Goal: Task Accomplishment & Management: Use online tool/utility

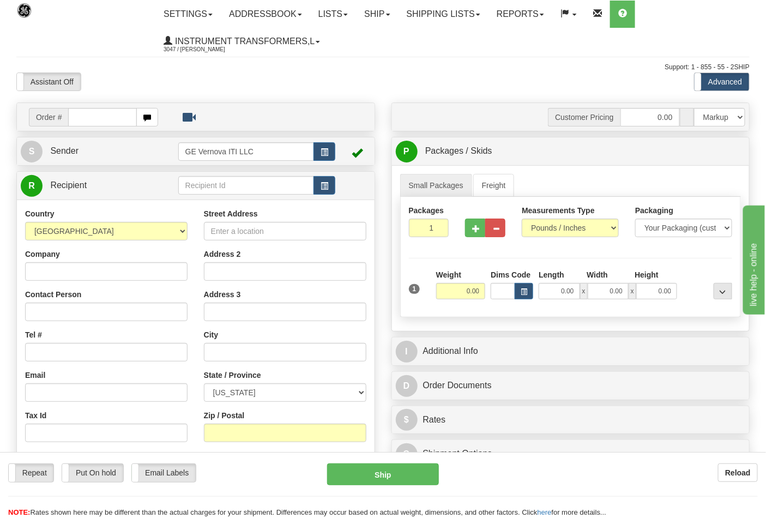
click at [559, 366] on div "I Additional Info" at bounding box center [571, 351] width 359 height 29
click at [108, 115] on input "text" at bounding box center [102, 117] width 69 height 19
type input "86696743"
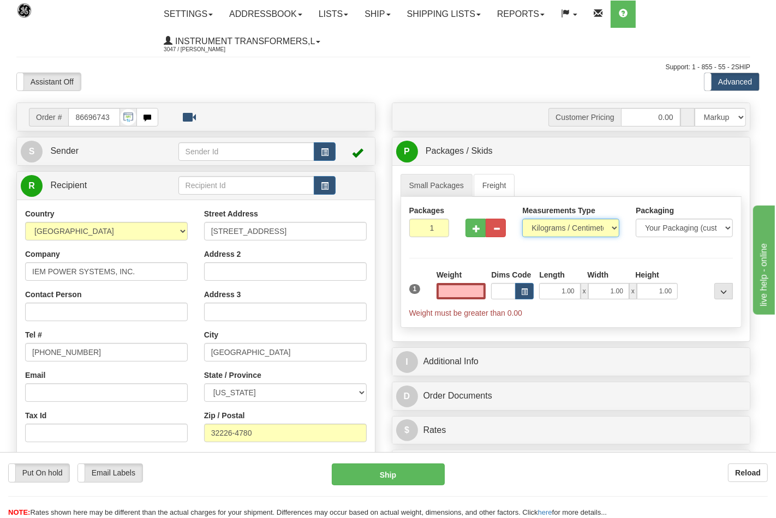
type input "0.00"
click at [547, 231] on select "Pounds / Inches Kilograms / Centimeters" at bounding box center [570, 228] width 97 height 19
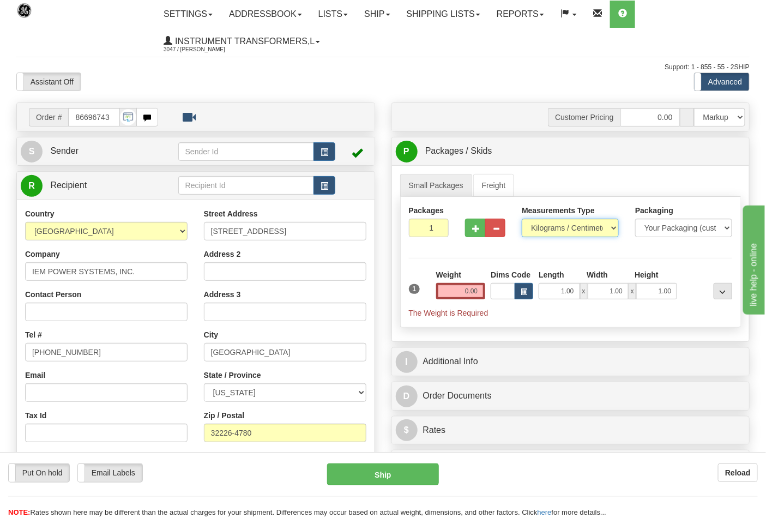
select select "0"
click at [522, 219] on select "Pounds / Inches Kilograms / Centimeters" at bounding box center [570, 228] width 97 height 19
click at [473, 235] on button "button" at bounding box center [475, 228] width 20 height 19
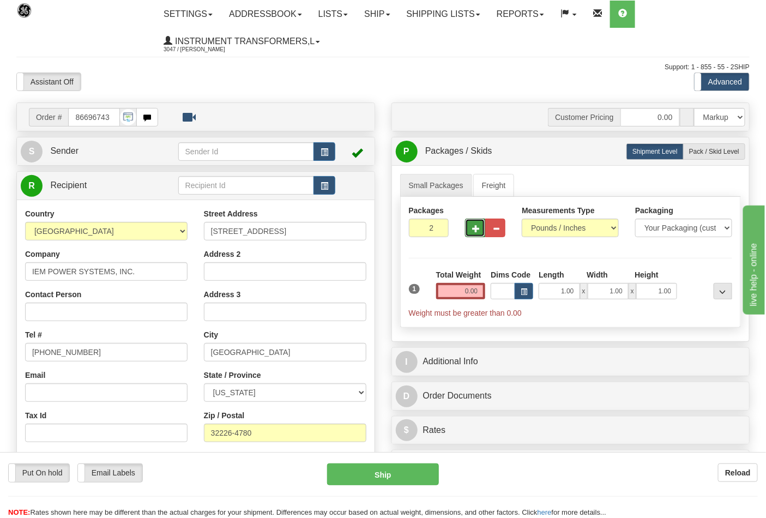
click at [475, 231] on span "button" at bounding box center [476, 228] width 8 height 7
click at [478, 235] on button "button" at bounding box center [475, 228] width 20 height 19
type input "4"
click at [481, 293] on input "0.00" at bounding box center [461, 291] width 50 height 16
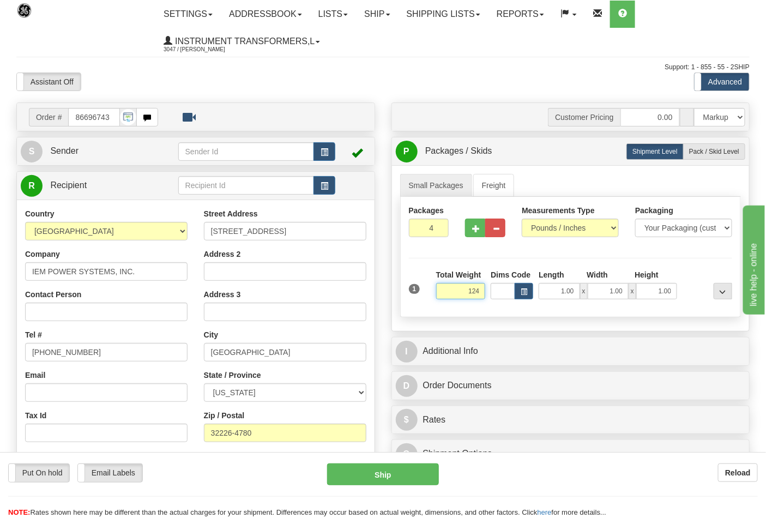
click button "Delete" at bounding box center [0, 0] width 0 height 0
type input "124.00"
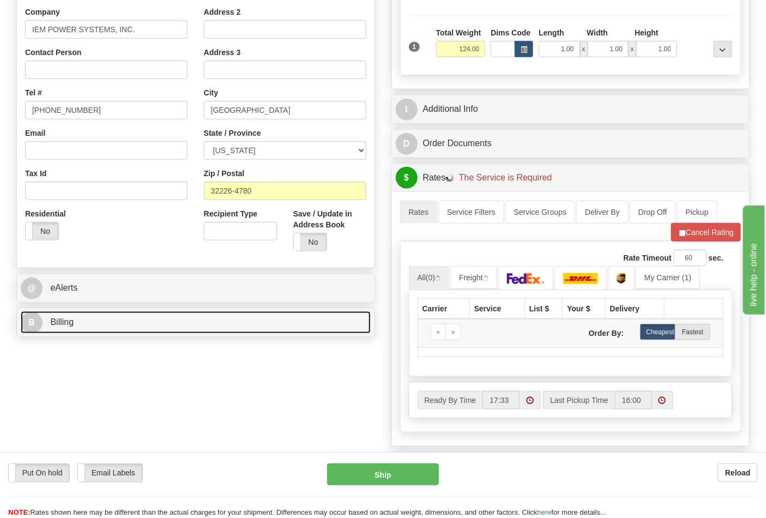
click at [107, 328] on link "B Billing" at bounding box center [196, 322] width 350 height 22
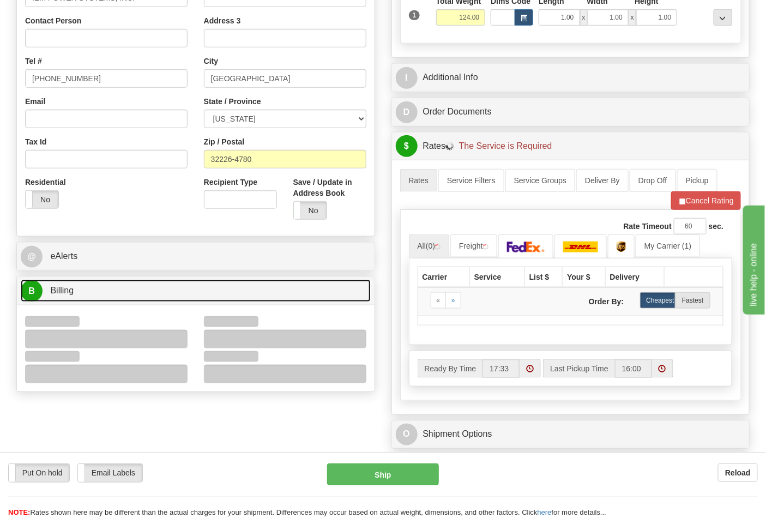
scroll to position [303, 0]
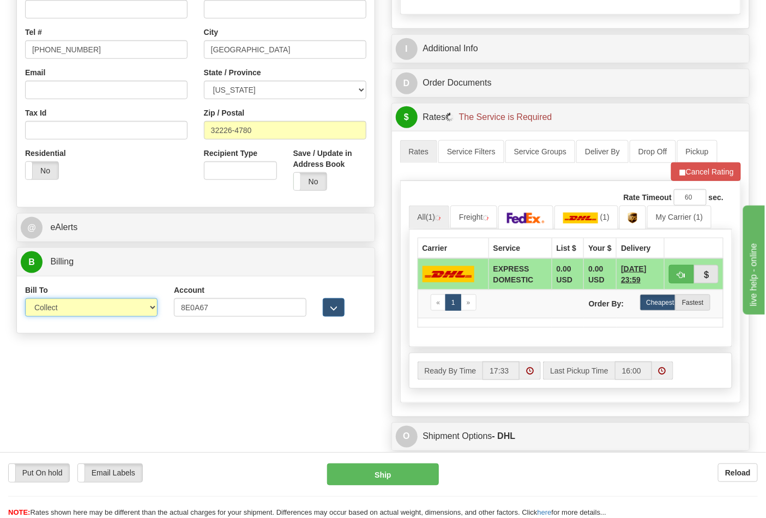
click at [60, 314] on select "Sender Recipient Third Party Collect" at bounding box center [91, 307] width 133 height 19
select select "2"
click at [25, 299] on select "Sender Recipient Third Party Collect" at bounding box center [91, 307] width 133 height 19
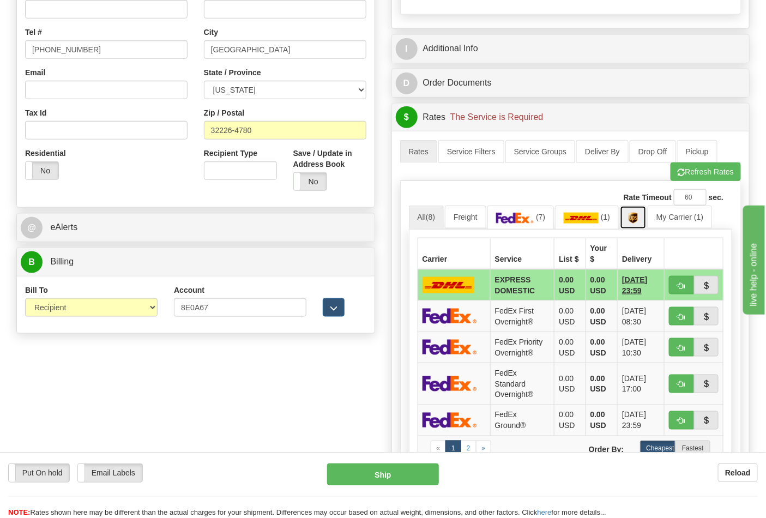
click at [634, 228] on link at bounding box center [633, 217] width 27 height 23
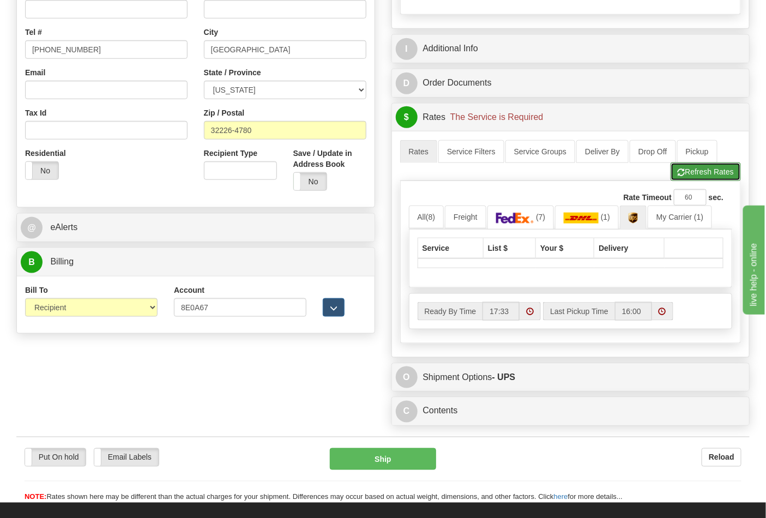
click at [693, 181] on button "Refresh Rates" at bounding box center [706, 172] width 70 height 19
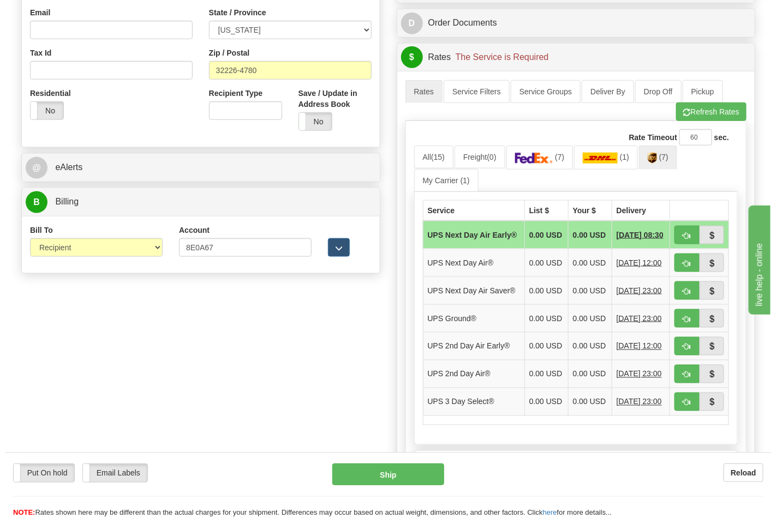
scroll to position [363, 0]
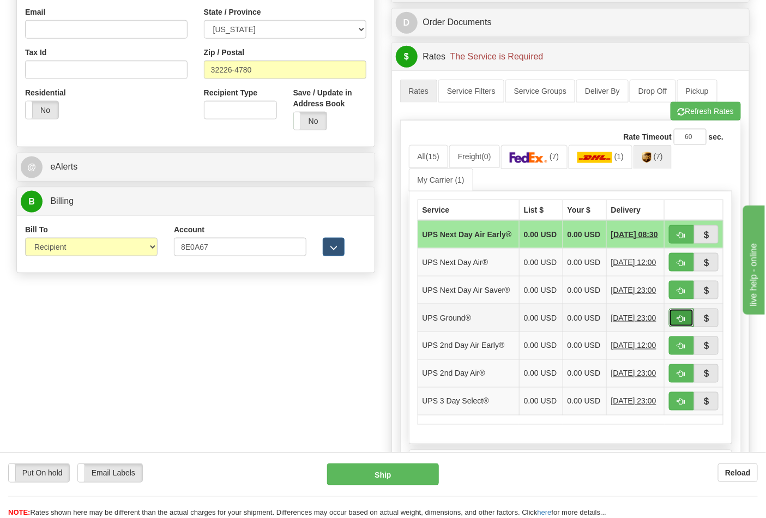
click at [680, 322] on span "button" at bounding box center [682, 318] width 8 height 7
type input "03"
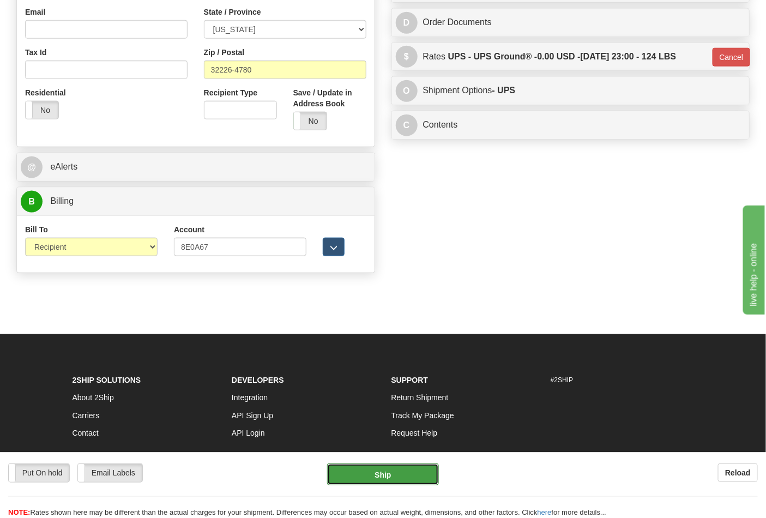
click at [399, 476] on button "Ship" at bounding box center [382, 475] width 111 height 22
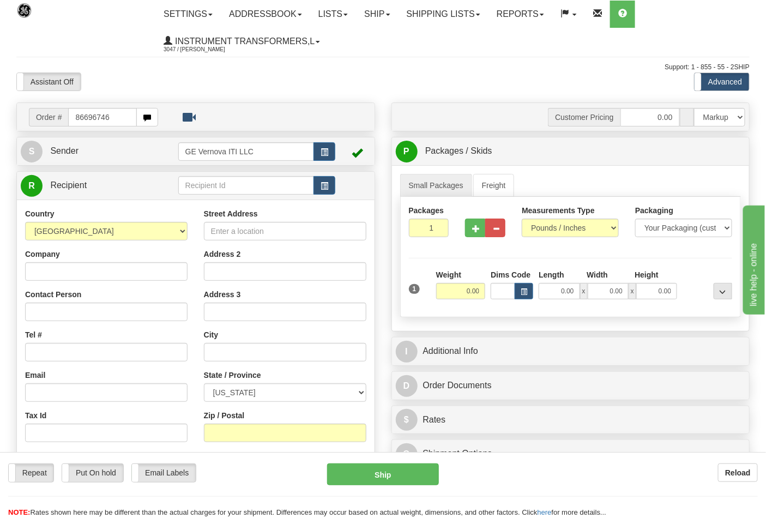
type input "86696746"
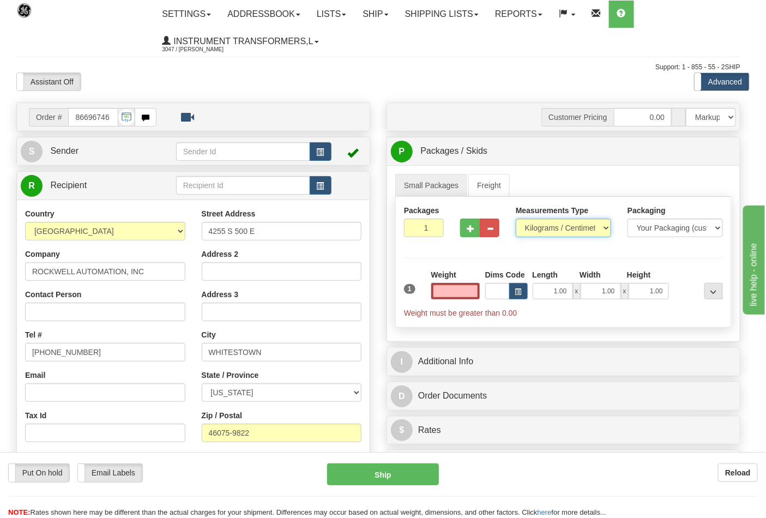
type input "0.00"
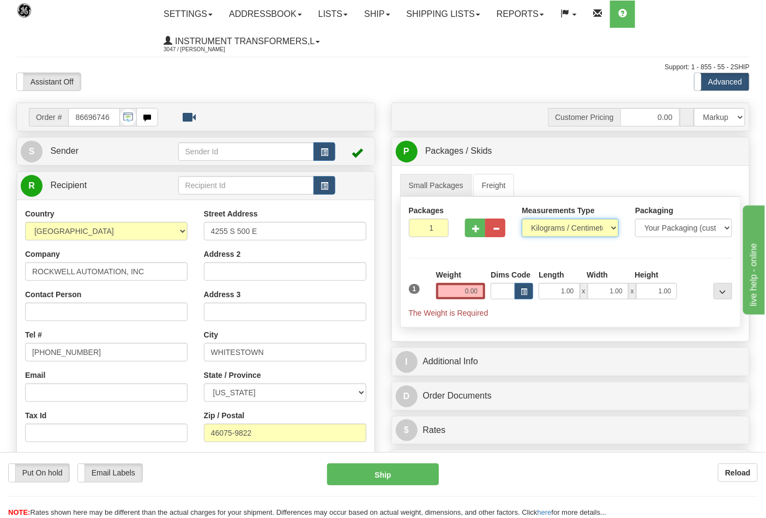
click at [558, 231] on select "Pounds / Inches Kilograms / Centimeters" at bounding box center [570, 228] width 97 height 19
select select "0"
click at [522, 219] on select "Pounds / Inches Kilograms / Centimeters" at bounding box center [570, 228] width 97 height 19
click at [480, 292] on input "0.00" at bounding box center [461, 291] width 50 height 16
click button "Delete" at bounding box center [0, 0] width 0 height 0
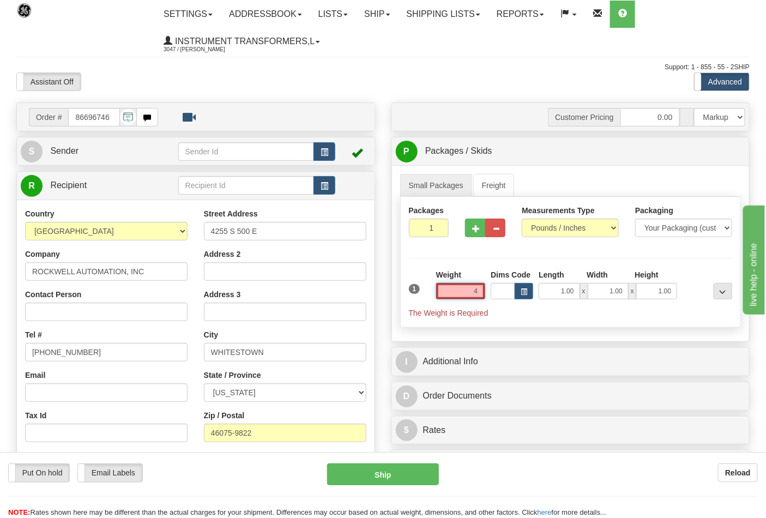
type input "4.00"
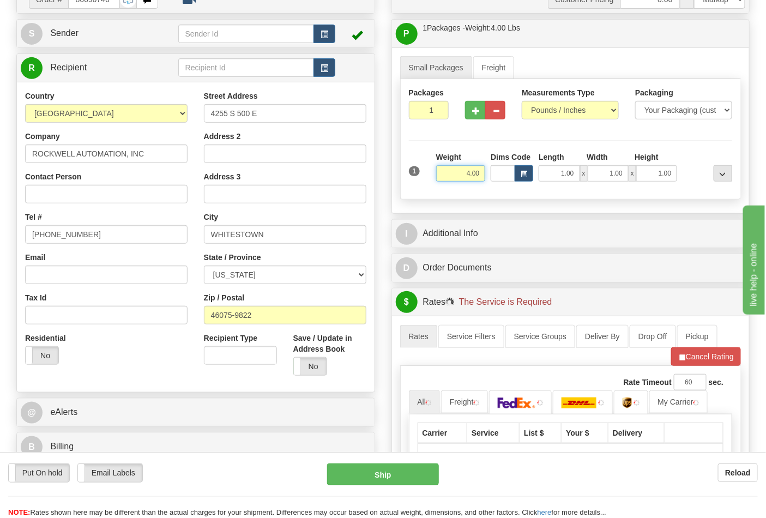
scroll to position [242, 0]
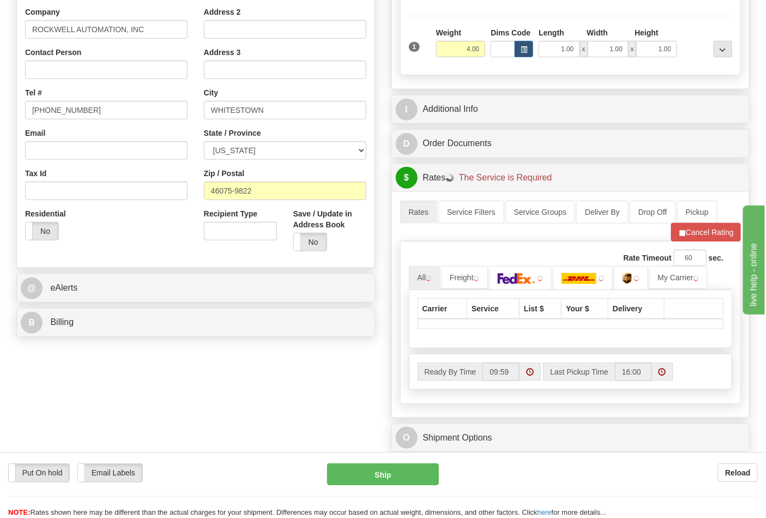
click at [107, 347] on div "Order # 86696746 S Sender" at bounding box center [383, 176] width 750 height 632
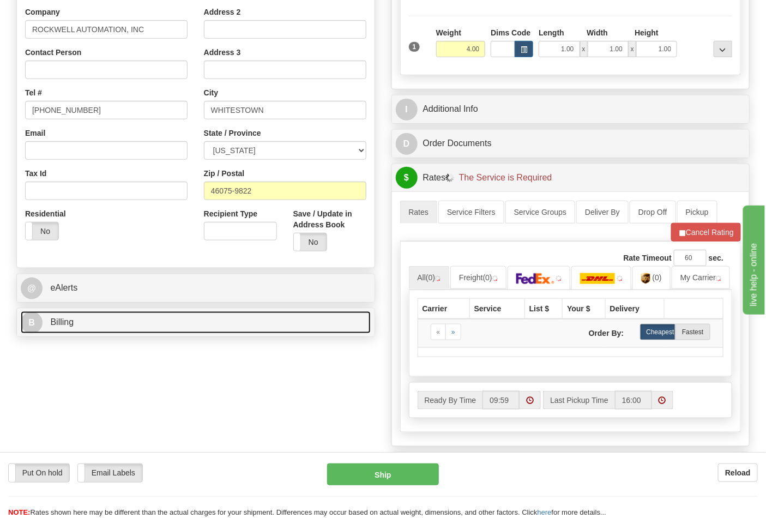
click at [101, 331] on link "B Billing" at bounding box center [196, 322] width 350 height 22
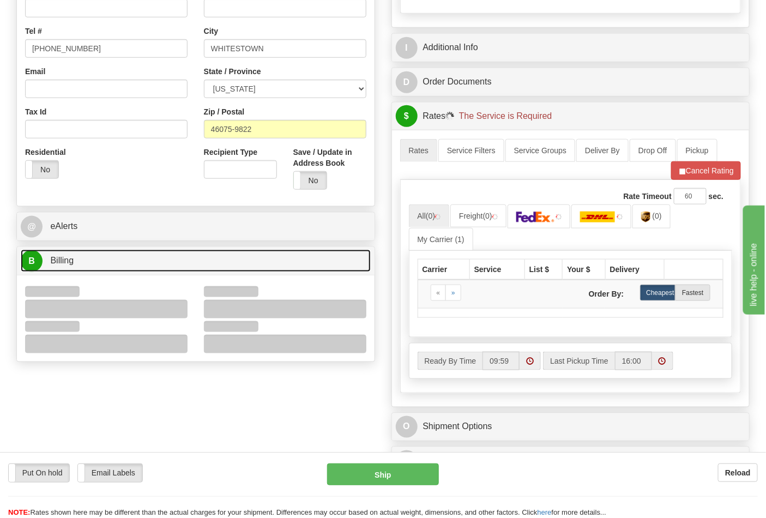
scroll to position [363, 0]
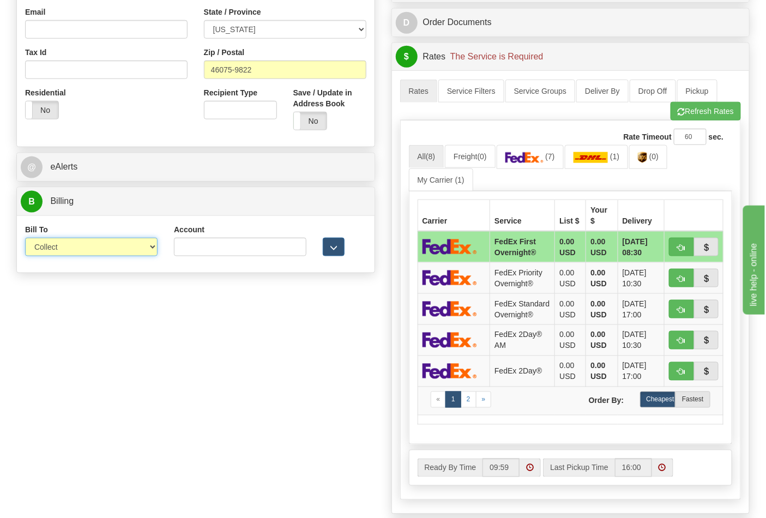
click at [75, 250] on select "Sender Recipient Third Party Collect" at bounding box center [91, 247] width 133 height 19
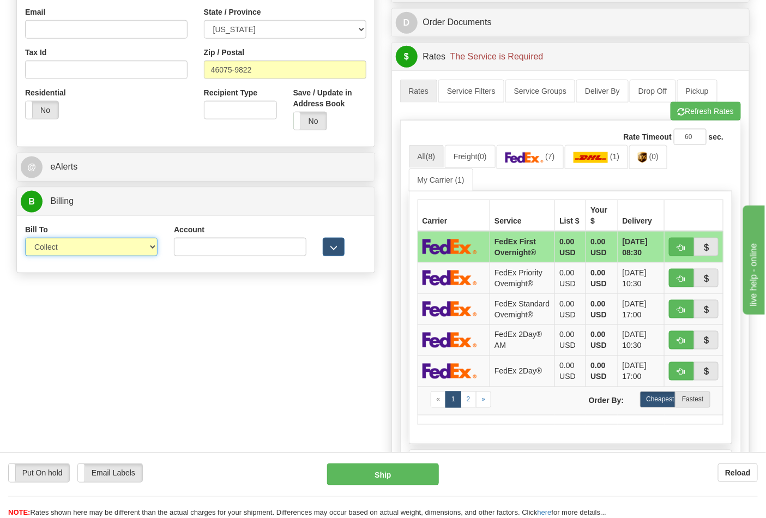
select select "2"
click at [25, 239] on select "Sender Recipient Third Party Collect" at bounding box center [91, 247] width 133 height 19
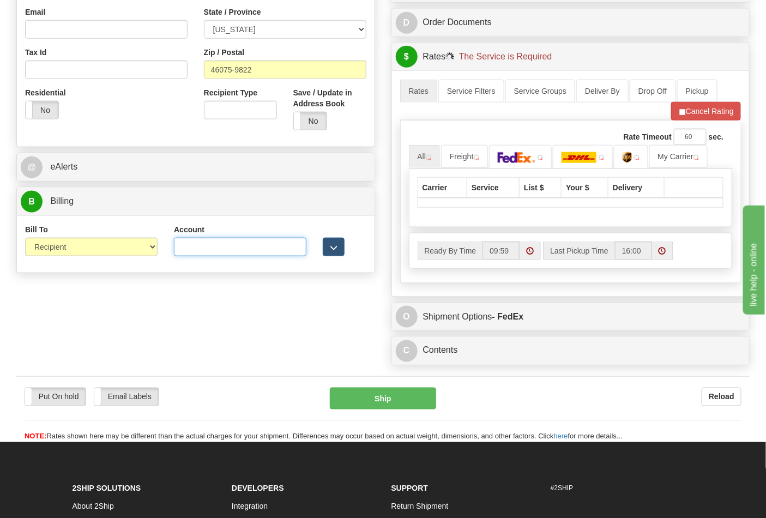
click at [211, 245] on input "Account" at bounding box center [240, 247] width 133 height 19
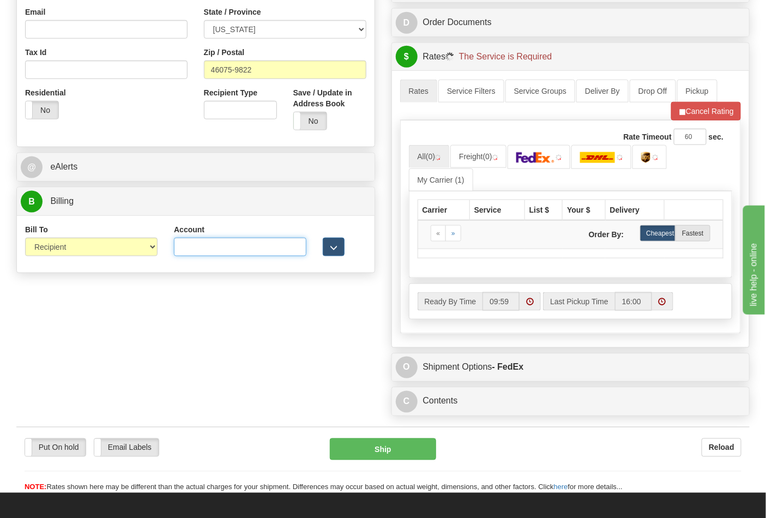
type input "587102"
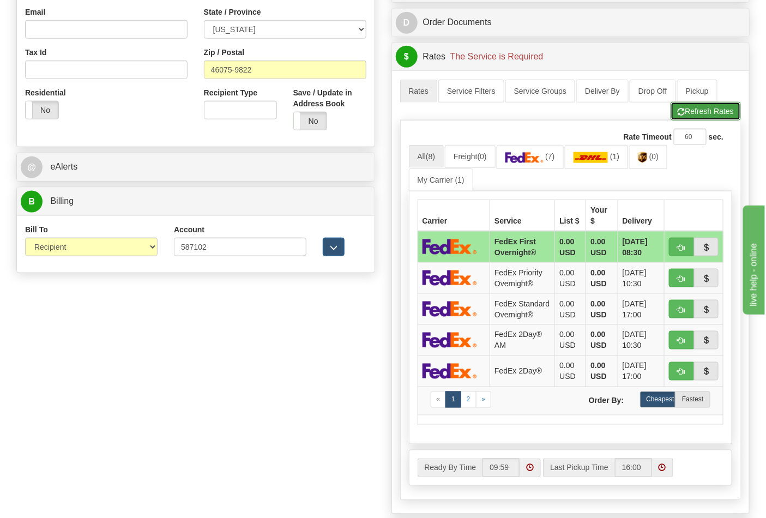
click at [700, 121] on button "Refresh Rates" at bounding box center [706, 111] width 70 height 19
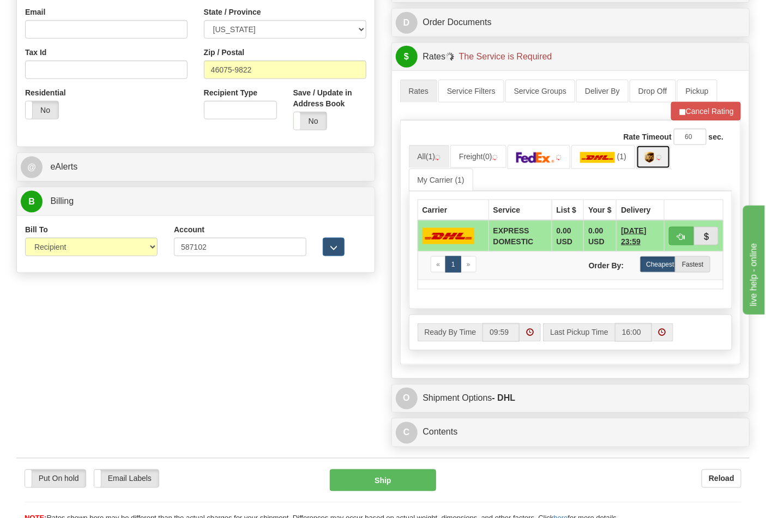
click at [656, 165] on link at bounding box center [654, 156] width 34 height 23
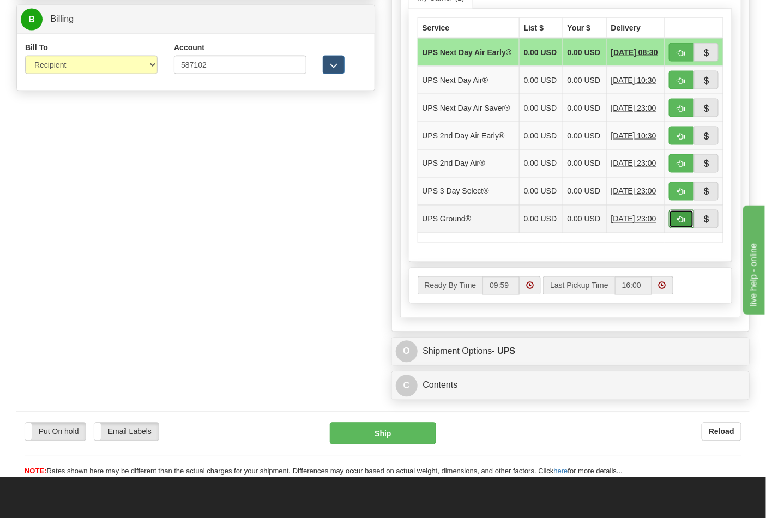
click at [679, 224] on span "button" at bounding box center [682, 220] width 8 height 7
type input "03"
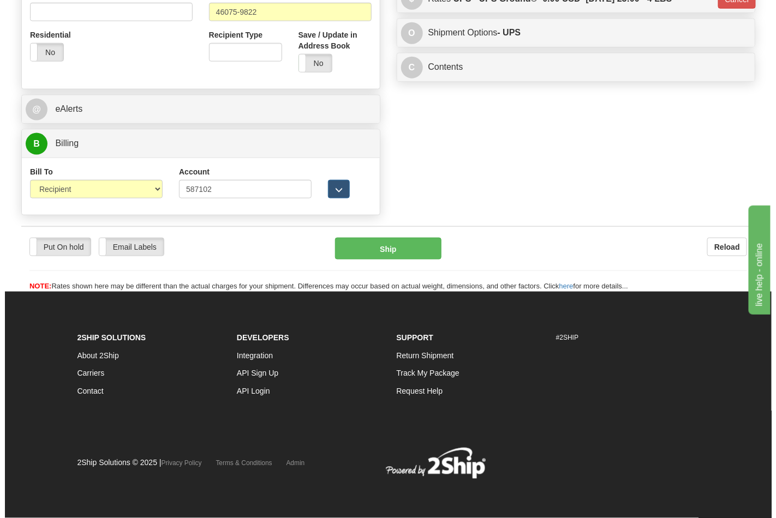
scroll to position [423, 0]
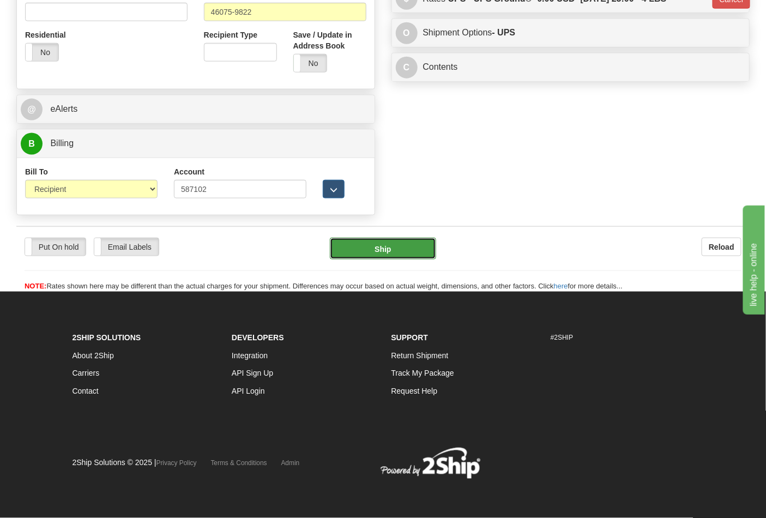
click at [396, 253] on button "Ship" at bounding box center [383, 249] width 106 height 22
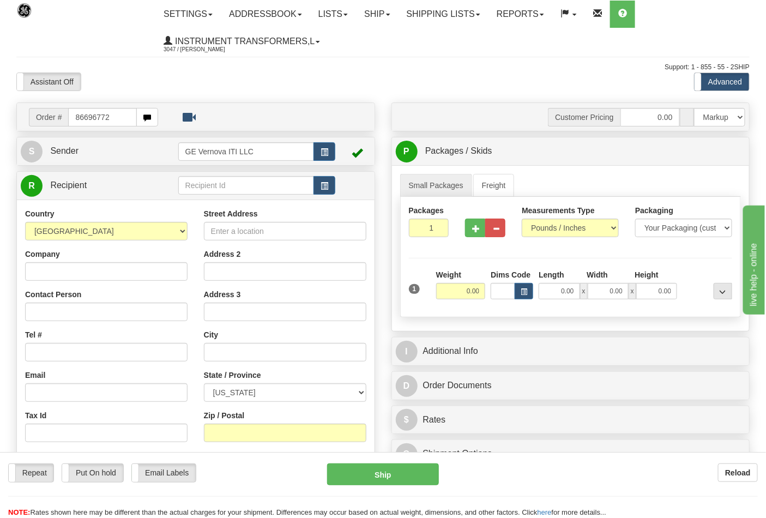
type input "86696772"
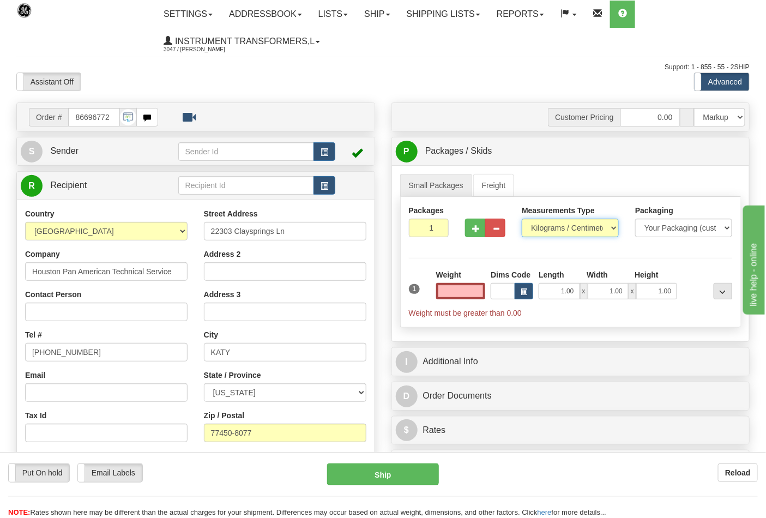
type input "0.00"
click at [569, 232] on select "Pounds / Inches Kilograms / Centimeters" at bounding box center [570, 228] width 97 height 19
select select "0"
click at [522, 219] on select "Pounds / Inches Kilograms / Centimeters" at bounding box center [570, 228] width 97 height 19
click at [475, 287] on input "0.00" at bounding box center [461, 291] width 50 height 16
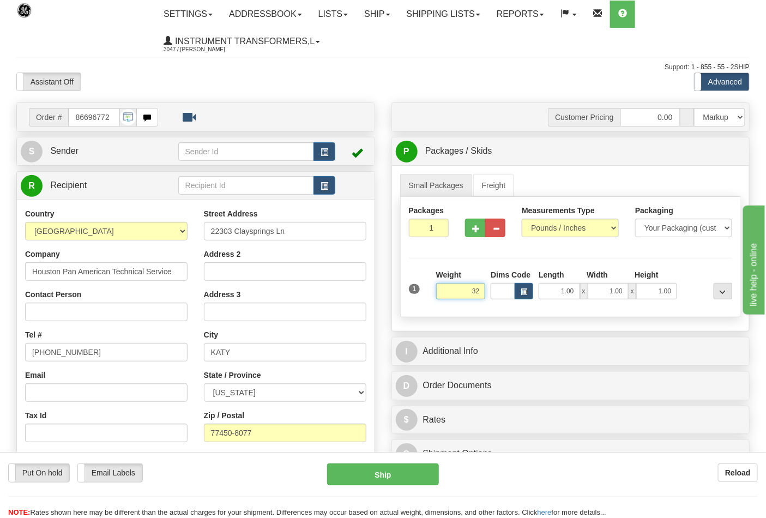
click button "Delete" at bounding box center [0, 0] width 0 height 0
type input "32.00"
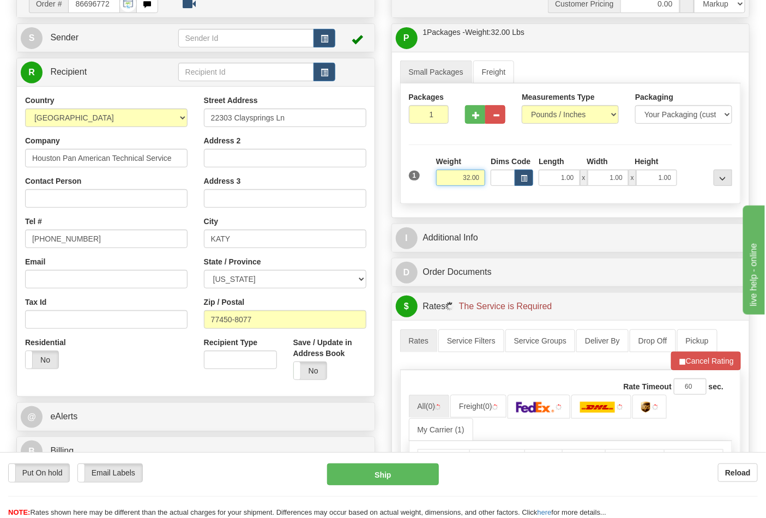
scroll to position [303, 0]
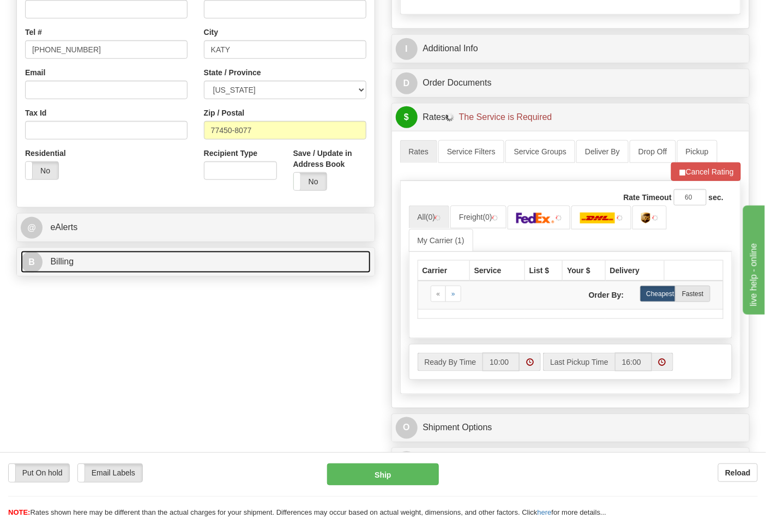
click at [118, 269] on link "B Billing" at bounding box center [196, 262] width 350 height 22
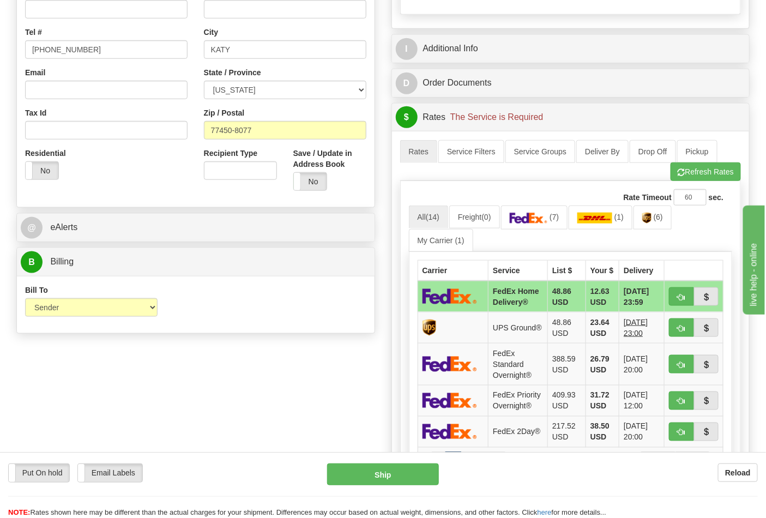
click at [674, 206] on div "Rate Timeout 60 sec." at bounding box center [571, 197] width 324 height 16
click at [662, 218] on span "(6)" at bounding box center [658, 217] width 9 height 9
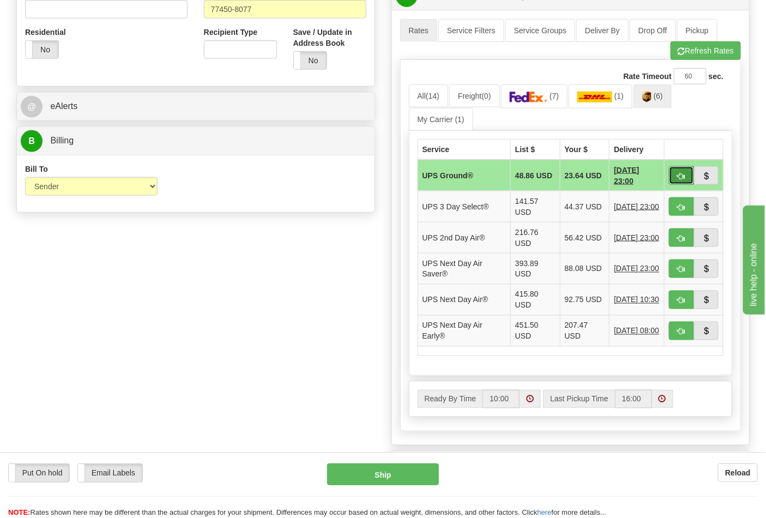
click at [682, 178] on span "button" at bounding box center [682, 176] width 8 height 7
type input "03"
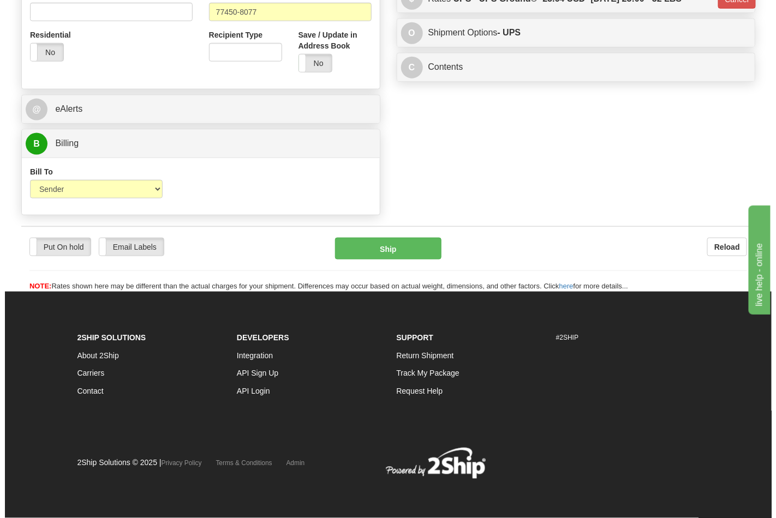
scroll to position [407, 0]
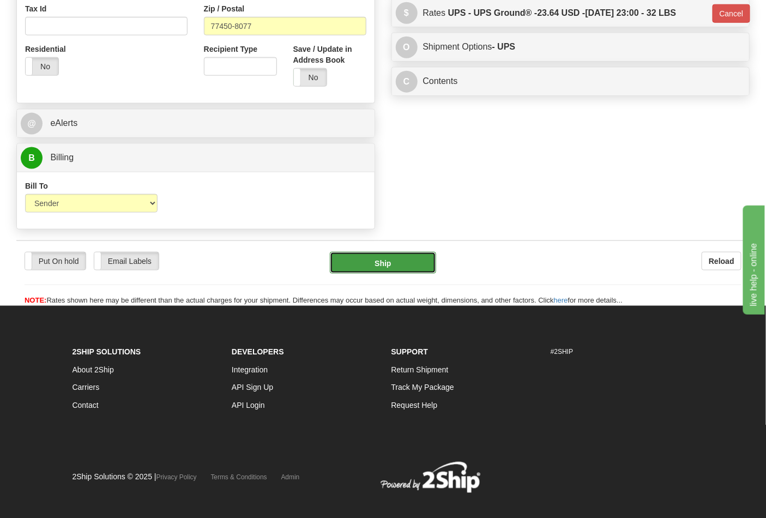
click at [400, 263] on button "Ship" at bounding box center [383, 263] width 106 height 22
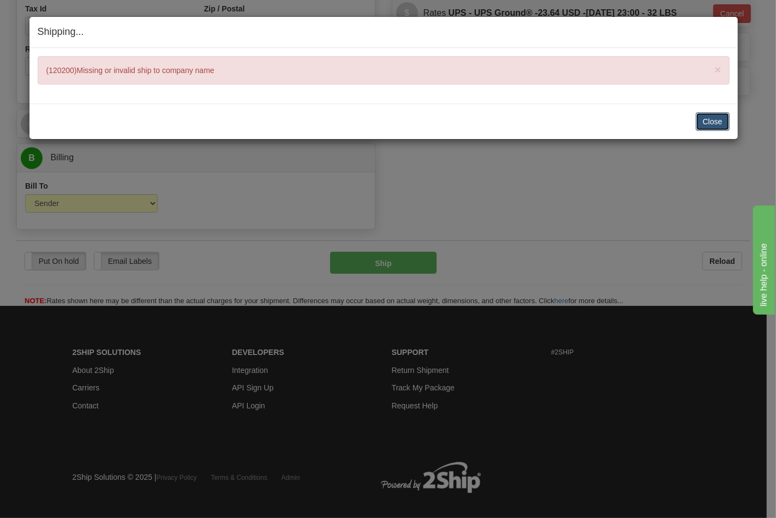
click at [702, 122] on button "Close" at bounding box center [713, 121] width 34 height 19
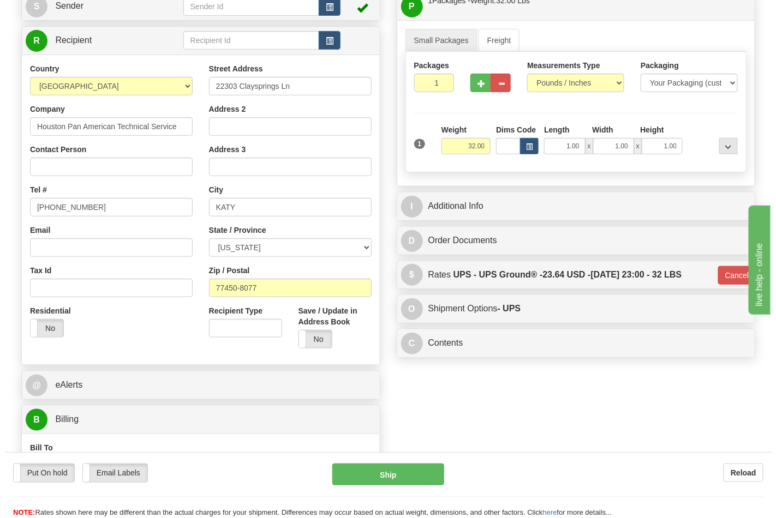
scroll to position [44, 0]
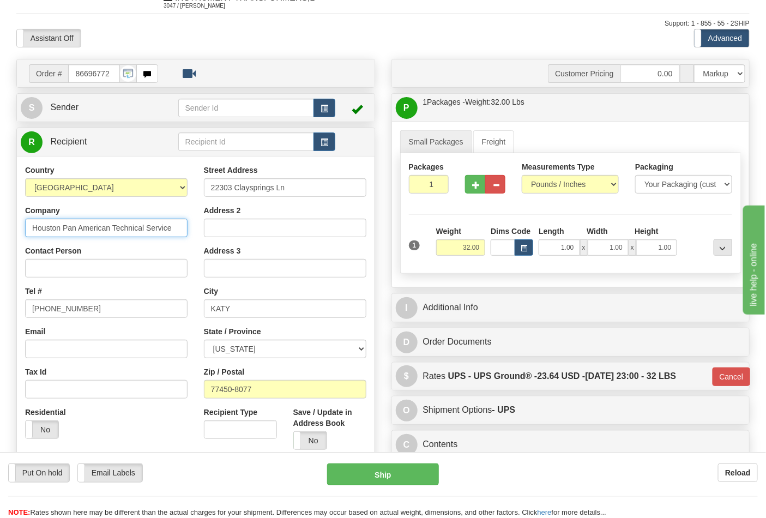
drag, startPoint x: 144, startPoint y: 232, endPoint x: 7, endPoint y: 233, distance: 137.5
click at [7, 233] on div "Toggle navigation Settings Shipping Preferences Fields Preferences New" at bounding box center [383, 305] width 766 height 698
click at [51, 267] on input "Contact Person" at bounding box center [106, 268] width 163 height 19
paste input "Houston Pan American Technical Service"
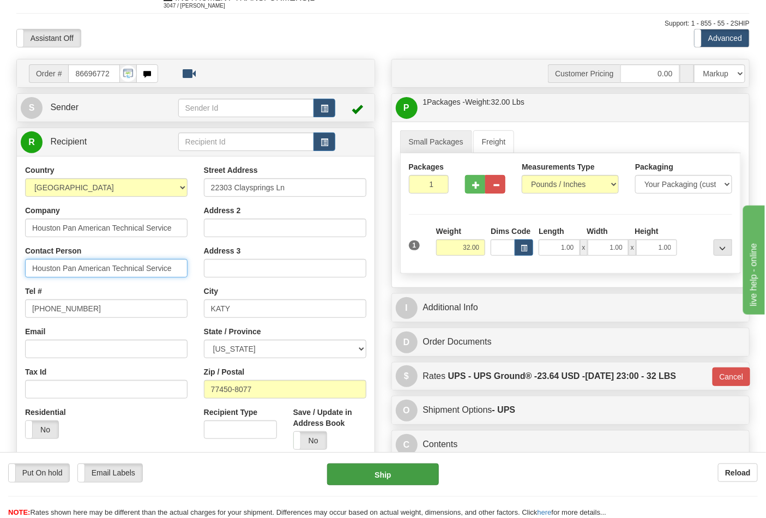
type input "Houston Pan American Technical Service"
click at [378, 471] on button "Ship" at bounding box center [382, 475] width 111 height 22
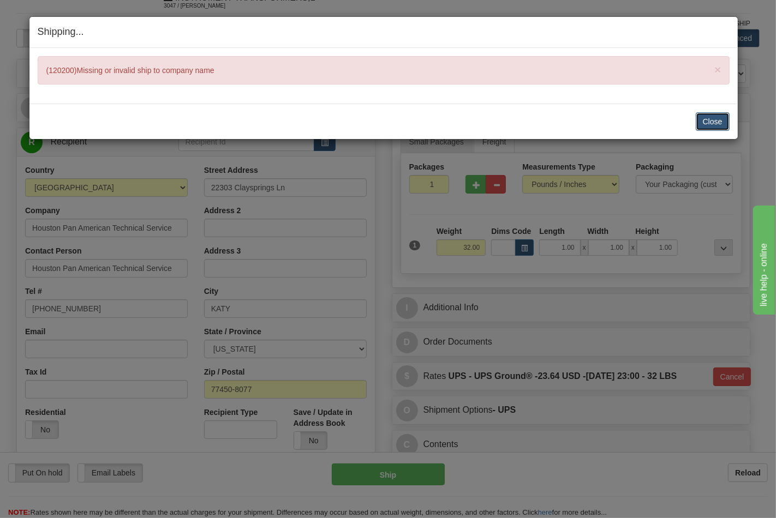
click at [722, 123] on button "Close" at bounding box center [713, 121] width 34 height 19
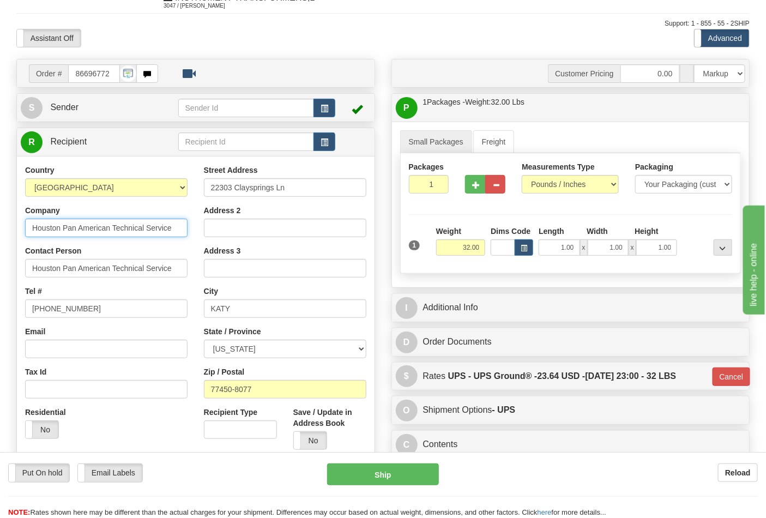
click at [175, 231] on input "Houston Pan American Technical Service" at bounding box center [106, 228] width 163 height 19
type input "Houston Pan American Technical"
click at [178, 324] on div "Country AFGHANISTAN ALAND ISLANDS ALBANIA ALGERIA AMERICAN SAMOA ANDORRA ANGOLA…" at bounding box center [106, 306] width 179 height 283
click at [171, 274] on input "Houston Pan American Technical Service" at bounding box center [106, 268] width 163 height 19
type input "Houston Pan American Technical"
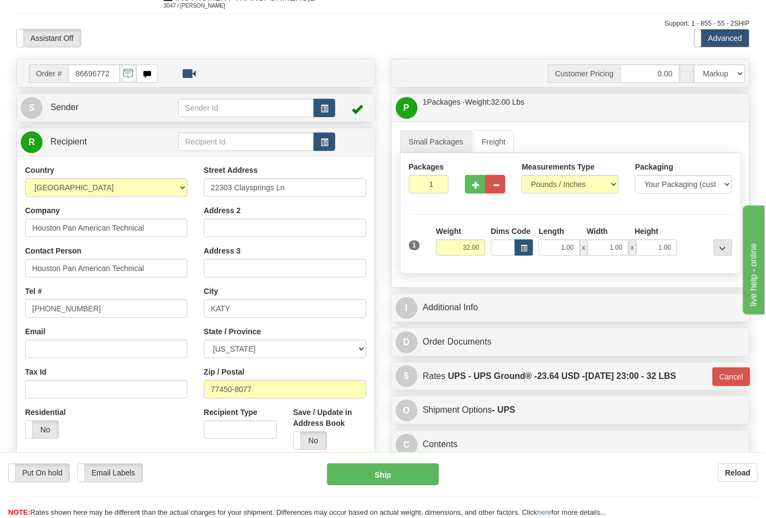
click at [396, 497] on hr at bounding box center [383, 496] width 750 height 1
click at [396, 477] on button "Ship" at bounding box center [382, 475] width 111 height 22
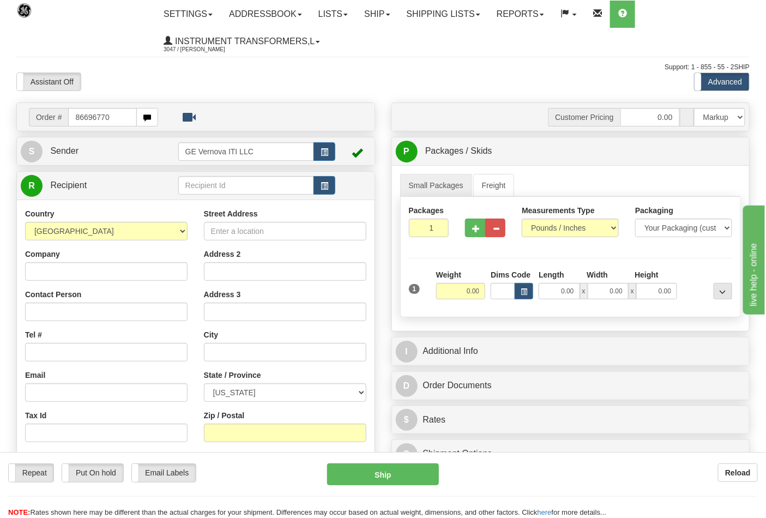
type input "86696770"
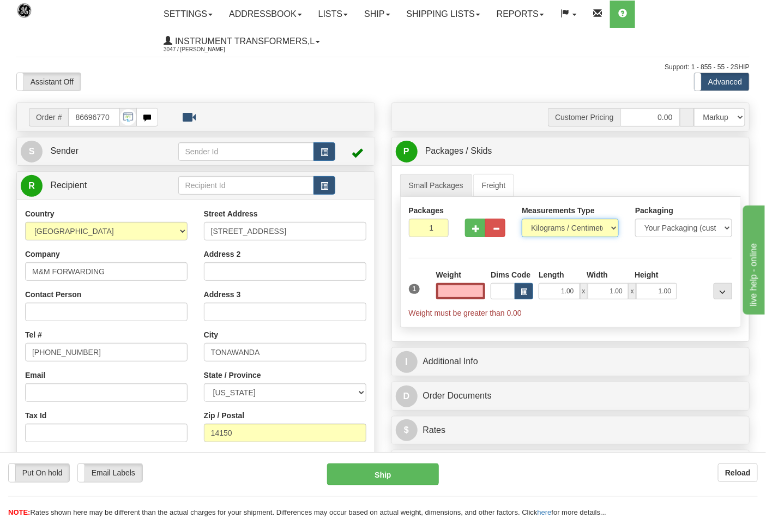
type input "0.00"
click at [544, 228] on select "Pounds / Inches Kilograms / Centimeters" at bounding box center [570, 228] width 97 height 19
select select "0"
click at [522, 219] on select "Pounds / Inches Kilograms / Centimeters" at bounding box center [570, 228] width 97 height 19
click at [481, 293] on input "0.00" at bounding box center [461, 291] width 50 height 16
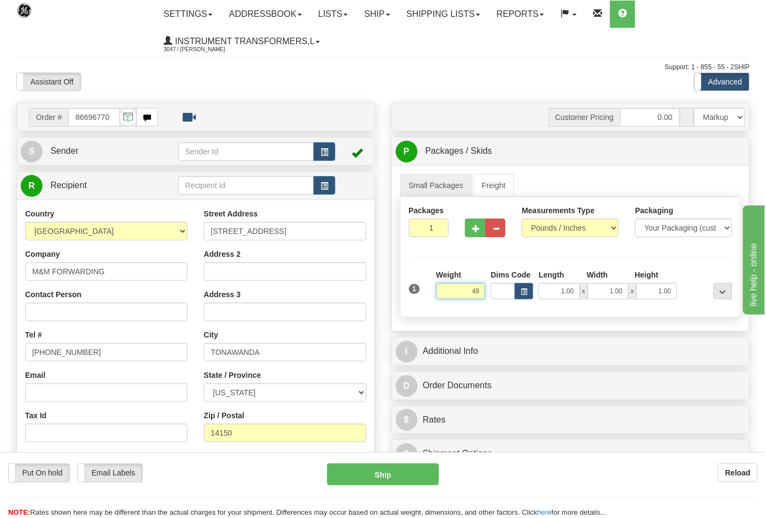
click button "Delete" at bounding box center [0, 0] width 0 height 0
type input "49.00"
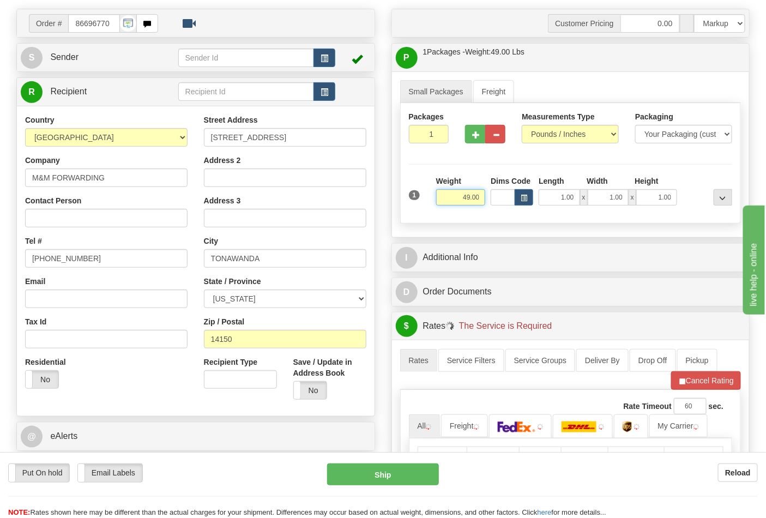
scroll to position [242, 0]
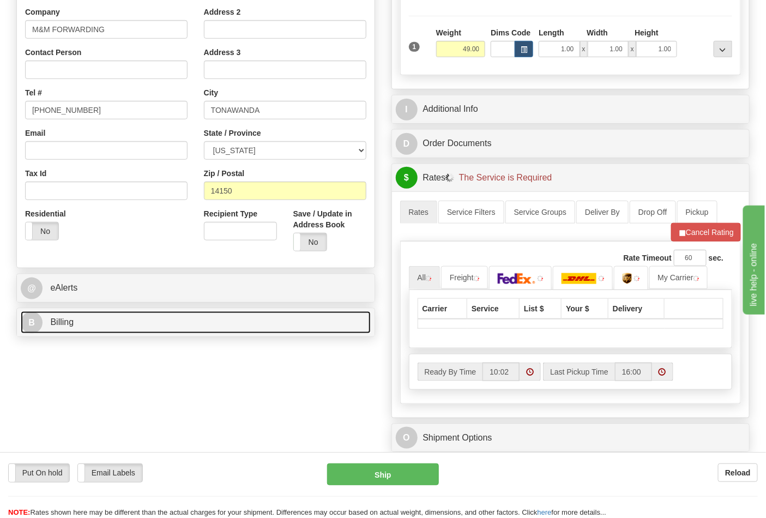
click at [154, 326] on link "B Billing" at bounding box center [196, 322] width 350 height 22
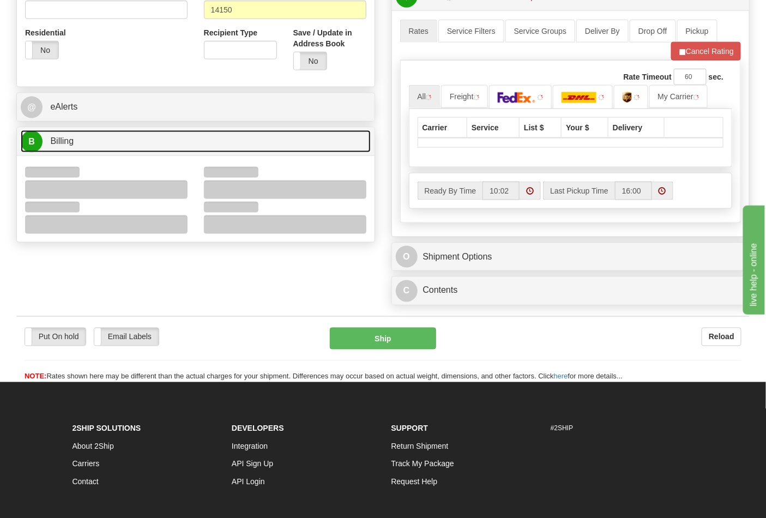
scroll to position [424, 0]
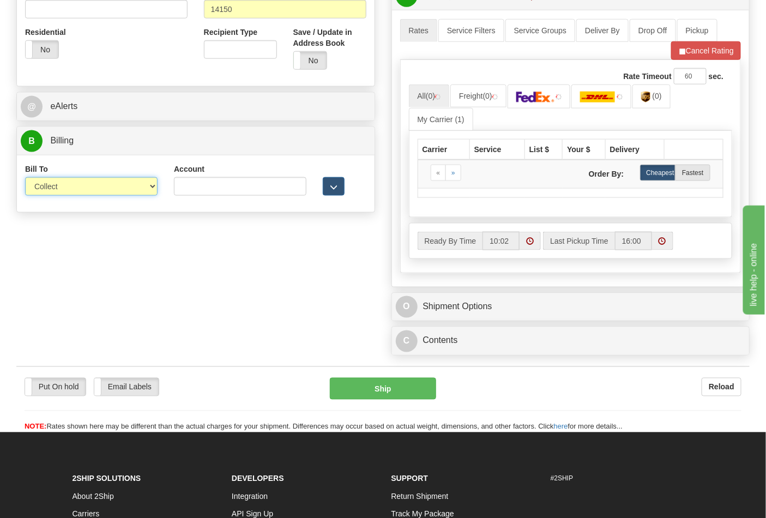
click at [57, 193] on select "Sender Recipient Third Party Collect" at bounding box center [91, 186] width 133 height 19
click at [25, 178] on select "Sender Recipient Third Party Collect" at bounding box center [91, 186] width 133 height 19
click at [58, 192] on select "Sender Recipient Third Party Collect" at bounding box center [91, 186] width 133 height 19
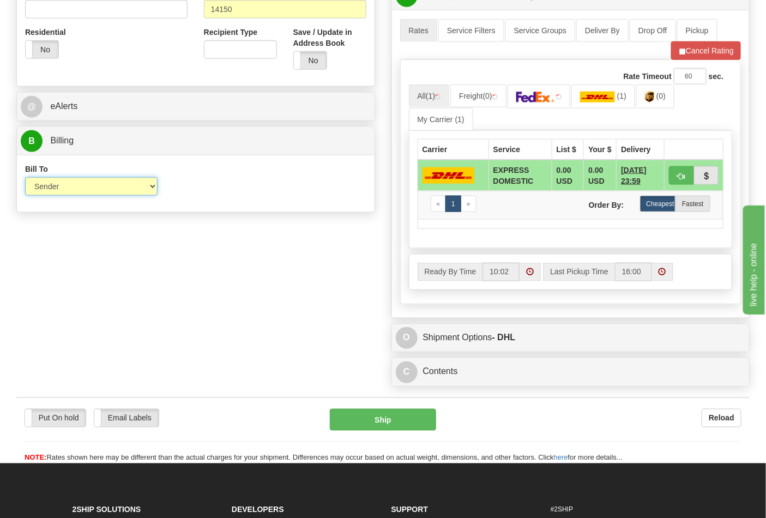
select select "2"
click at [25, 178] on select "Sender Recipient Third Party Collect" at bounding box center [91, 186] width 133 height 19
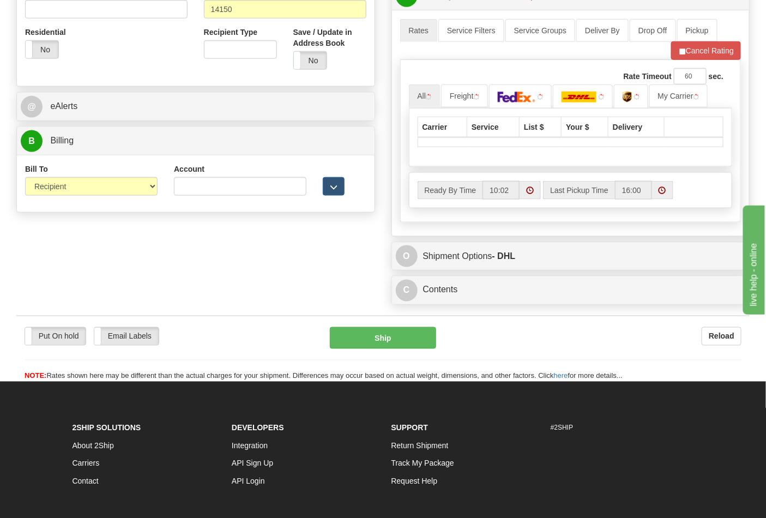
click at [185, 197] on div "Account 3rd Party Account List Please select" at bounding box center [240, 184] width 149 height 40
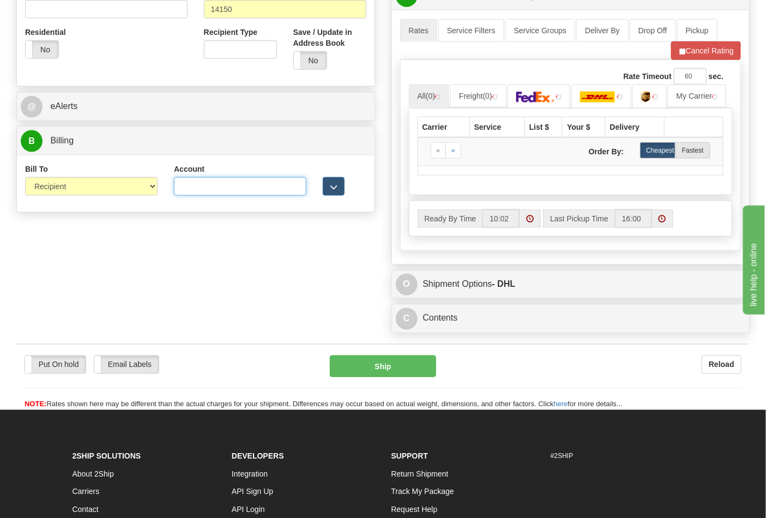
click at [187, 194] on input "Account" at bounding box center [240, 186] width 133 height 19
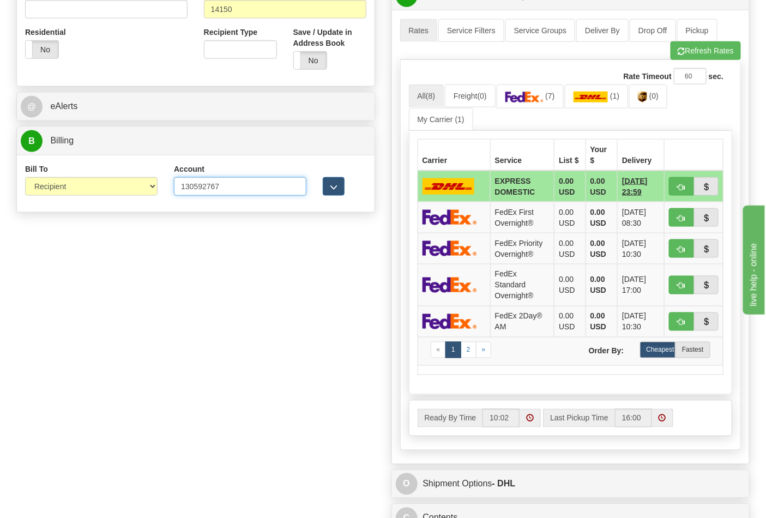
type input "130592767"
click button "Delete" at bounding box center [0, 0] width 0 height 0
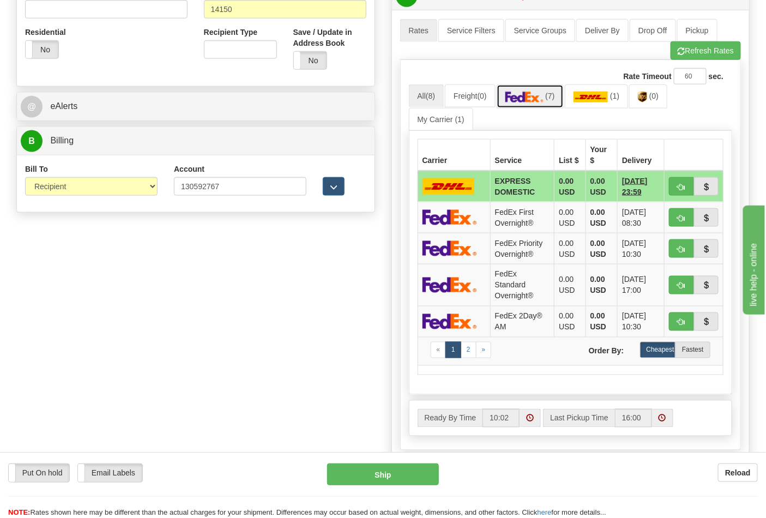
click at [527, 95] on img at bounding box center [525, 97] width 38 height 11
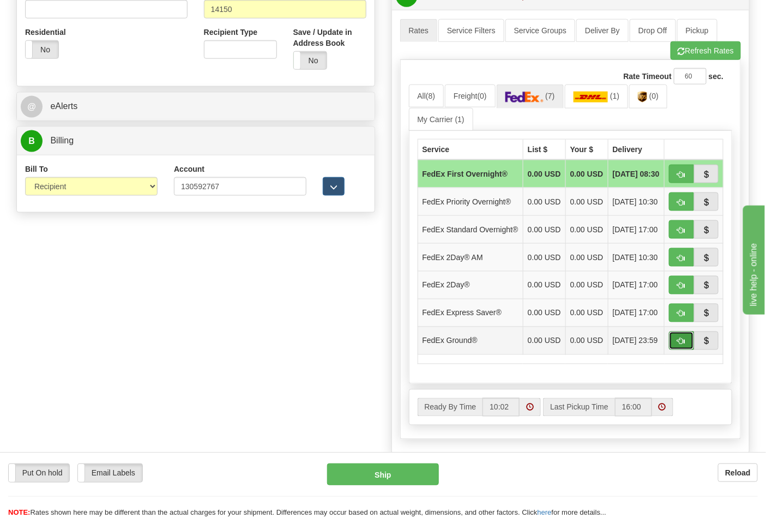
click at [690, 350] on button "button" at bounding box center [681, 341] width 25 height 19
type input "92"
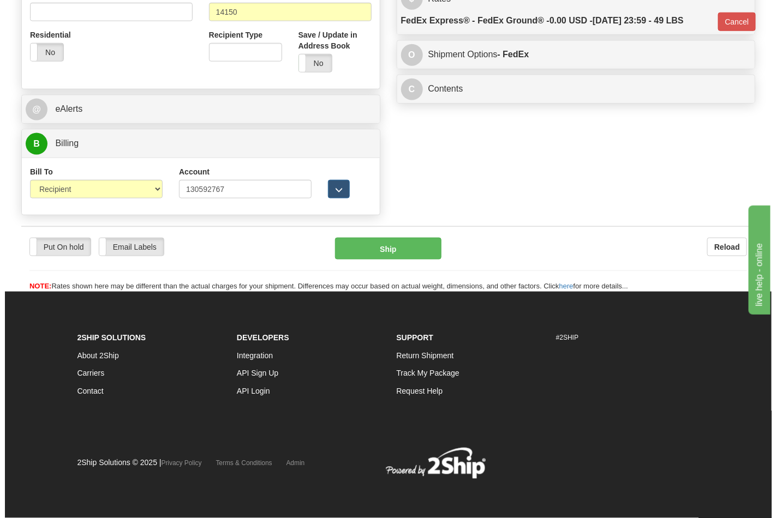
scroll to position [407, 0]
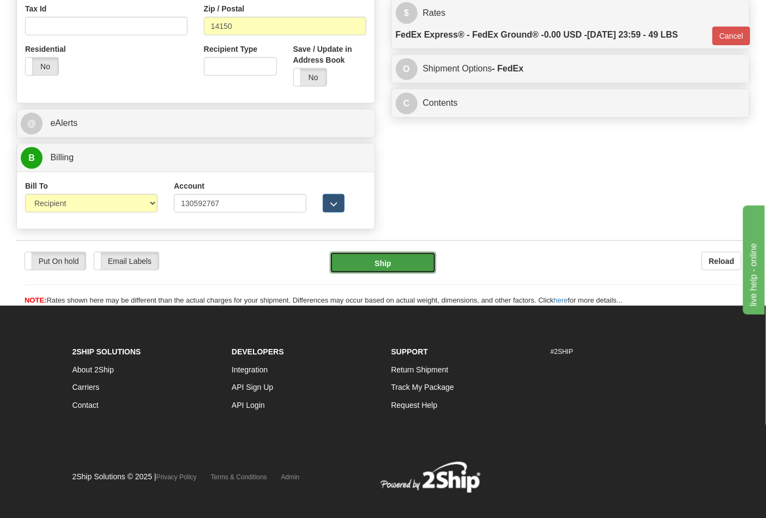
click at [372, 262] on button "Ship" at bounding box center [383, 263] width 106 height 22
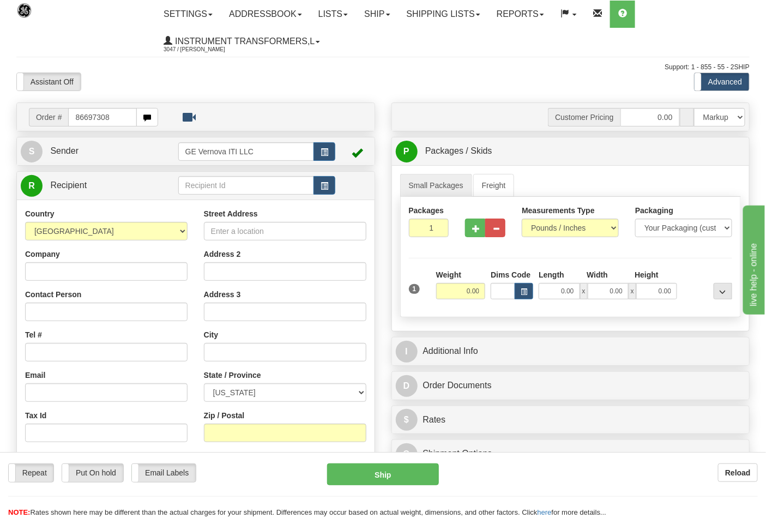
type input "86697308"
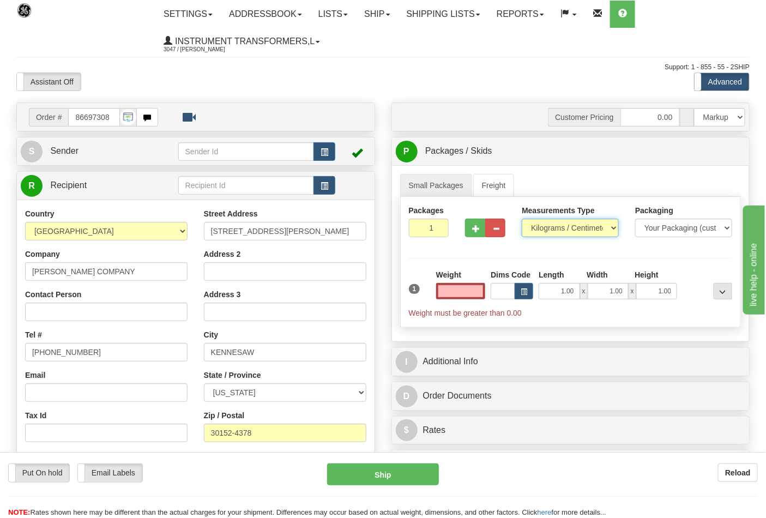
type input "0.00"
click at [559, 229] on select "Pounds / Inches Kilograms / Centimeters" at bounding box center [570, 228] width 97 height 19
select select "0"
click at [522, 219] on select "Pounds / Inches Kilograms / Centimeters" at bounding box center [570, 228] width 97 height 19
click at [476, 292] on input "0.00" at bounding box center [461, 291] width 50 height 16
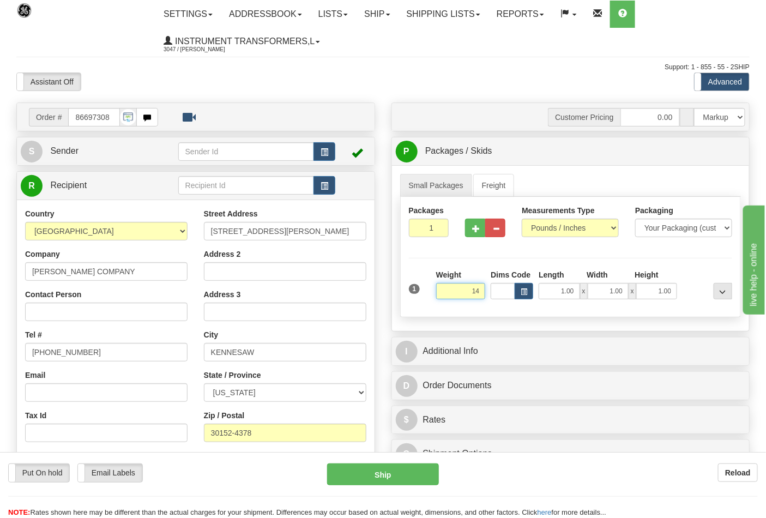
click button "Delete" at bounding box center [0, 0] width 0 height 0
type input "14.00"
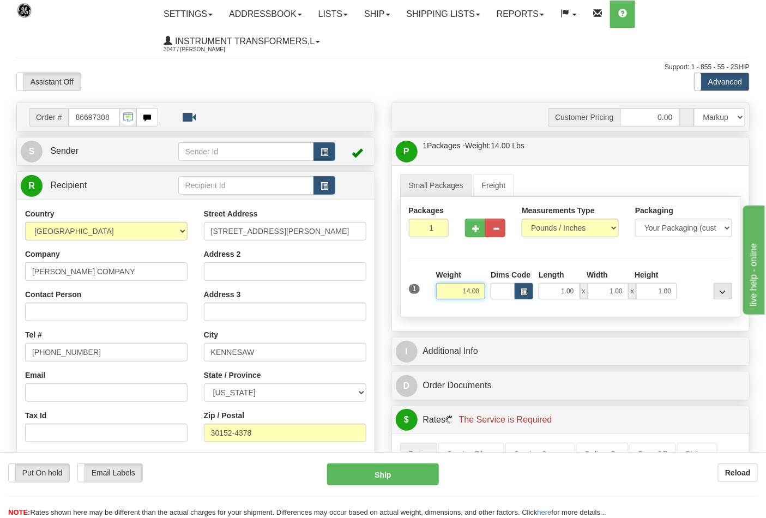
scroll to position [242, 0]
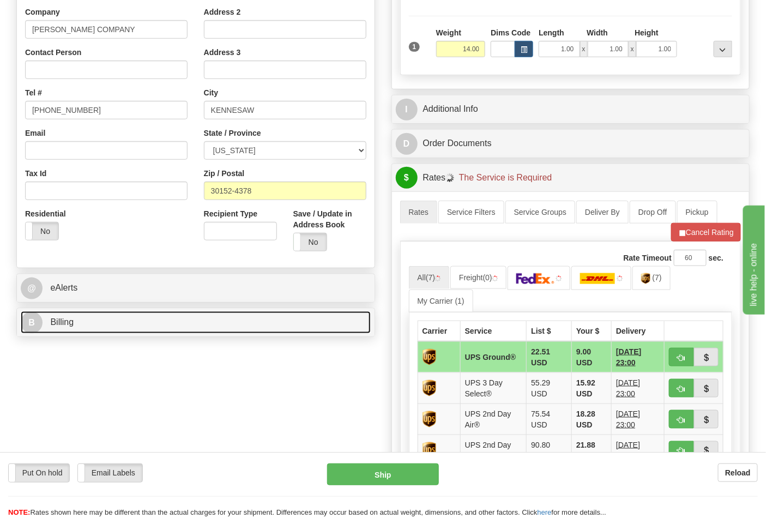
click at [75, 326] on link "B Billing" at bounding box center [196, 322] width 350 height 22
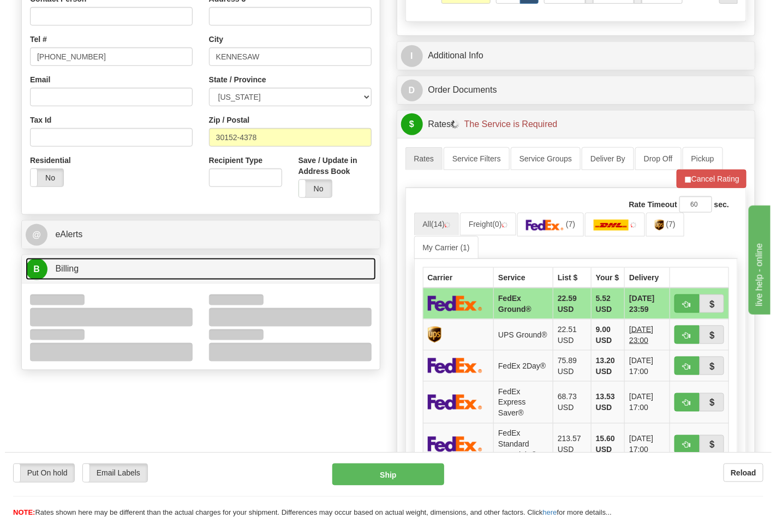
scroll to position [363, 0]
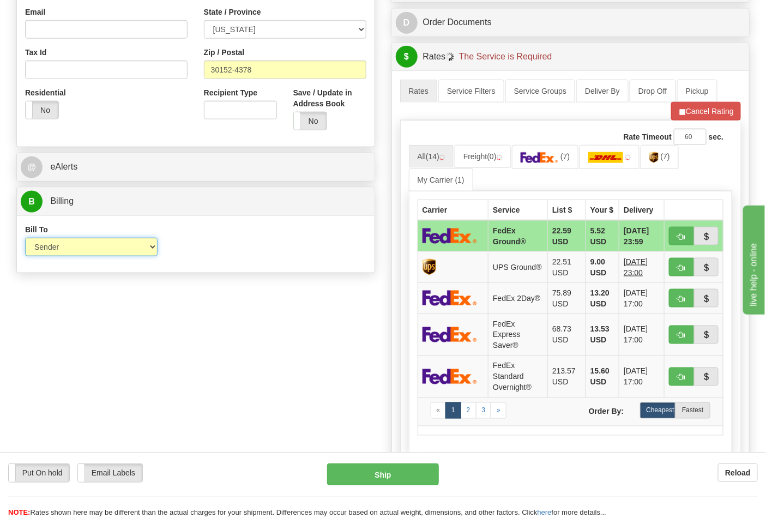
click at [63, 253] on select "Sender Recipient Third Party Collect" at bounding box center [91, 247] width 133 height 19
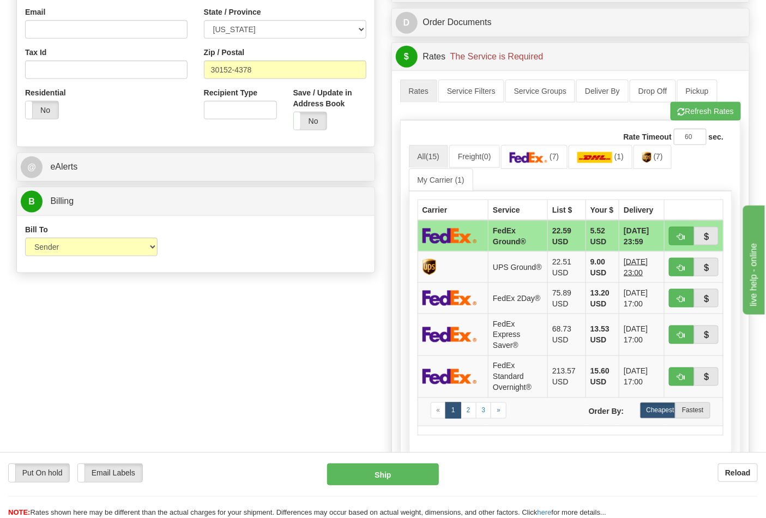
click at [207, 297] on div "Order # 86697308 S Sender" at bounding box center [383, 169] width 750 height 860
click at [669, 165] on link "(7)" at bounding box center [653, 156] width 38 height 23
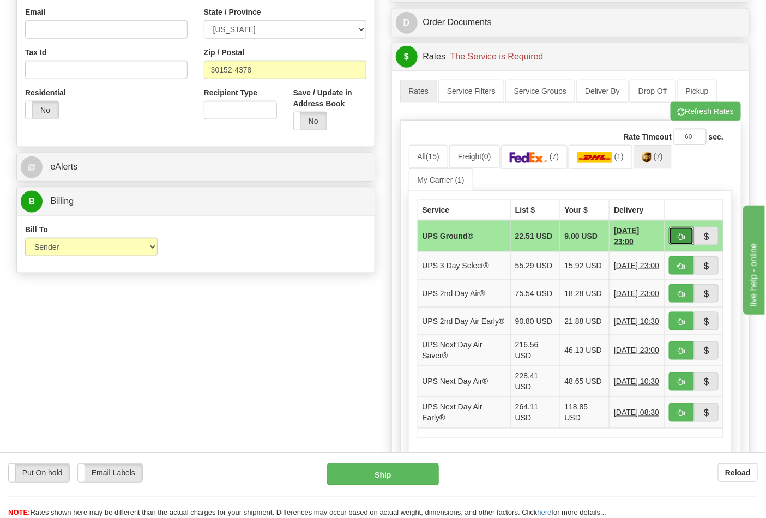
click at [678, 238] on span "button" at bounding box center [682, 236] width 8 height 7
type input "03"
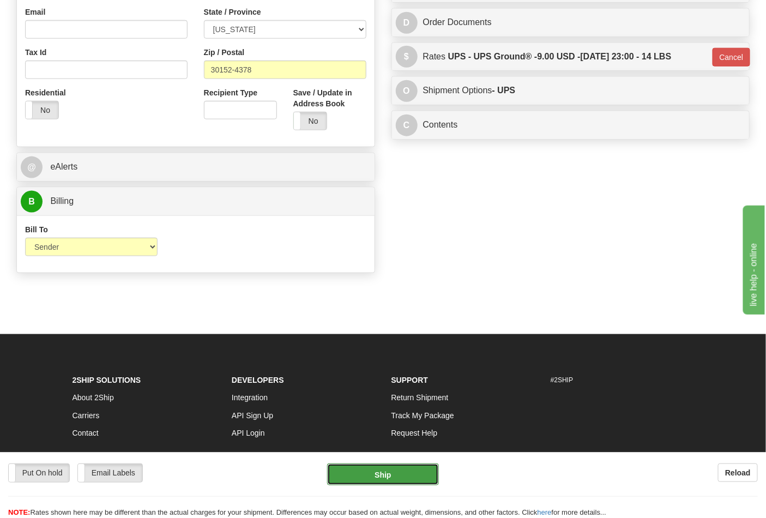
click at [391, 466] on button "Ship" at bounding box center [382, 475] width 111 height 22
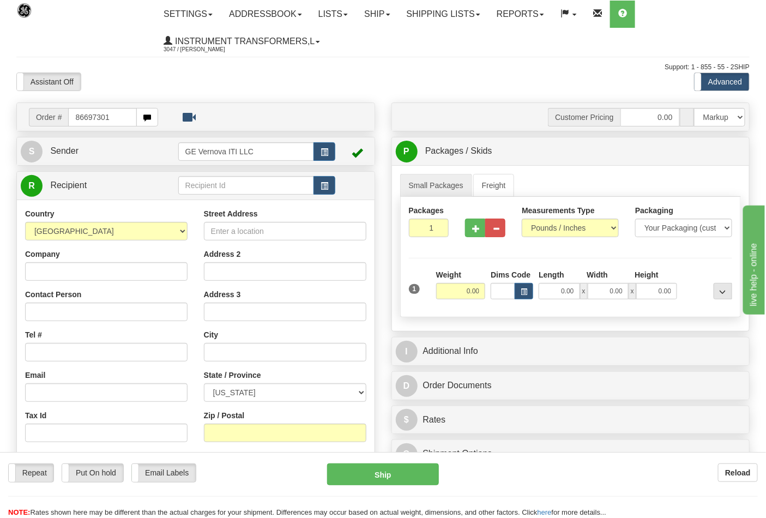
type input "86697301"
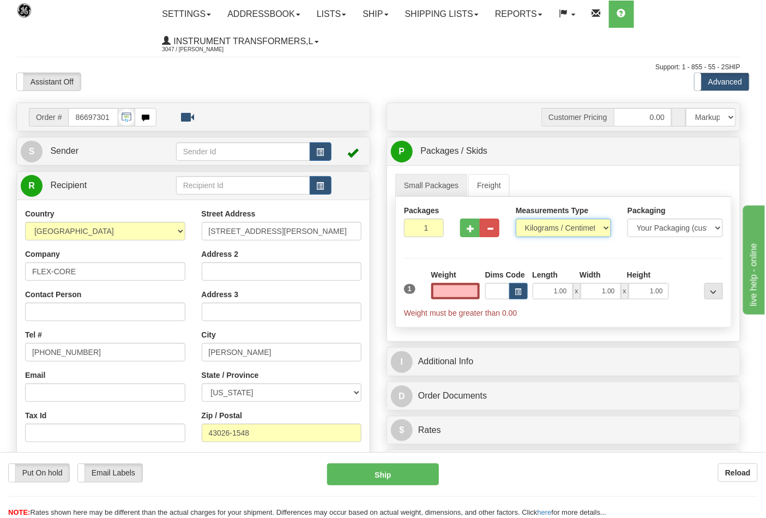
type input "0.00"
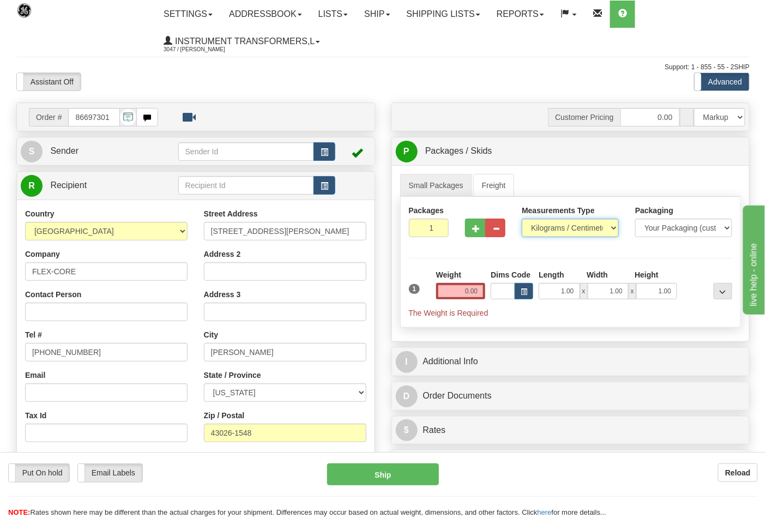
click at [547, 230] on select "Pounds / Inches Kilograms / Centimeters" at bounding box center [570, 228] width 97 height 19
select select "0"
click at [522, 219] on select "Pounds / Inches Kilograms / Centimeters" at bounding box center [570, 228] width 97 height 19
click at [477, 292] on input "0.00" at bounding box center [461, 291] width 50 height 16
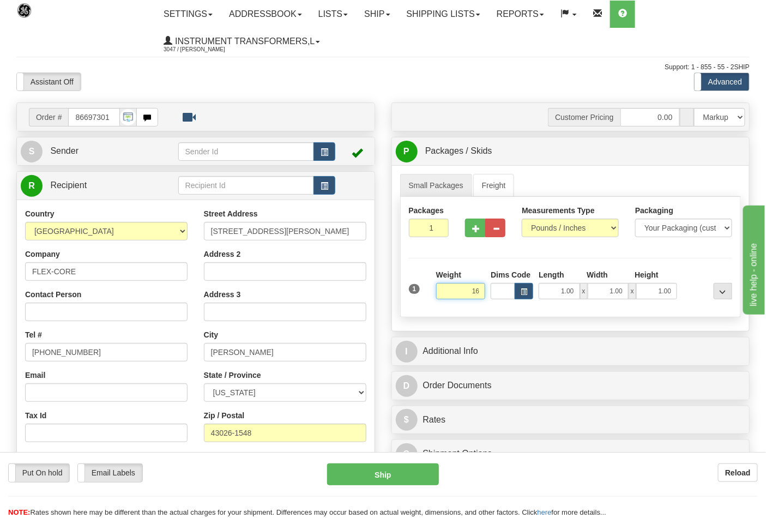
click button "Delete" at bounding box center [0, 0] width 0 height 0
type input "16.00"
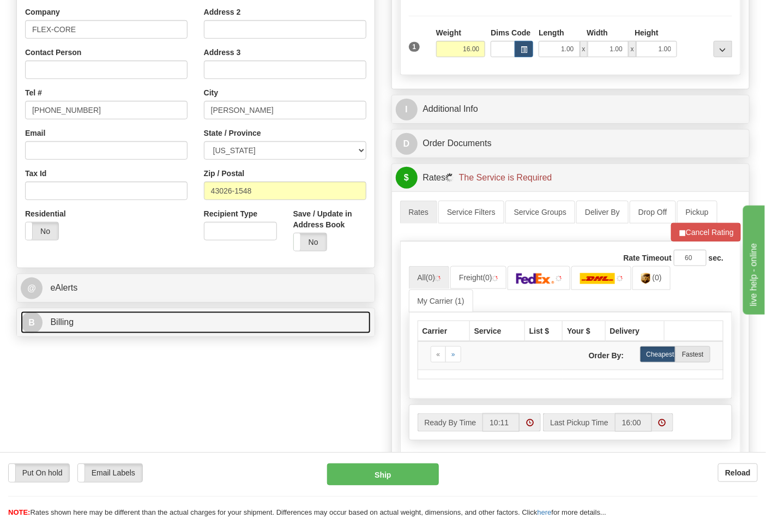
click at [127, 315] on link "B Billing" at bounding box center [196, 322] width 350 height 22
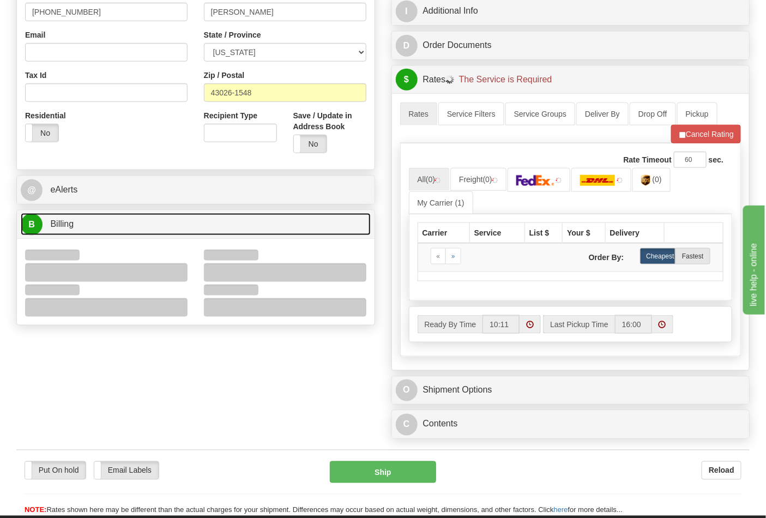
scroll to position [424, 0]
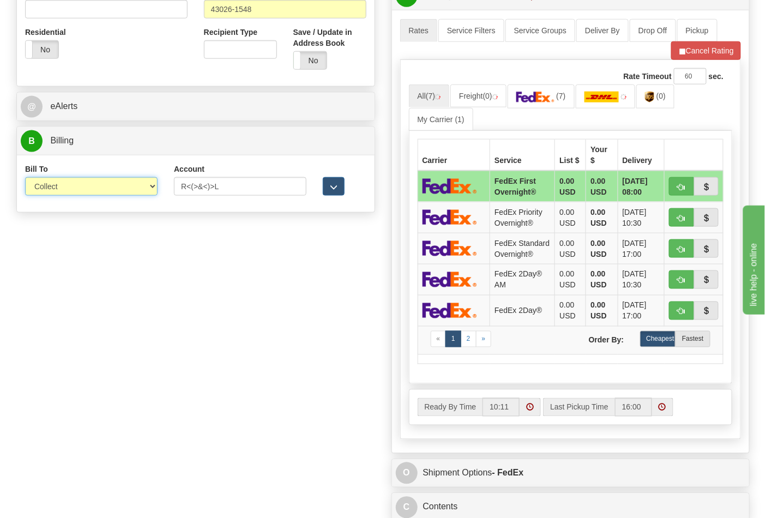
click at [56, 191] on select "Sender Recipient Third Party Collect" at bounding box center [91, 186] width 133 height 19
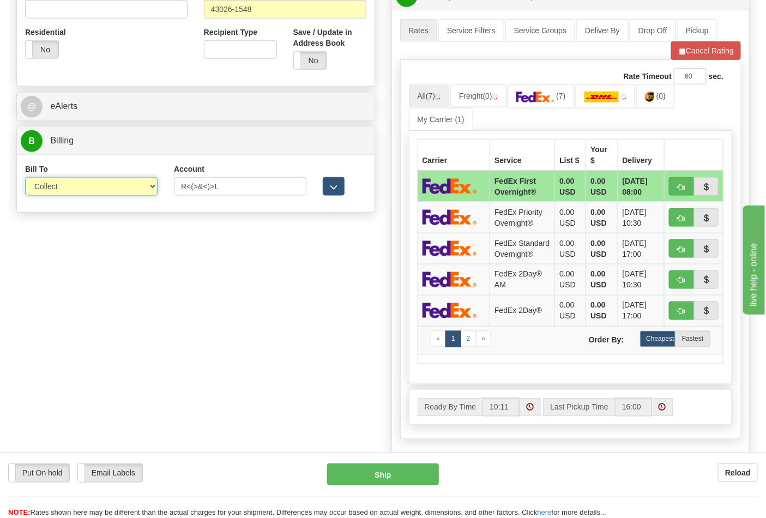
select select "2"
click at [25, 178] on select "Sender Recipient Third Party Collect" at bounding box center [91, 186] width 133 height 19
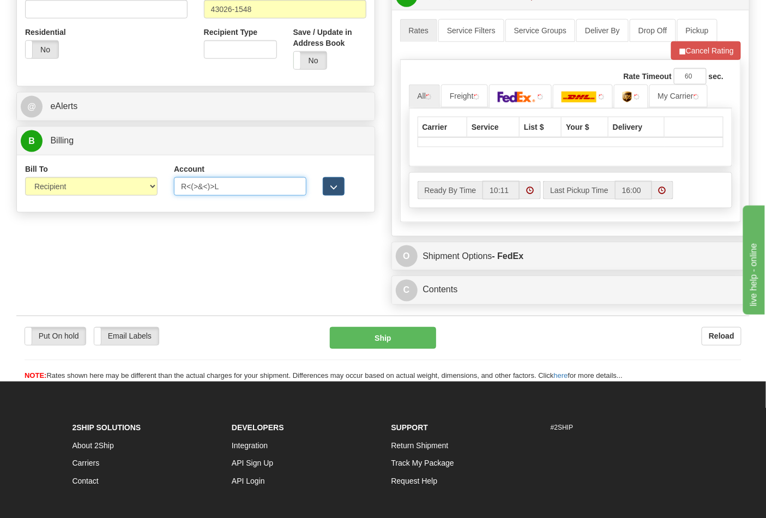
drag, startPoint x: 237, startPoint y: 193, endPoint x: 146, endPoint y: 186, distance: 91.9
click at [146, 186] on div "Bill To Sender Recipient Third Party Collect Account R<(>&<)>L 3rd Party Accoun…" at bounding box center [196, 184] width 358 height 40
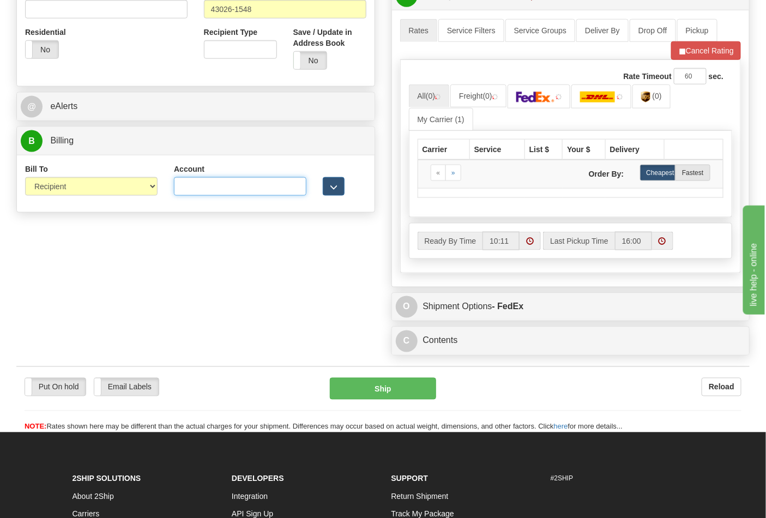
click at [200, 191] on input "Account" at bounding box center [240, 186] width 133 height 19
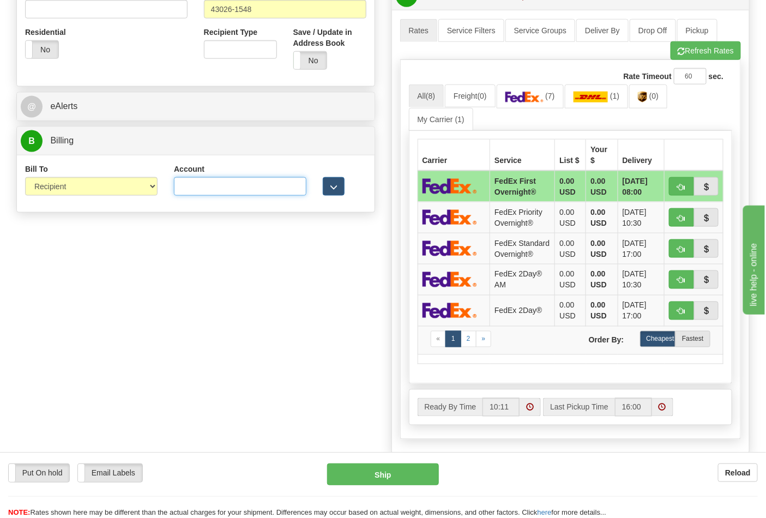
type input "473367"
click at [690, 50] on button "Refresh Rates" at bounding box center [706, 50] width 70 height 19
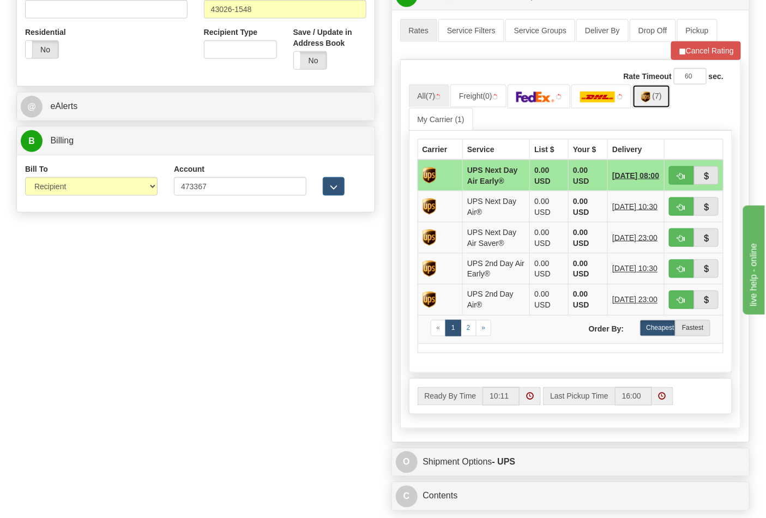
click at [664, 104] on link "(7)" at bounding box center [652, 96] width 38 height 23
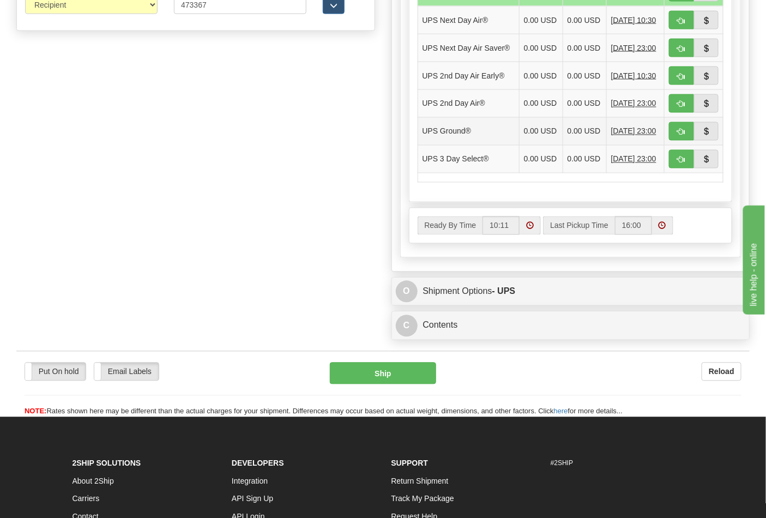
scroll to position [606, 0]
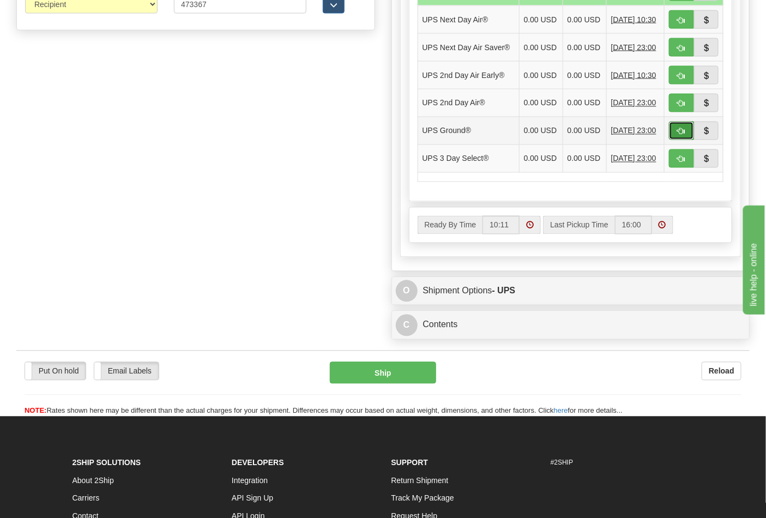
click at [684, 135] on span "button" at bounding box center [682, 131] width 8 height 7
type input "03"
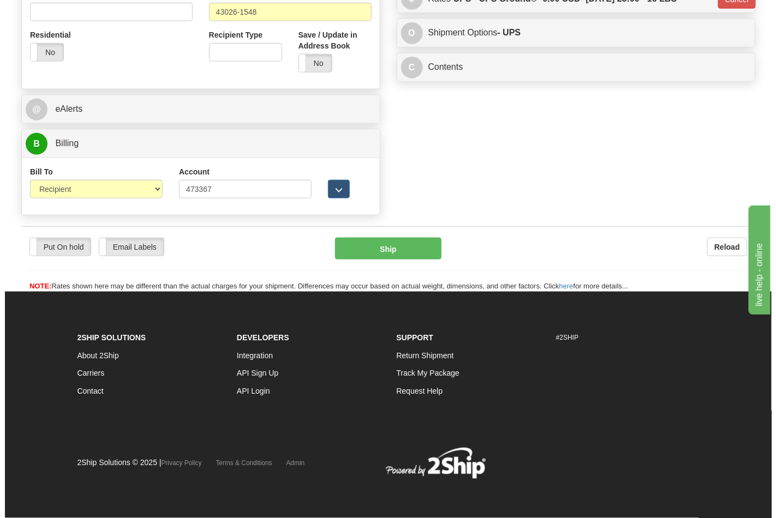
scroll to position [423, 0]
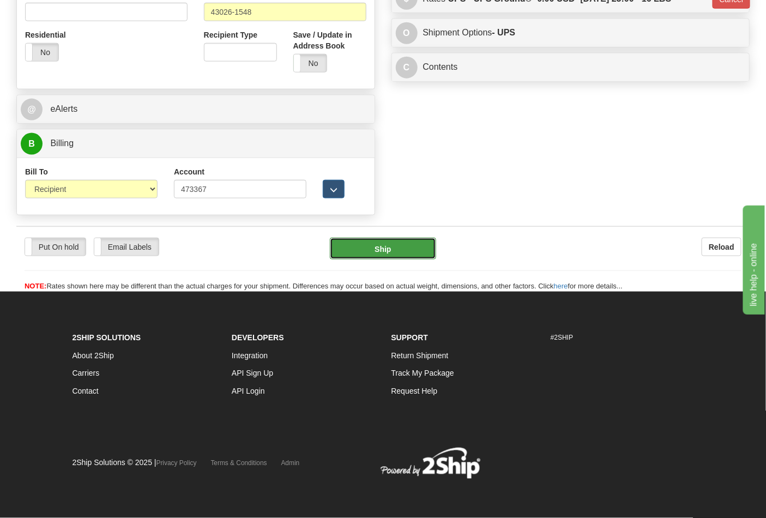
click at [398, 246] on button "Ship" at bounding box center [383, 249] width 106 height 22
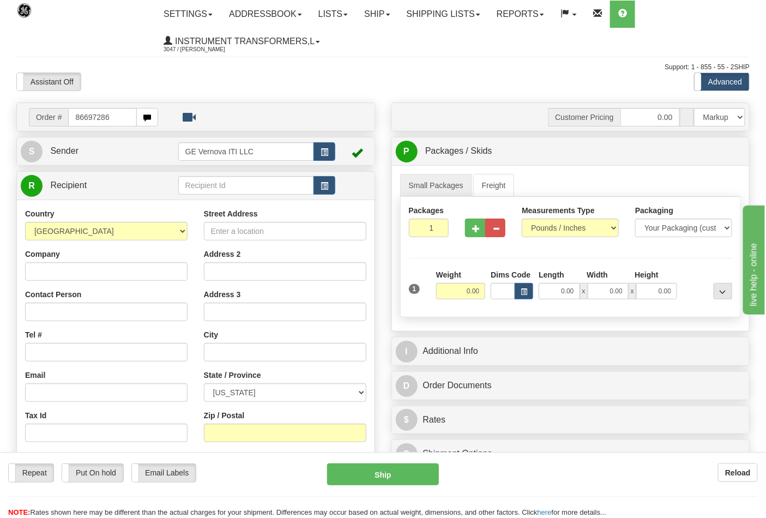
type input "86697286"
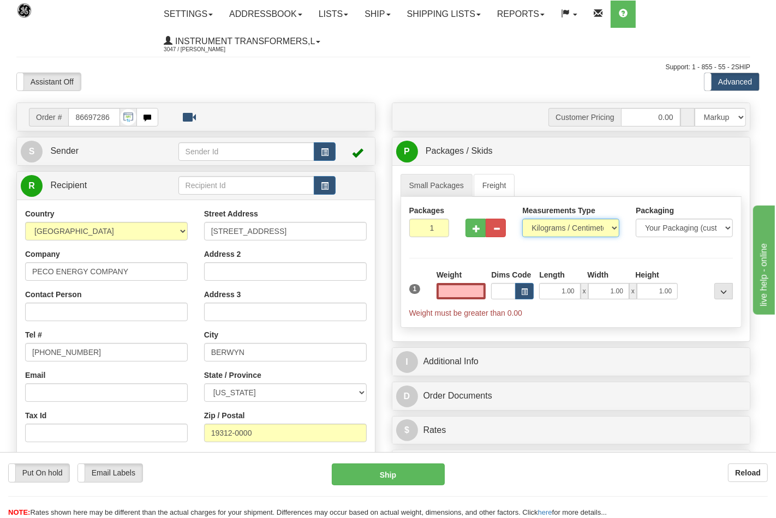
type input "0.00"
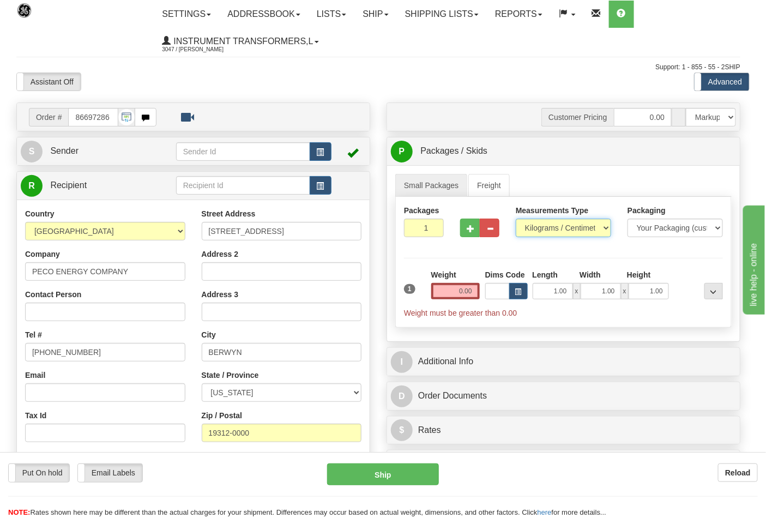
click at [544, 230] on select "Pounds / Inches Kilograms / Centimeters" at bounding box center [563, 228] width 95 height 19
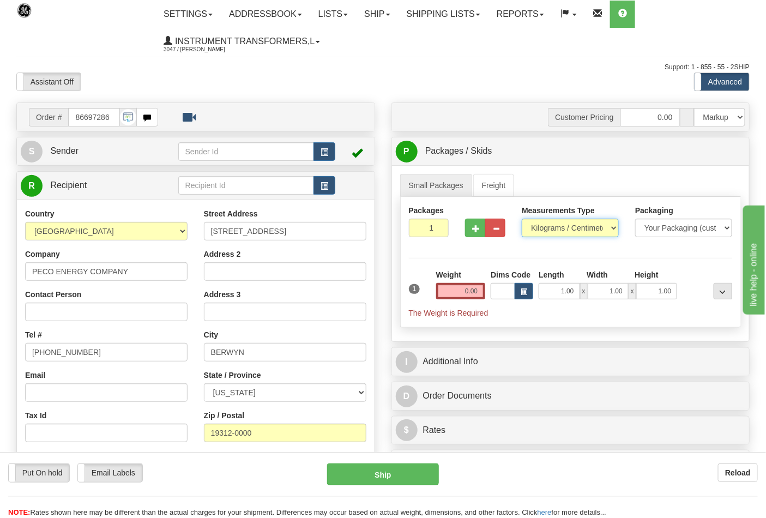
select select "0"
click at [522, 219] on select "Pounds / Inches Kilograms / Centimeters" at bounding box center [570, 228] width 97 height 19
click at [478, 225] on span "button" at bounding box center [476, 228] width 8 height 7
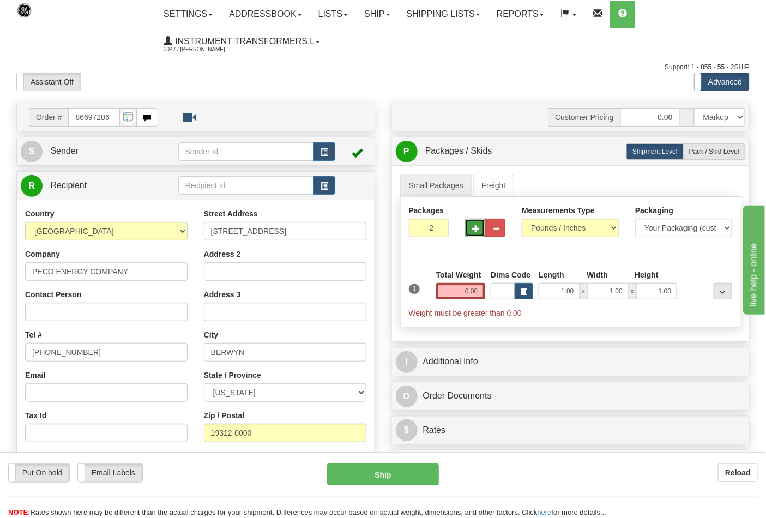
click at [475, 232] on span "button" at bounding box center [476, 228] width 8 height 7
click at [476, 232] on span "button" at bounding box center [476, 228] width 8 height 7
click at [476, 230] on span "button" at bounding box center [476, 228] width 8 height 7
type input "6"
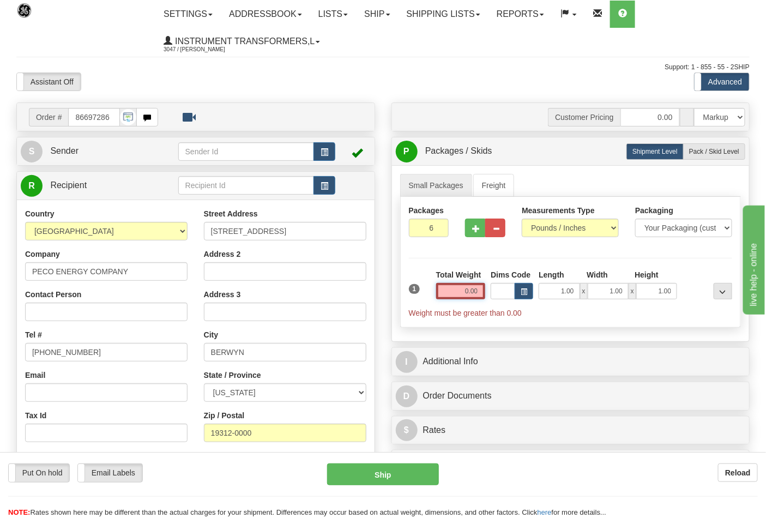
click at [481, 291] on input "0.00" at bounding box center [461, 291] width 50 height 16
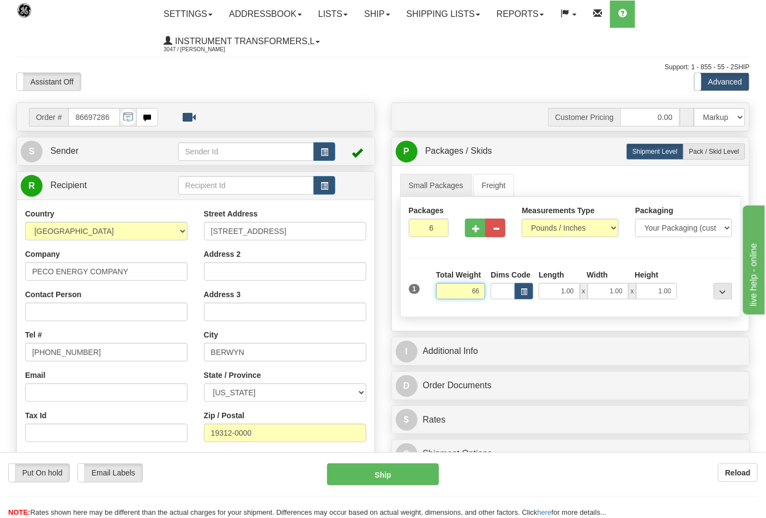
click button "Delete" at bounding box center [0, 0] width 0 height 0
type input "66.00"
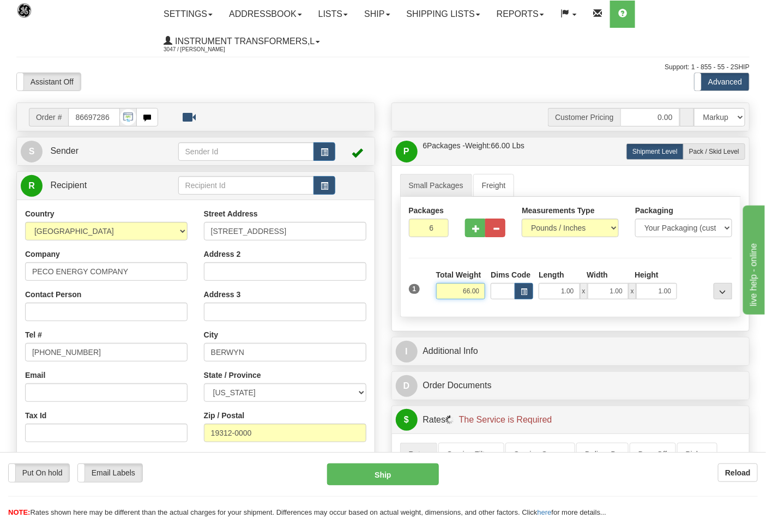
scroll to position [182, 0]
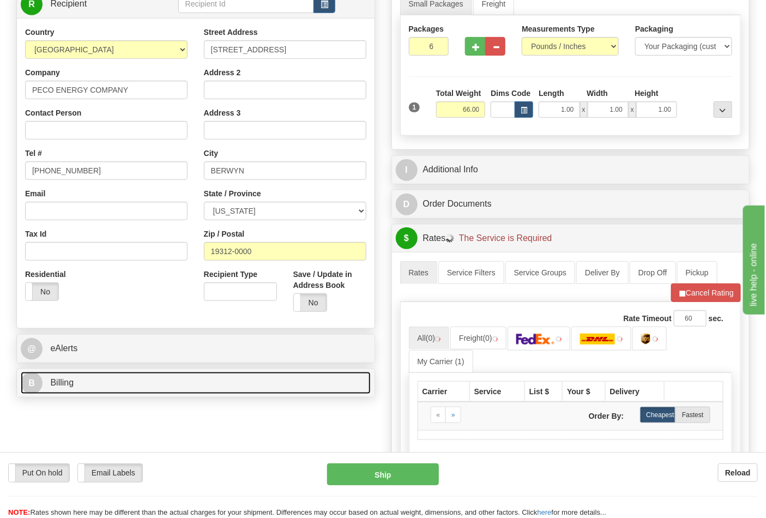
click at [144, 382] on link "B Billing" at bounding box center [196, 383] width 350 height 22
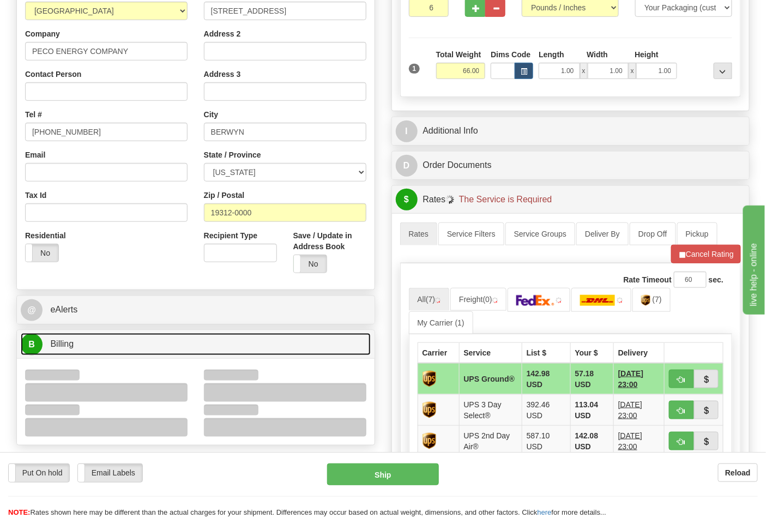
scroll to position [242, 0]
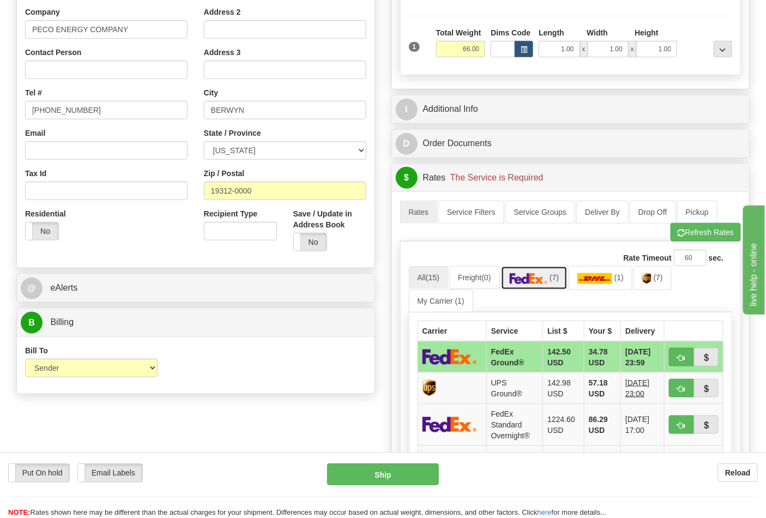
click at [544, 284] on img at bounding box center [529, 278] width 38 height 11
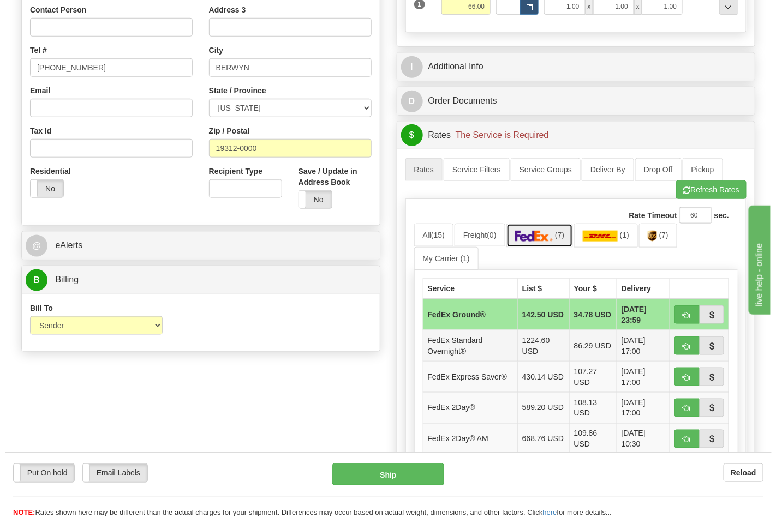
scroll to position [363, 0]
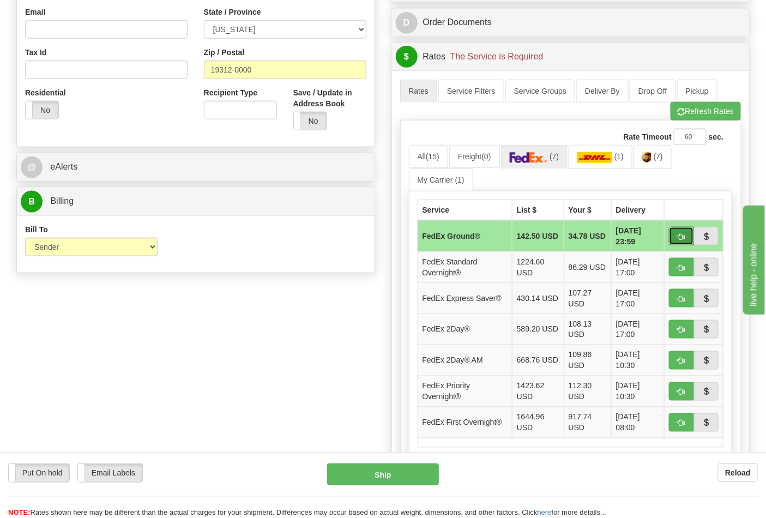
click at [674, 236] on button "button" at bounding box center [681, 236] width 25 height 19
type input "92"
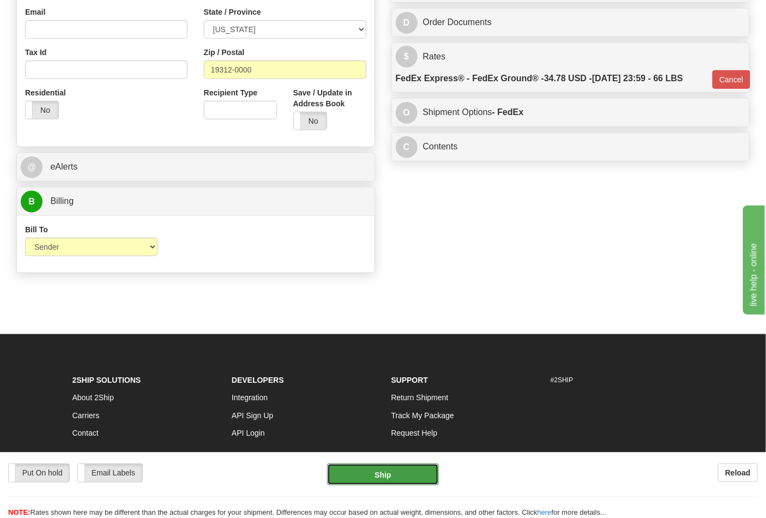
click at [391, 477] on button "Ship" at bounding box center [382, 475] width 111 height 22
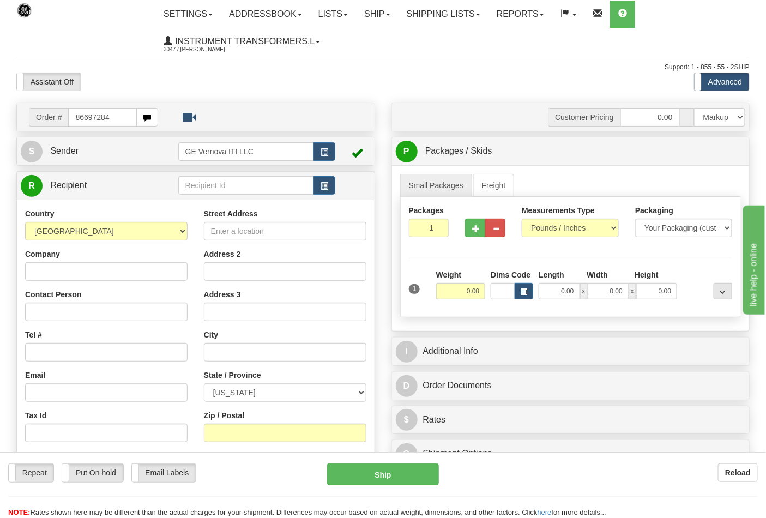
type input "86697284"
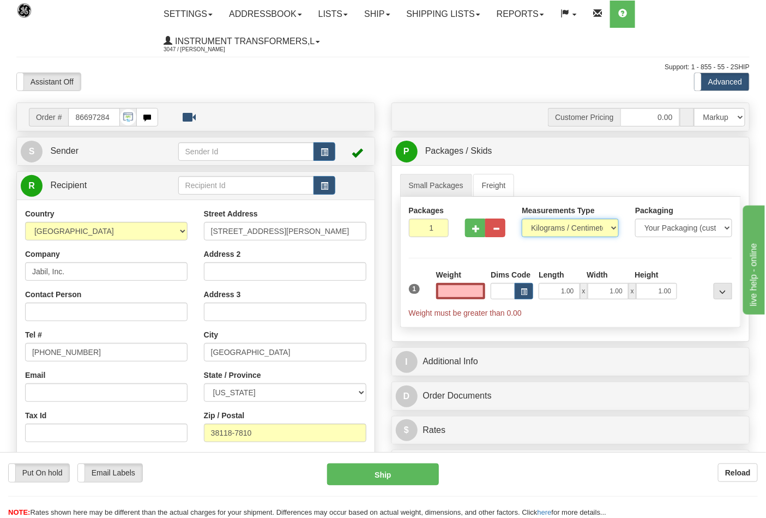
type input "0.00"
click at [539, 231] on select "Pounds / Inches Kilograms / Centimeters" at bounding box center [570, 228] width 97 height 19
select select "0"
click at [522, 219] on select "Pounds / Inches Kilograms / Centimeters" at bounding box center [570, 228] width 97 height 19
click at [475, 232] on span "button" at bounding box center [476, 228] width 8 height 7
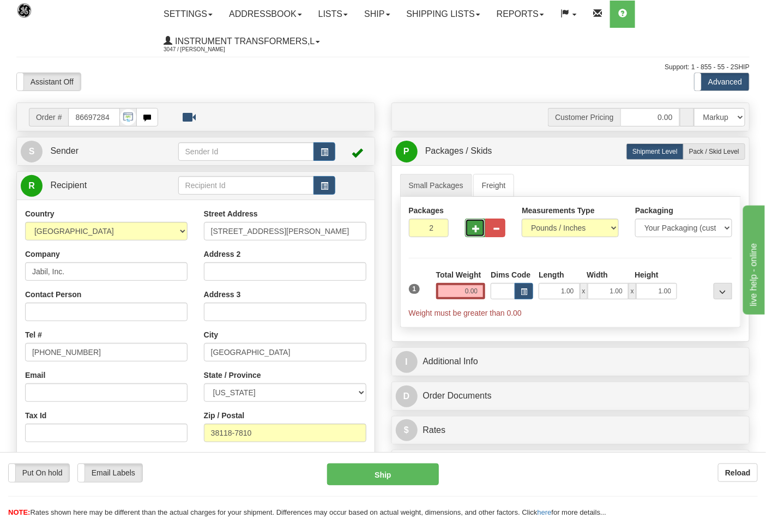
click at [475, 232] on span "button" at bounding box center [476, 228] width 8 height 7
type input "3"
click at [482, 296] on input "0.00" at bounding box center [461, 291] width 50 height 16
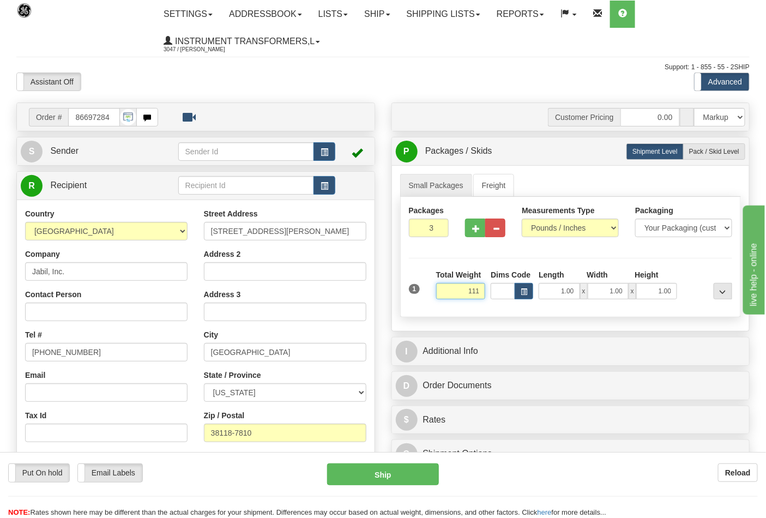
click button "Delete" at bounding box center [0, 0] width 0 height 0
type input "111.00"
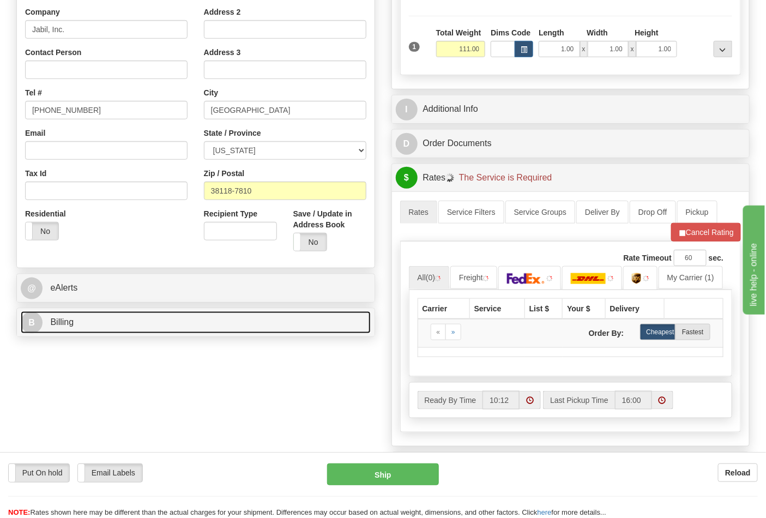
click at [142, 326] on link "B Billing" at bounding box center [196, 322] width 350 height 22
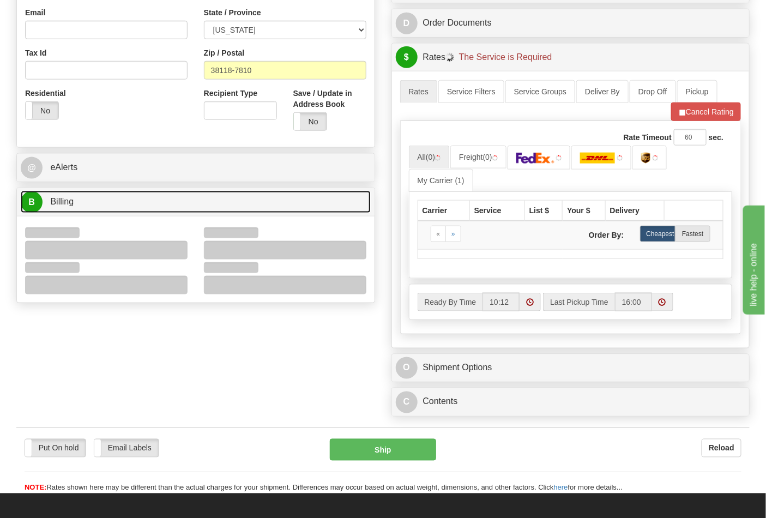
scroll to position [363, 0]
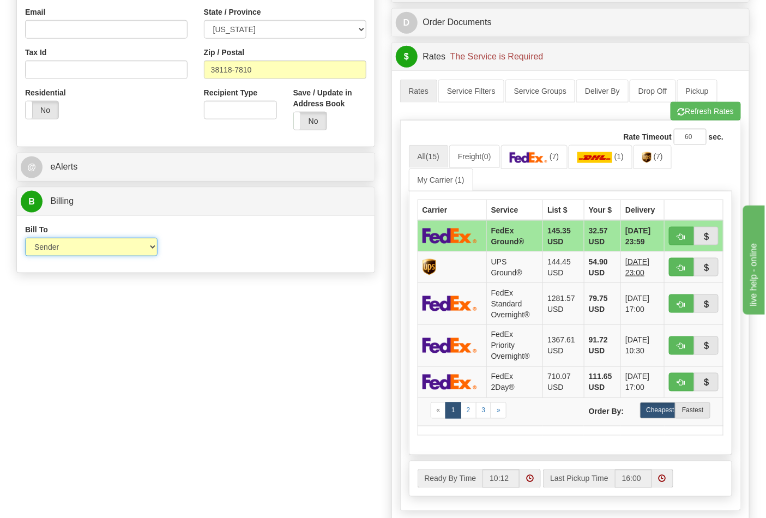
click at [58, 248] on select "Sender Recipient Third Party Collect" at bounding box center [91, 247] width 133 height 19
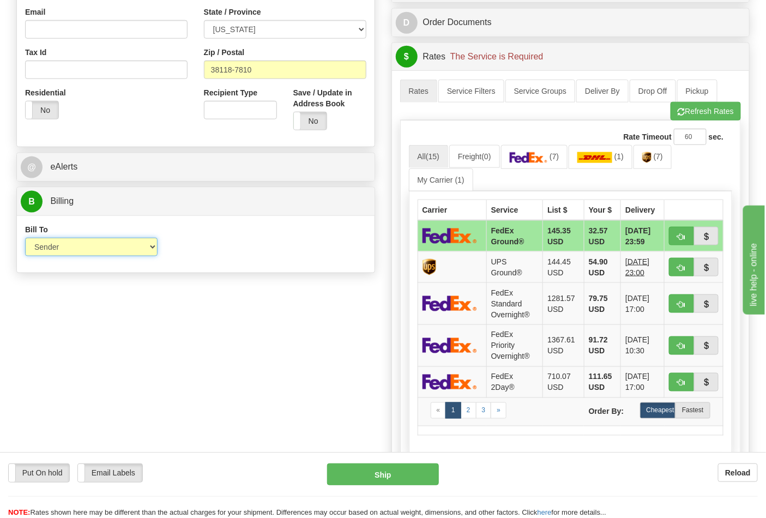
select select "2"
click at [25, 239] on select "Sender Recipient Third Party Collect" at bounding box center [91, 247] width 133 height 19
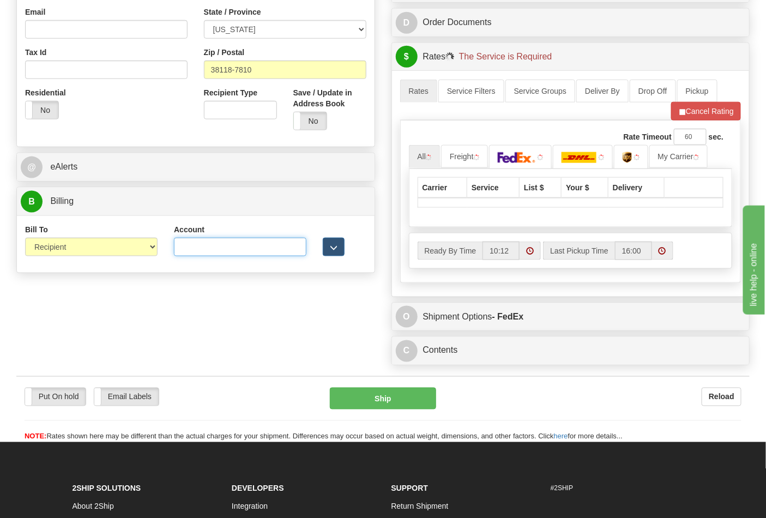
click at [196, 248] on input "Account" at bounding box center [240, 247] width 133 height 19
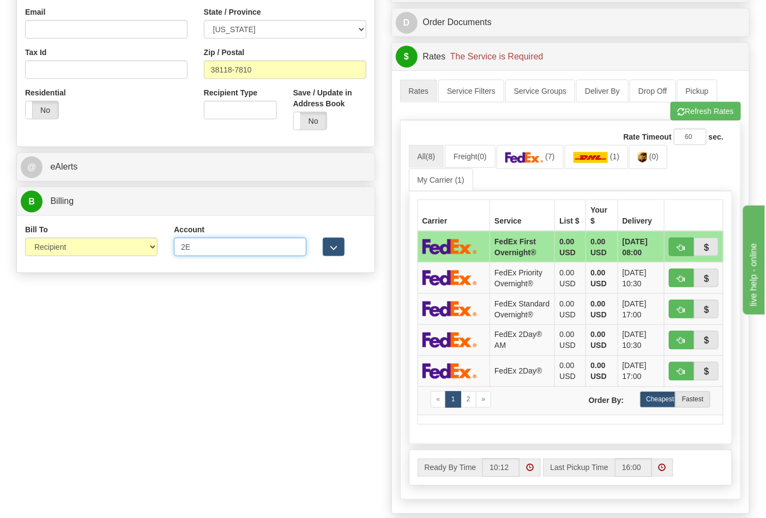
type input "2E882V"
click at [700, 110] on button "Refresh Rates" at bounding box center [706, 111] width 70 height 19
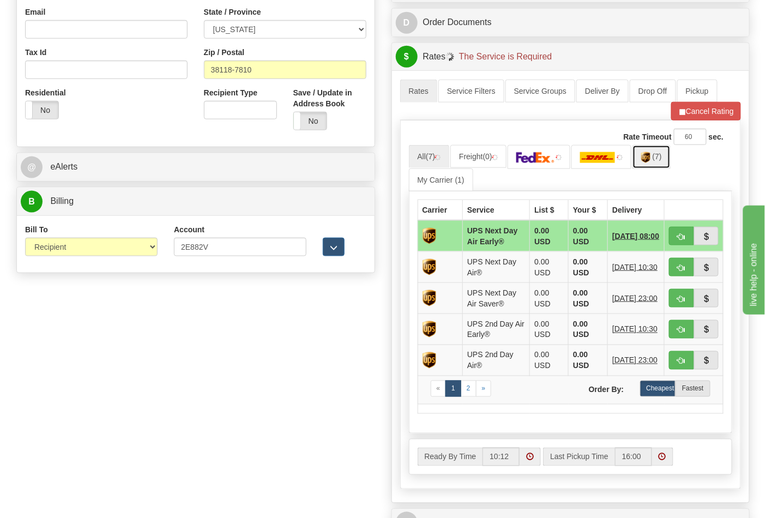
click at [657, 164] on link "(7)" at bounding box center [652, 156] width 38 height 23
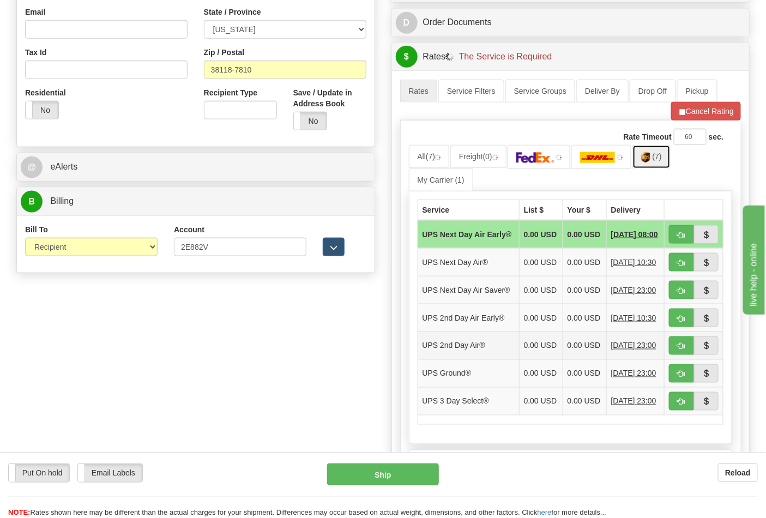
scroll to position [545, 0]
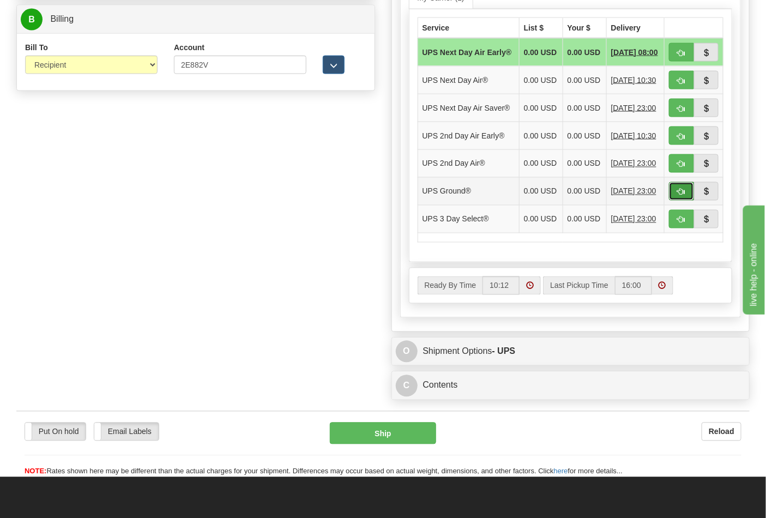
click at [674, 201] on button "button" at bounding box center [681, 191] width 25 height 19
type input "03"
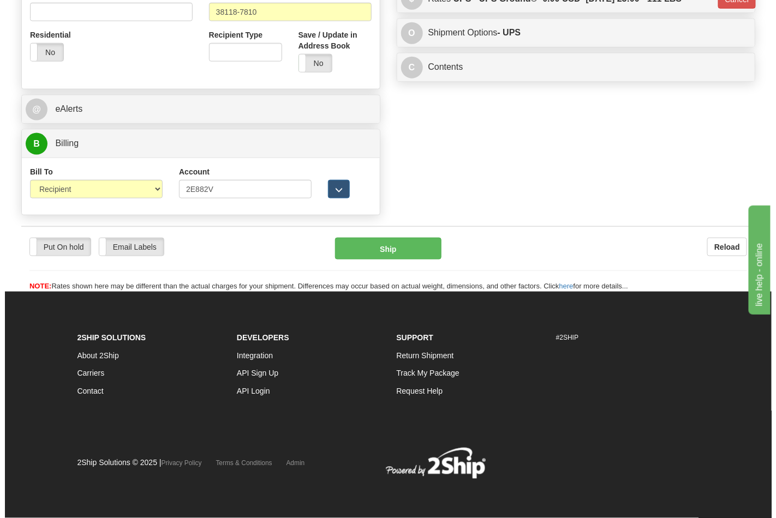
scroll to position [423, 0]
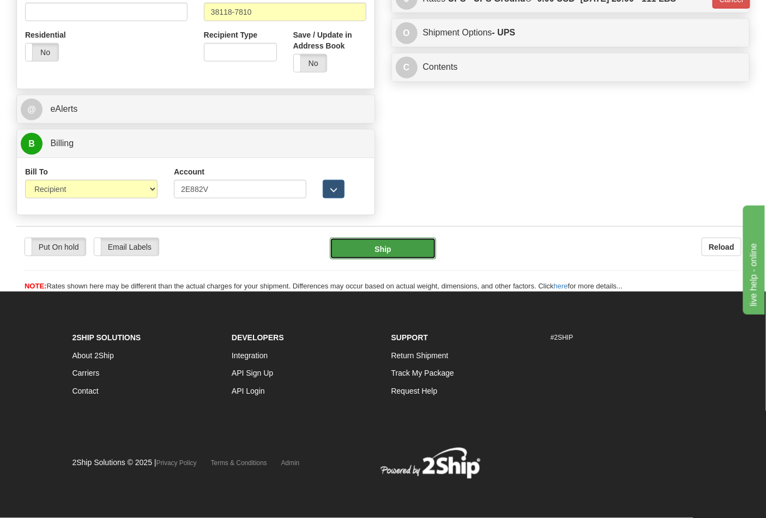
click at [373, 255] on button "Ship" at bounding box center [383, 249] width 106 height 22
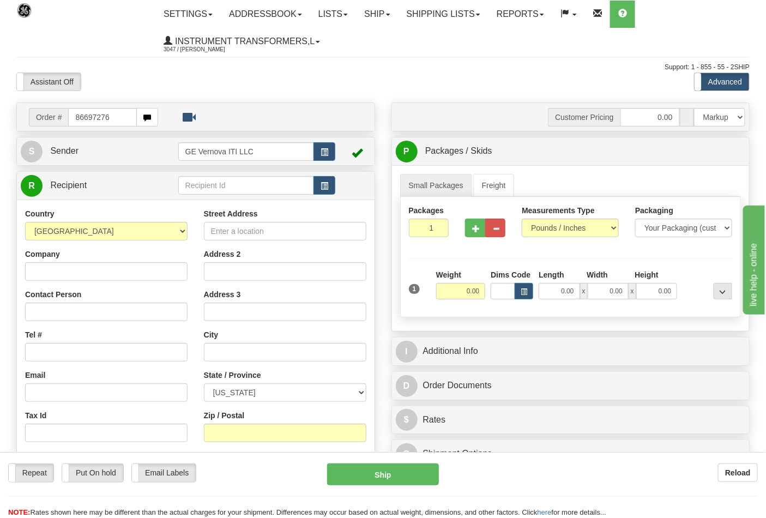
type input "86697276"
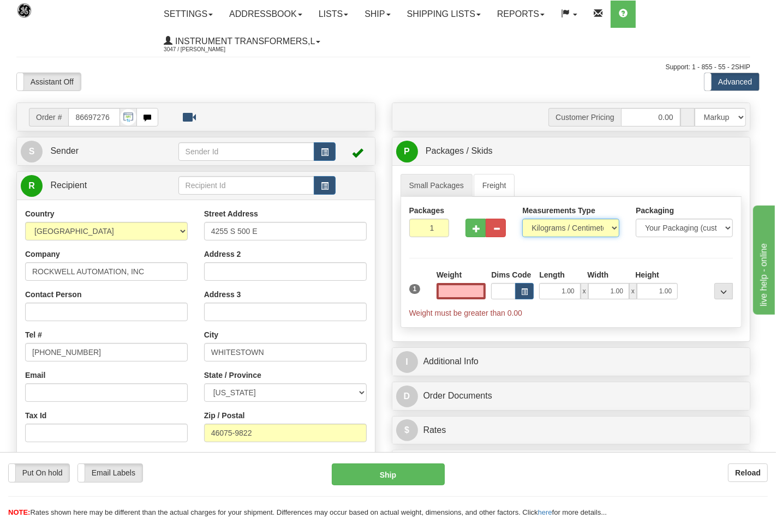
type input "0.00"
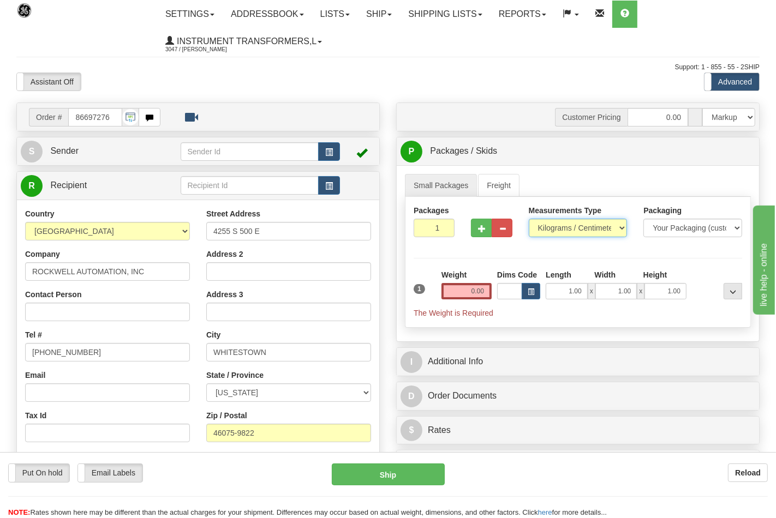
click at [550, 231] on select "Pounds / Inches Kilograms / Centimeters" at bounding box center [578, 228] width 99 height 19
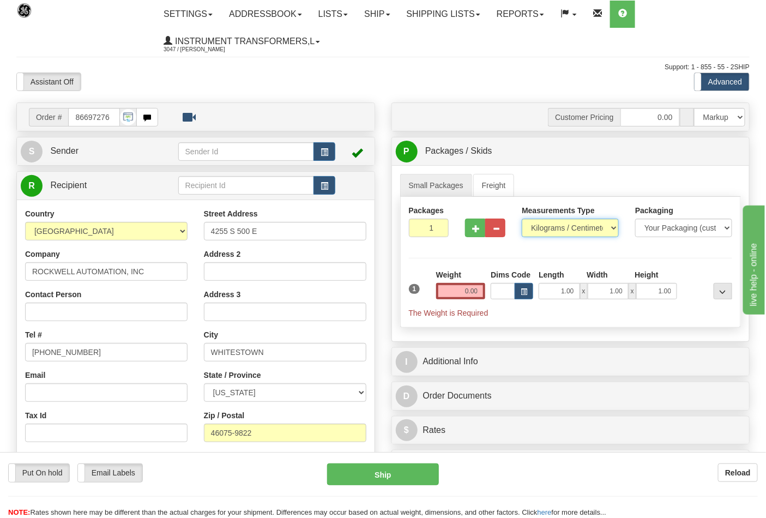
select select "0"
click at [522, 219] on select "Pounds / Inches Kilograms / Centimeters" at bounding box center [570, 228] width 97 height 19
click at [481, 289] on input "0.00" at bounding box center [461, 291] width 50 height 16
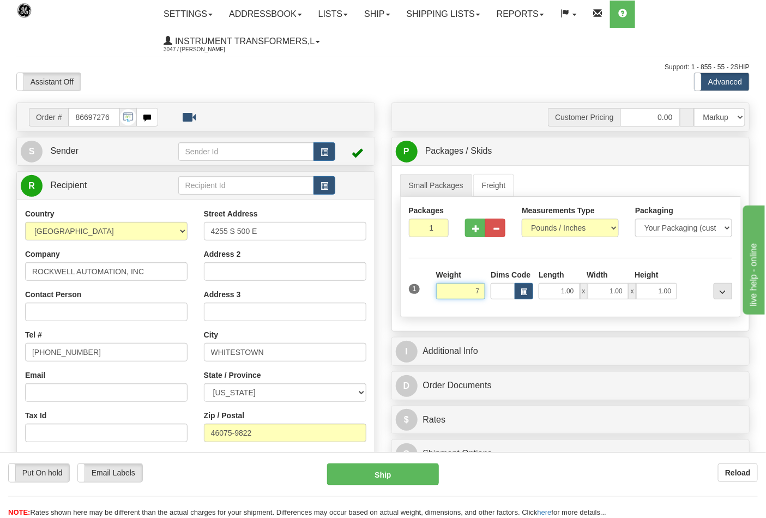
click button "Delete" at bounding box center [0, 0] width 0 height 0
type input "7.00"
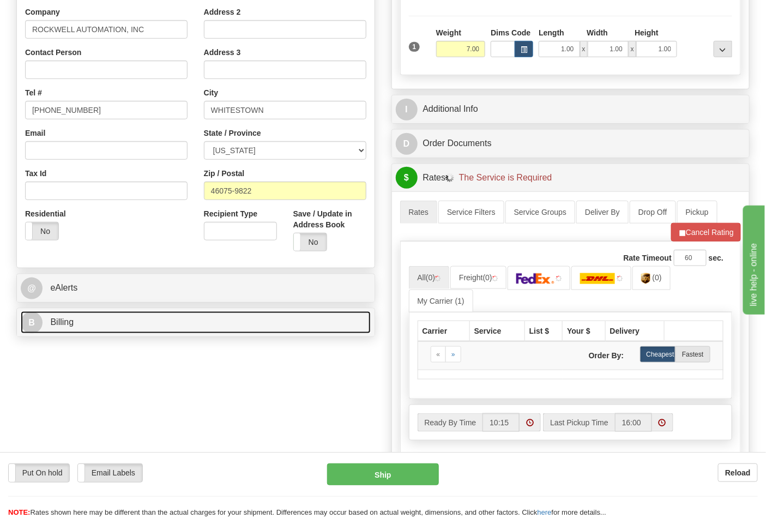
click at [110, 326] on link "B Billing" at bounding box center [196, 322] width 350 height 22
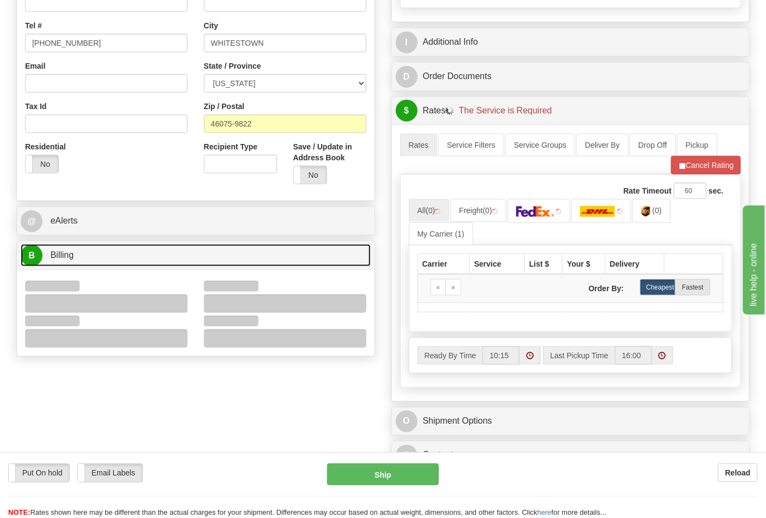
scroll to position [363, 0]
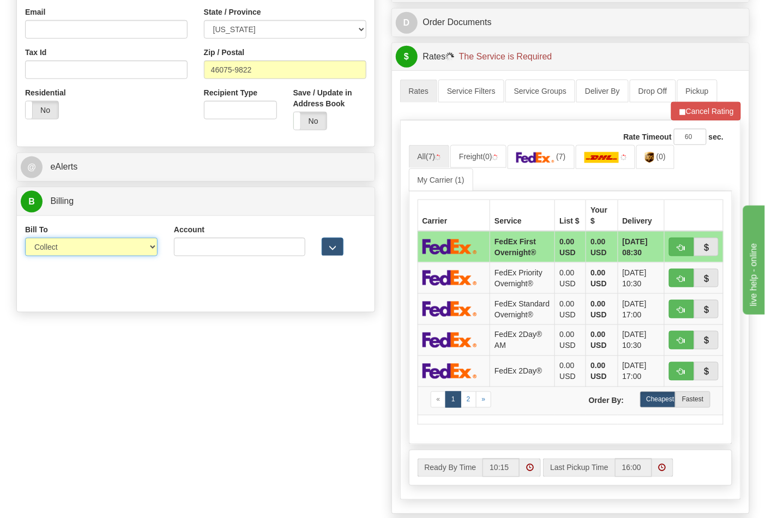
click at [58, 254] on select "Sender Recipient Third Party Collect" at bounding box center [91, 247] width 133 height 19
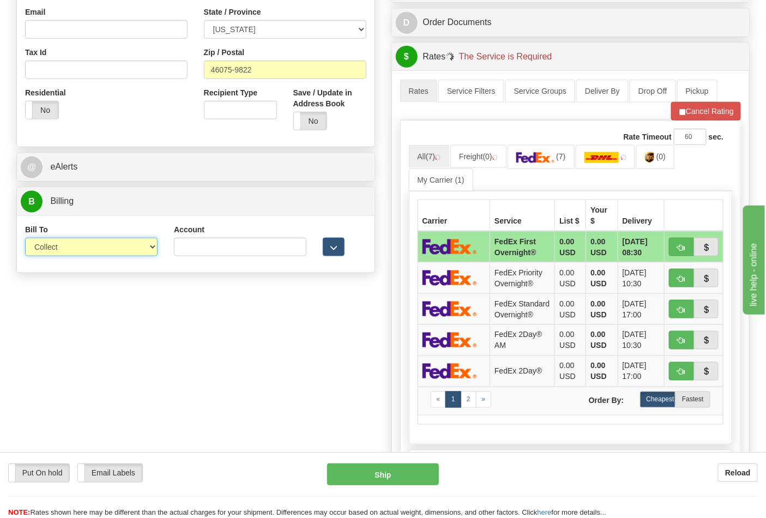
select select "2"
click at [25, 239] on select "Sender Recipient Third Party Collect" at bounding box center [91, 247] width 133 height 19
click at [193, 254] on input "Account" at bounding box center [240, 247] width 133 height 19
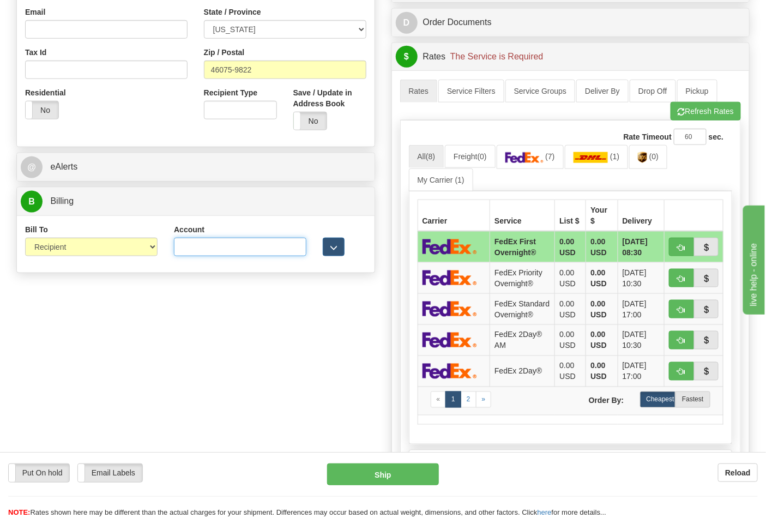
type input "587102"
click at [691, 116] on button "Refresh Rates" at bounding box center [706, 111] width 70 height 19
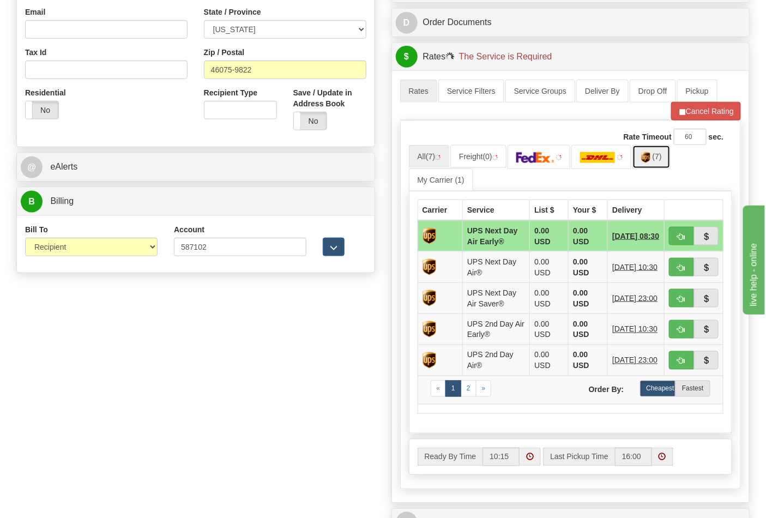
click at [651, 163] on img at bounding box center [646, 157] width 9 height 11
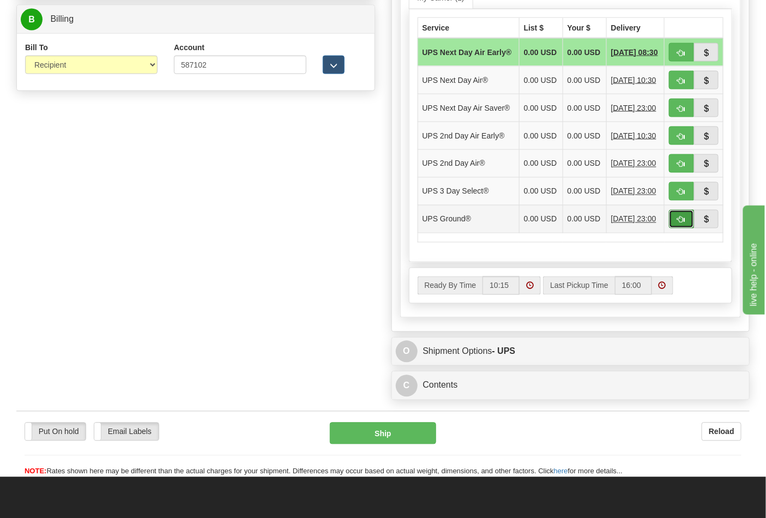
click at [681, 229] on button "button" at bounding box center [681, 219] width 25 height 19
type input "03"
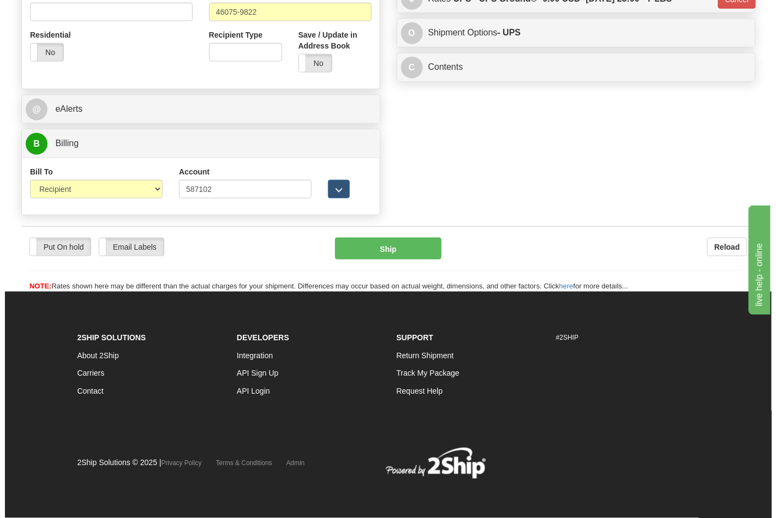
scroll to position [423, 0]
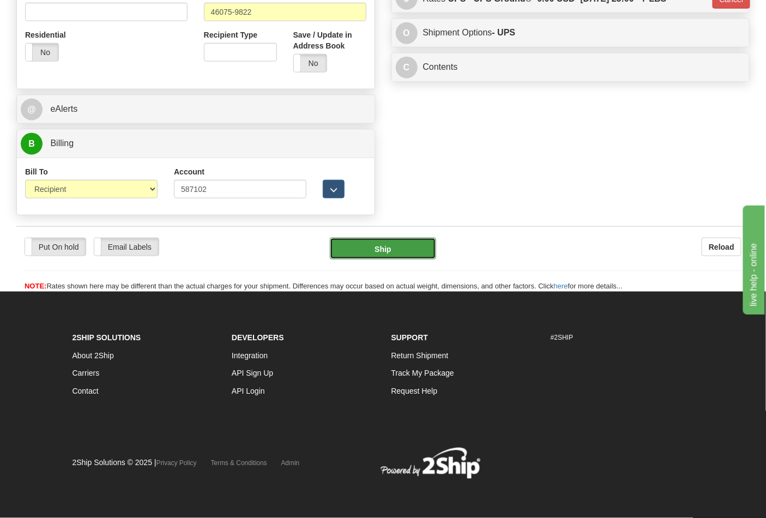
click at [383, 254] on button "Ship" at bounding box center [383, 249] width 106 height 22
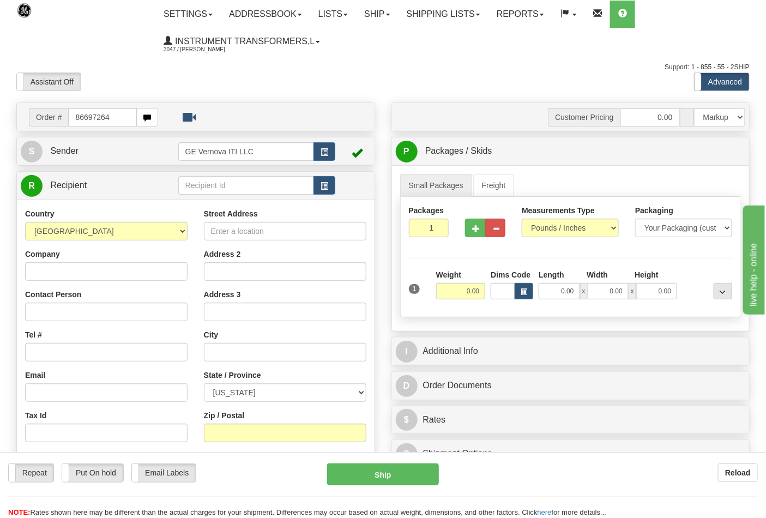
type input "86697264"
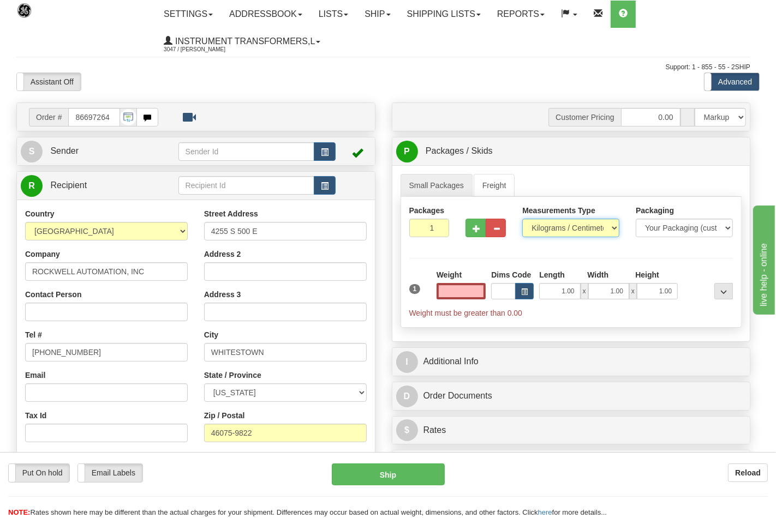
type input "0.00"
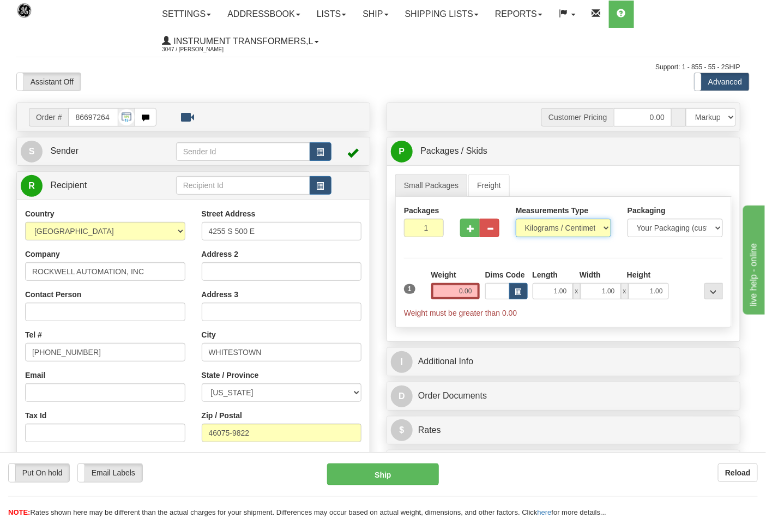
click at [552, 231] on select "Pounds / Inches Kilograms / Centimeters" at bounding box center [563, 228] width 95 height 19
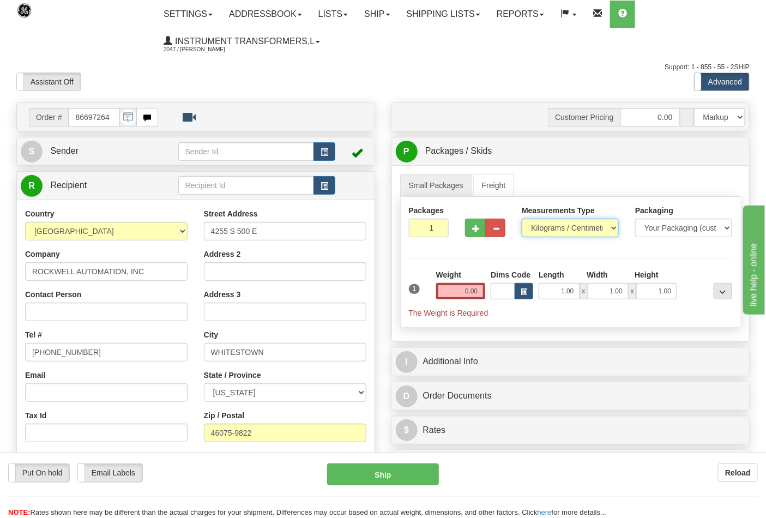
select select "0"
click at [522, 219] on select "Pounds / Inches Kilograms / Centimeters" at bounding box center [570, 228] width 97 height 19
click at [481, 292] on input "0.00" at bounding box center [461, 291] width 50 height 16
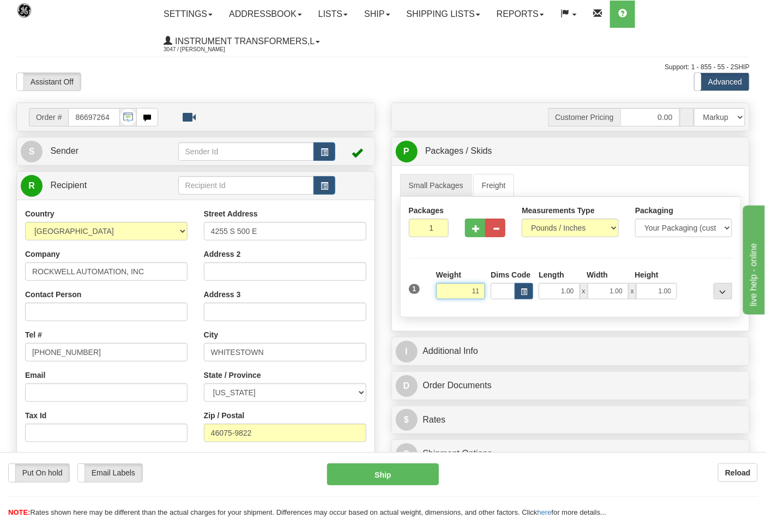
click button "Delete" at bounding box center [0, 0] width 0 height 0
type input "11.00"
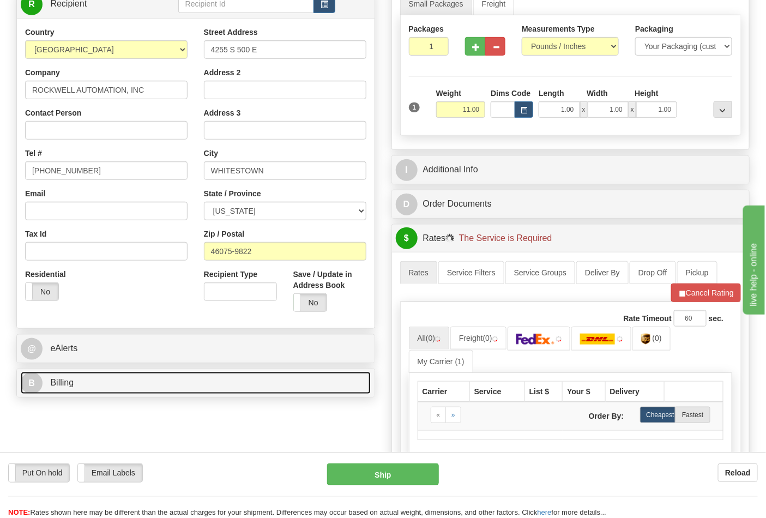
click at [104, 380] on link "B Billing" at bounding box center [196, 383] width 350 height 22
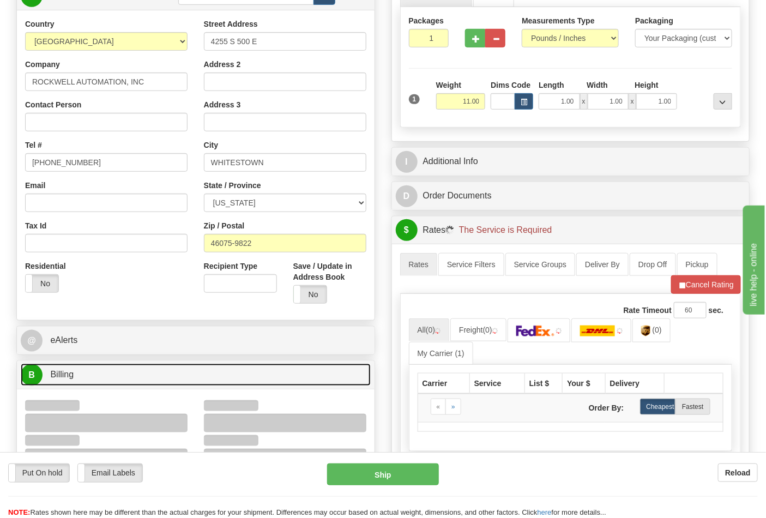
scroll to position [303, 0]
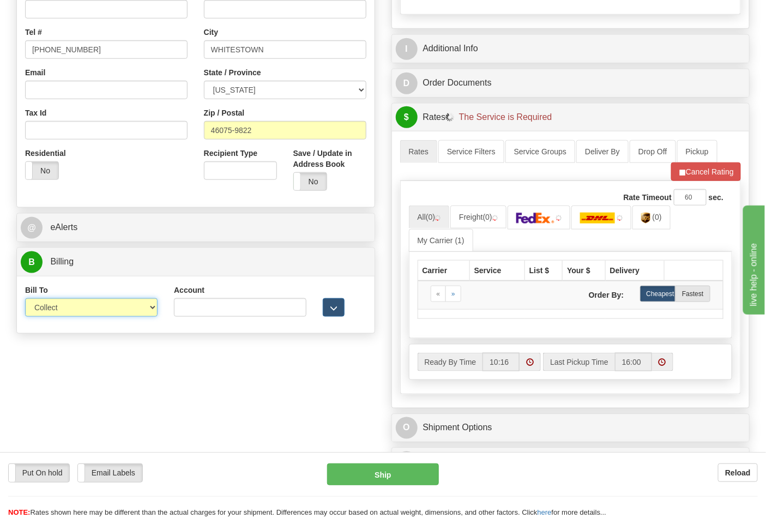
drag, startPoint x: 84, startPoint y: 305, endPoint x: 83, endPoint y: 317, distance: 11.5
click at [84, 305] on select "Sender Recipient Third Party Collect" at bounding box center [91, 307] width 133 height 19
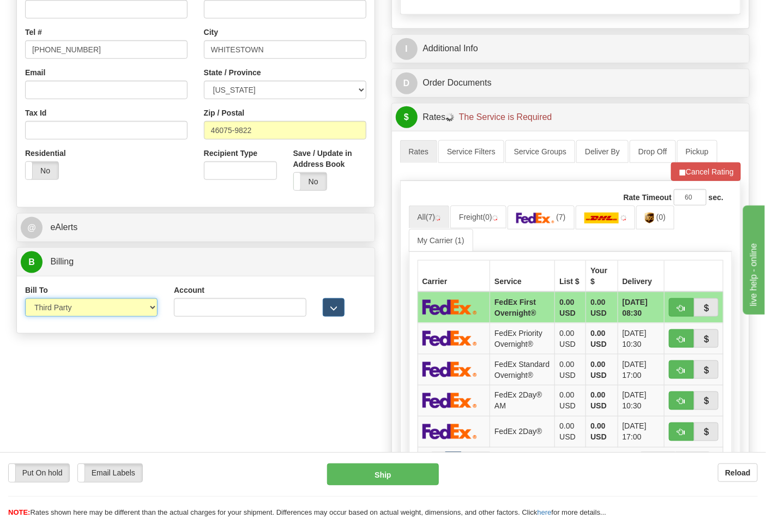
click at [25, 299] on select "Sender Recipient Third Party Collect" at bounding box center [91, 307] width 133 height 19
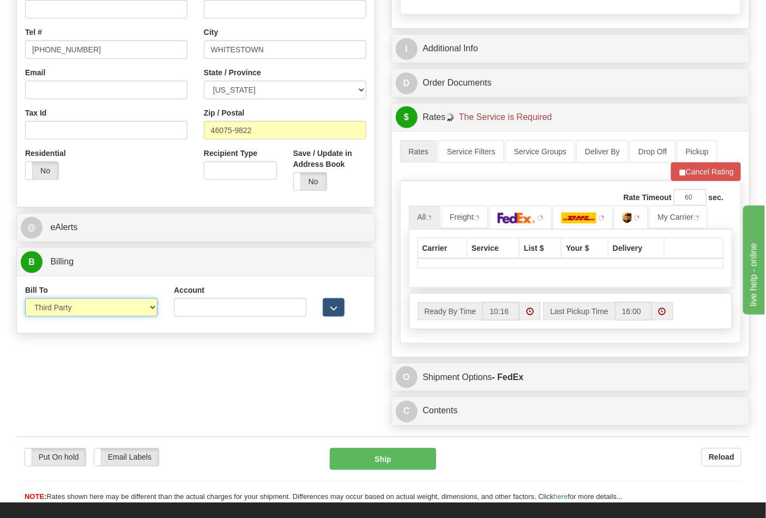
drag, startPoint x: 69, startPoint y: 307, endPoint x: 69, endPoint y: 315, distance: 8.7
click at [69, 307] on select "Sender Recipient Third Party Collect" at bounding box center [91, 307] width 133 height 19
select select "2"
click at [25, 299] on select "Sender Recipient Third Party Collect" at bounding box center [91, 307] width 133 height 19
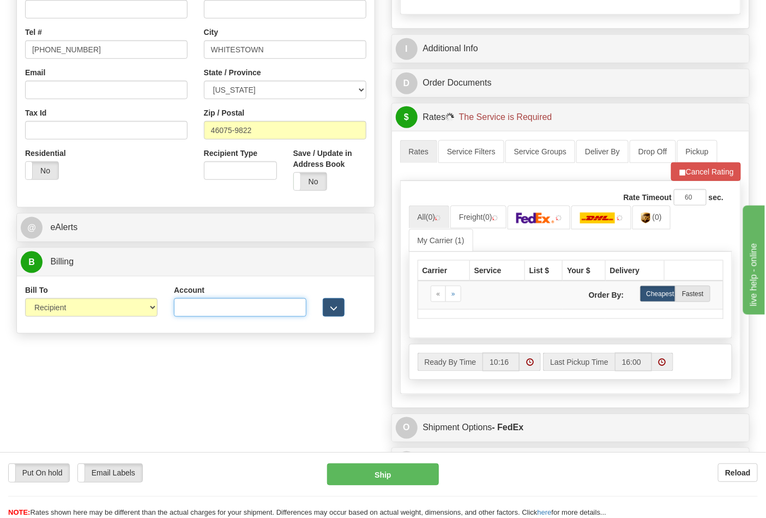
click at [221, 316] on input "Account" at bounding box center [240, 307] width 133 height 19
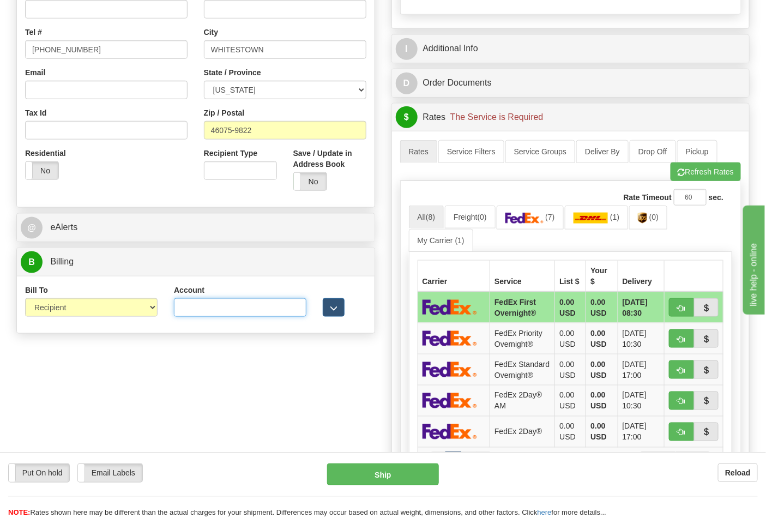
type input "587102"
click at [697, 173] on button "Refresh Rates" at bounding box center [706, 172] width 70 height 19
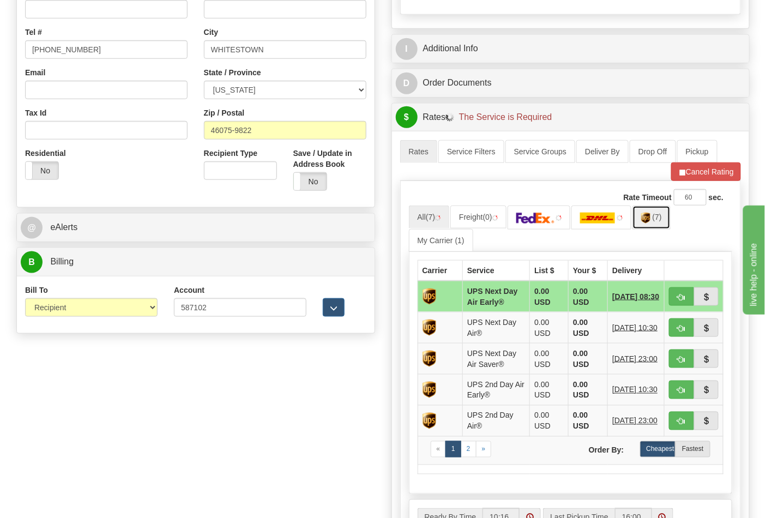
click at [658, 221] on span "(7)" at bounding box center [657, 217] width 9 height 9
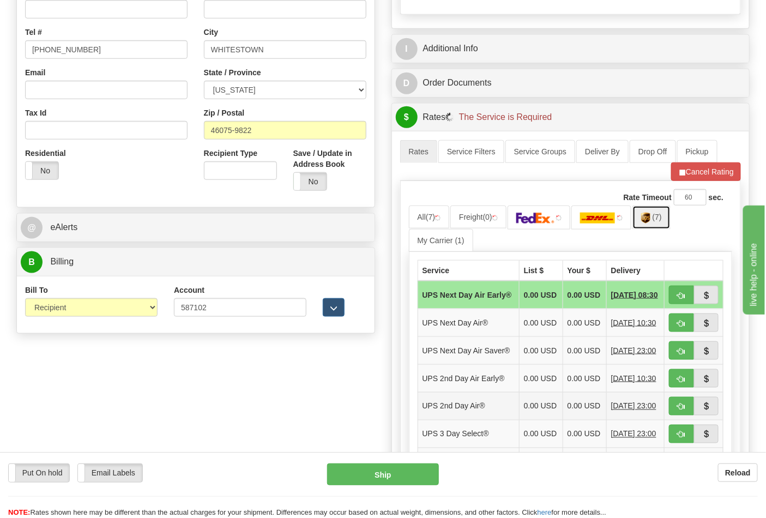
scroll to position [484, 0]
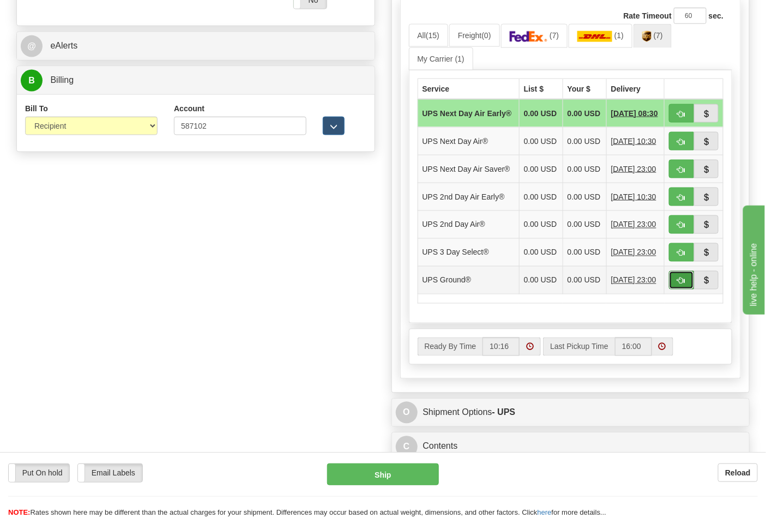
click at [678, 285] on span "button" at bounding box center [682, 281] width 8 height 7
type input "03"
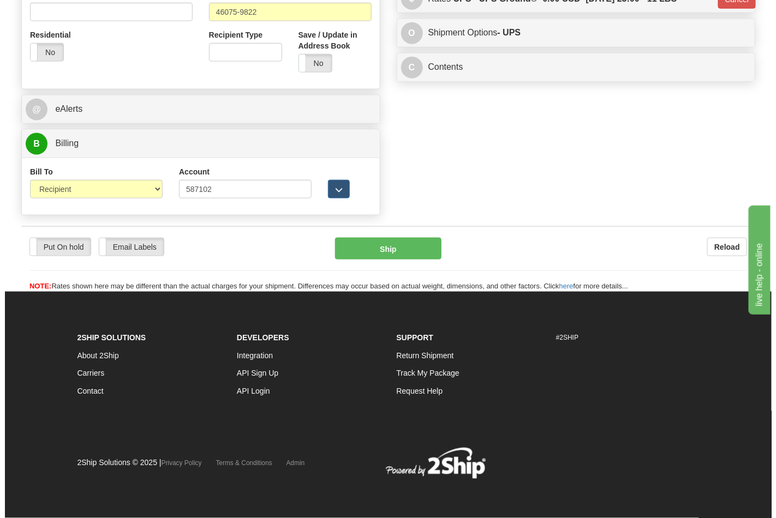
scroll to position [423, 0]
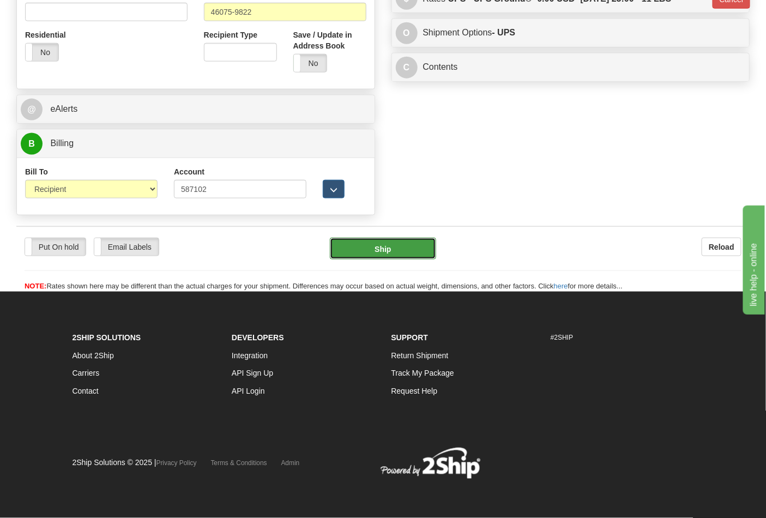
click at [428, 251] on button "Ship" at bounding box center [383, 249] width 106 height 22
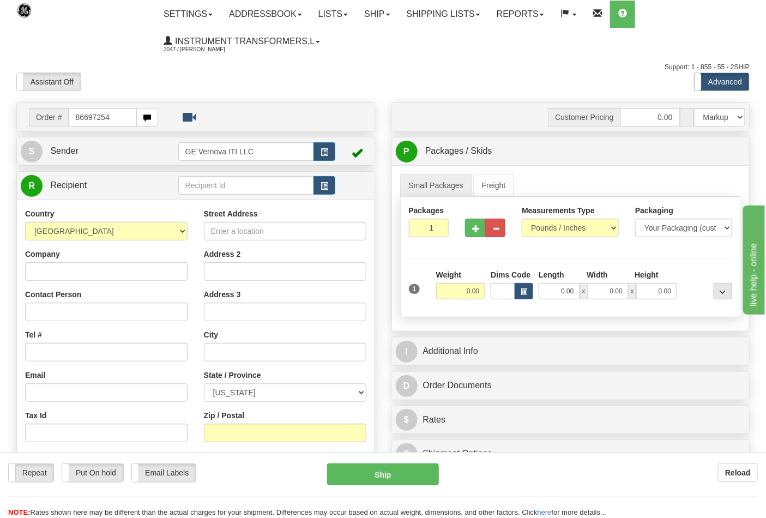
type input "86697254"
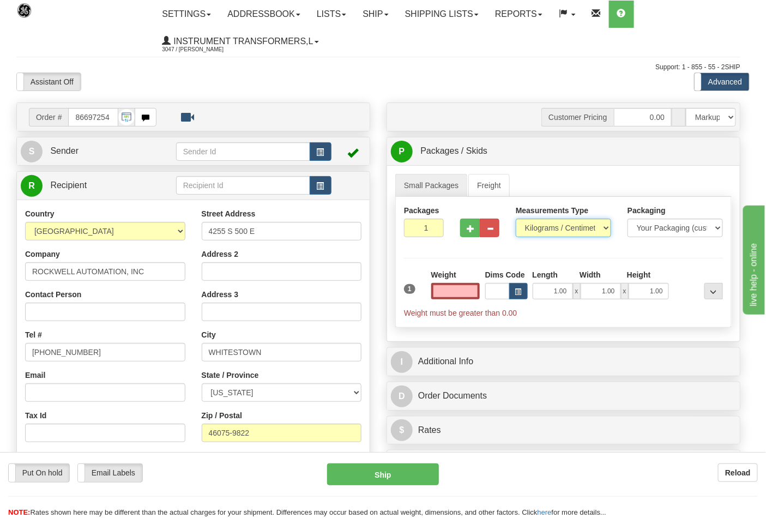
type input "0.00"
click at [546, 225] on select "Pounds / Inches Kilograms / Centimeters" at bounding box center [563, 228] width 95 height 19
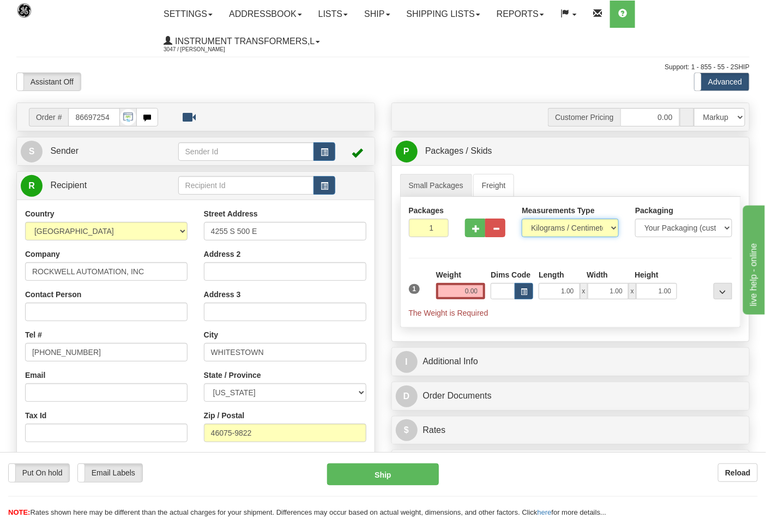
select select "0"
click at [522, 219] on select "Pounds / Inches Kilograms / Centimeters" at bounding box center [570, 228] width 97 height 19
click at [480, 287] on input "0.00" at bounding box center [461, 291] width 50 height 16
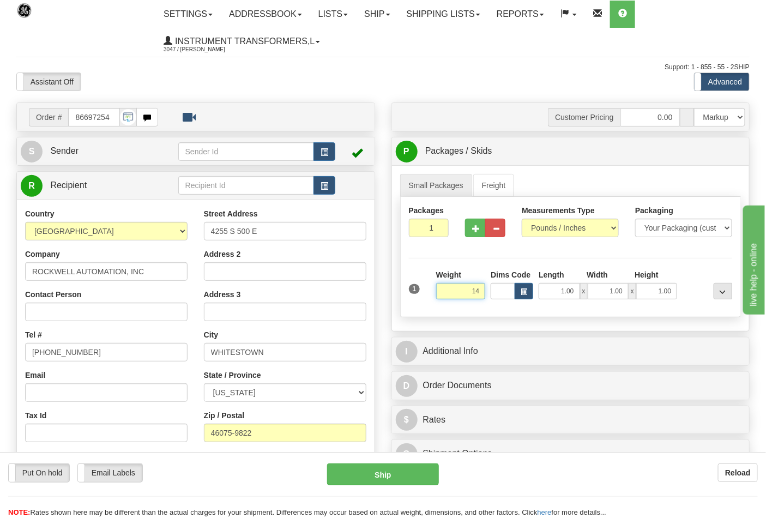
click button "Delete" at bounding box center [0, 0] width 0 height 0
type input "14.00"
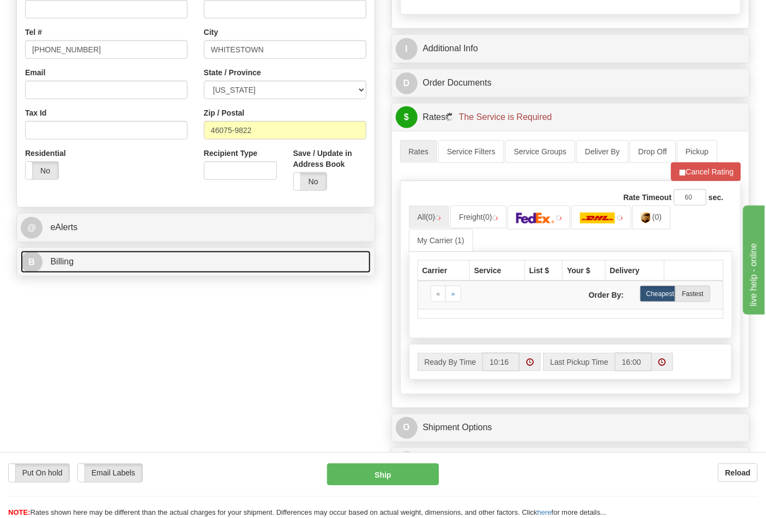
click at [166, 272] on link "B Billing" at bounding box center [196, 262] width 350 height 22
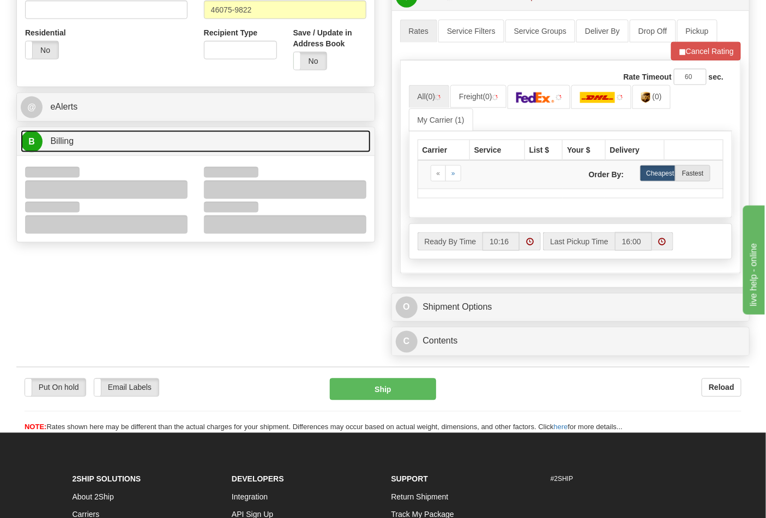
scroll to position [424, 0]
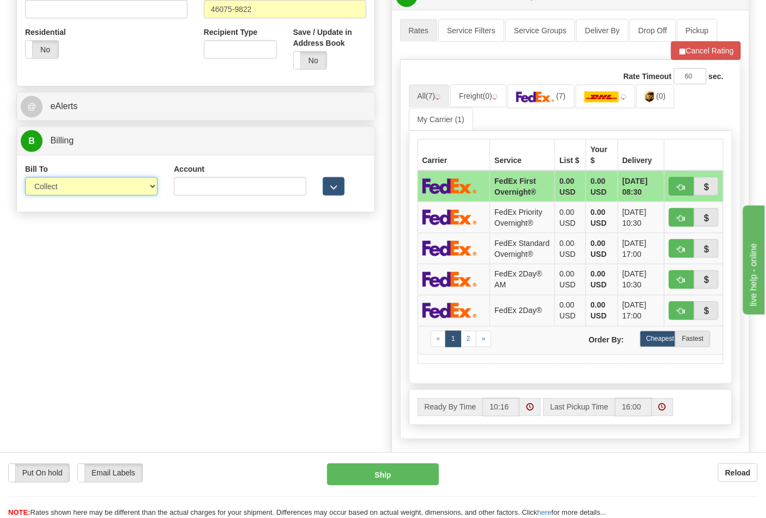
click at [62, 193] on select "Sender Recipient Third Party Collect" at bounding box center [91, 186] width 133 height 19
select select "2"
click at [25, 178] on select "Sender Recipient Third Party Collect" at bounding box center [91, 186] width 133 height 19
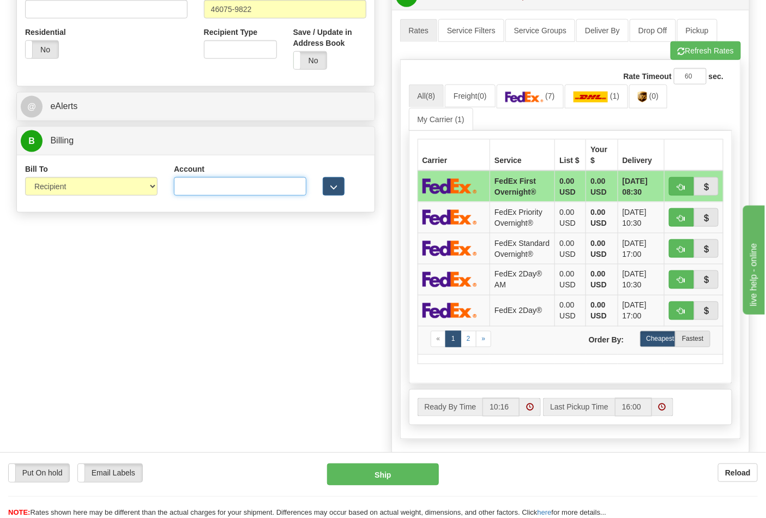
drag, startPoint x: 208, startPoint y: 189, endPoint x: 213, endPoint y: 193, distance: 6.4
click at [208, 189] on input "Account" at bounding box center [240, 186] width 133 height 19
type input "587102"
click at [688, 50] on button "Refresh Rates" at bounding box center [706, 50] width 70 height 19
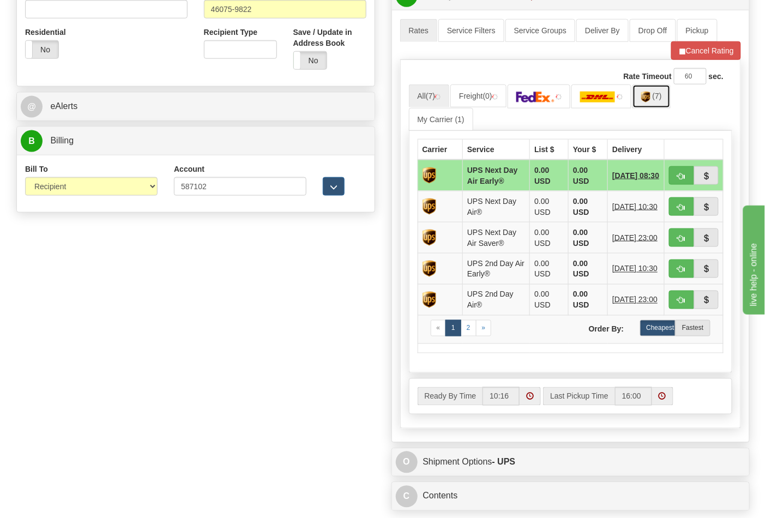
click at [657, 104] on link "(7)" at bounding box center [652, 96] width 38 height 23
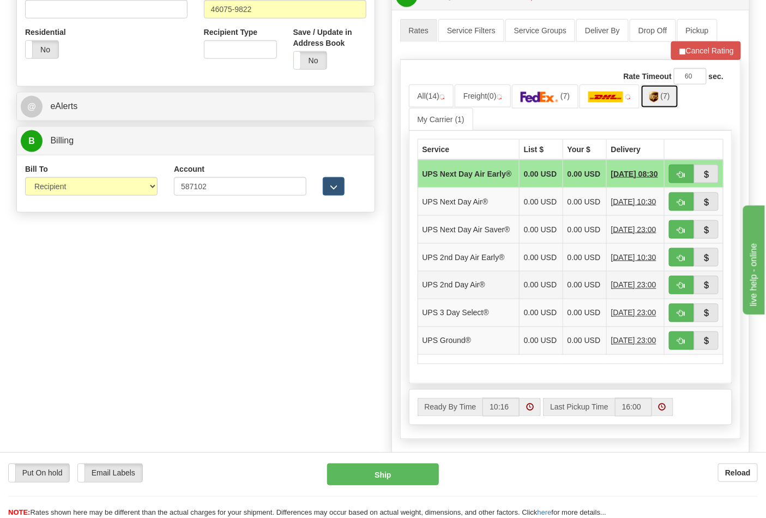
scroll to position [484, 0]
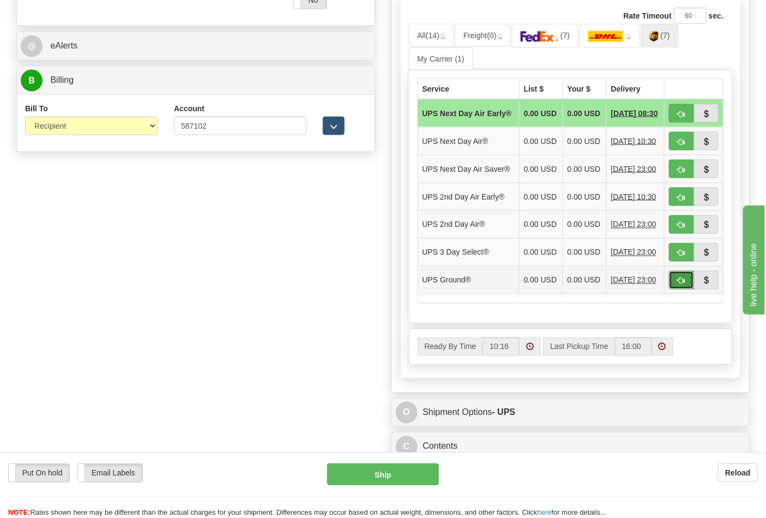
click at [683, 285] on span "button" at bounding box center [682, 281] width 8 height 7
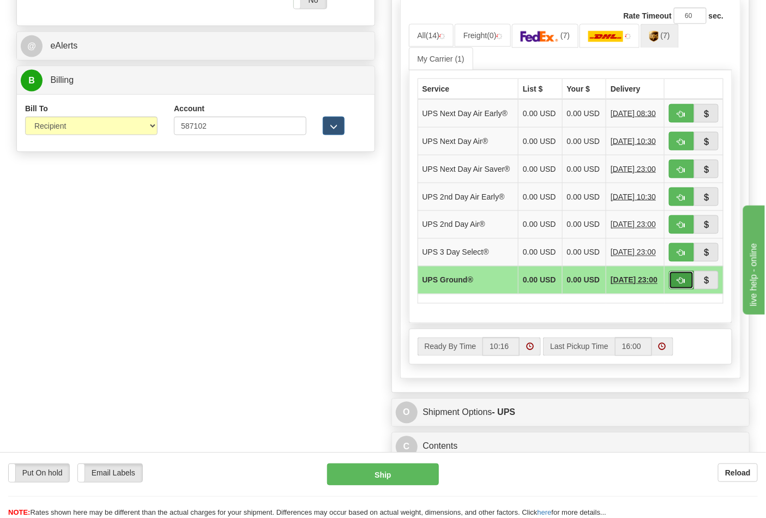
click at [681, 285] on span "button" at bounding box center [682, 281] width 8 height 7
click at [676, 290] on button "button" at bounding box center [681, 280] width 25 height 19
click at [678, 290] on button "button" at bounding box center [681, 280] width 25 height 19
type input "03"
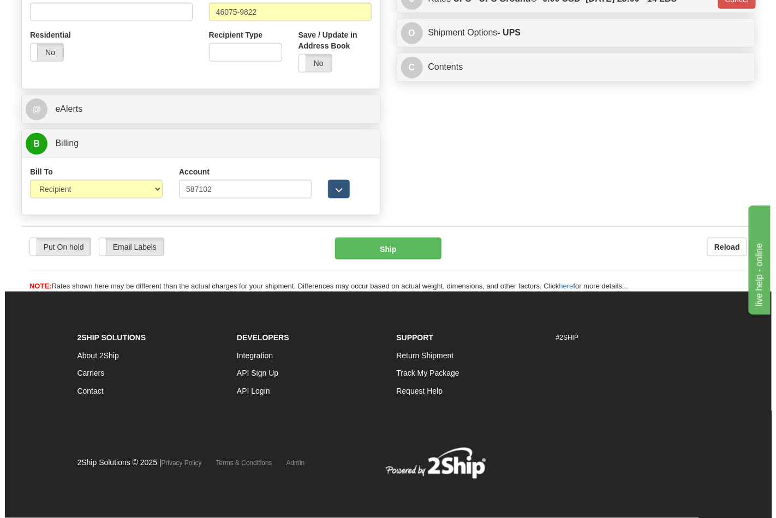
scroll to position [423, 0]
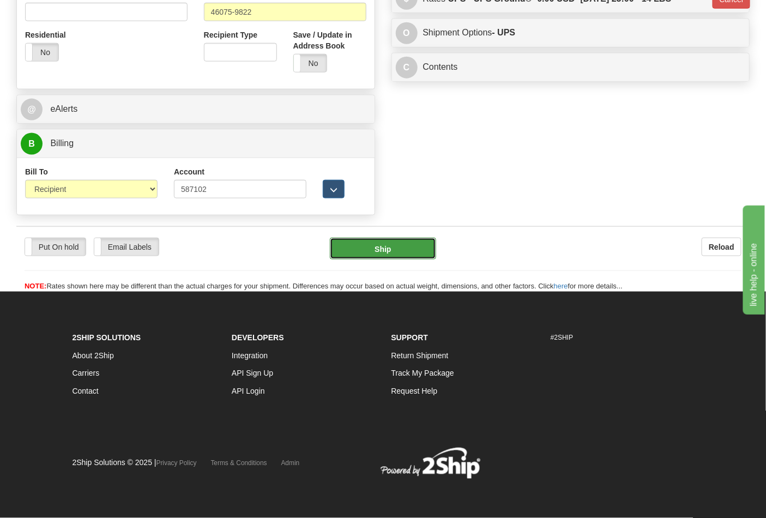
click at [416, 252] on button "Ship" at bounding box center [383, 249] width 106 height 22
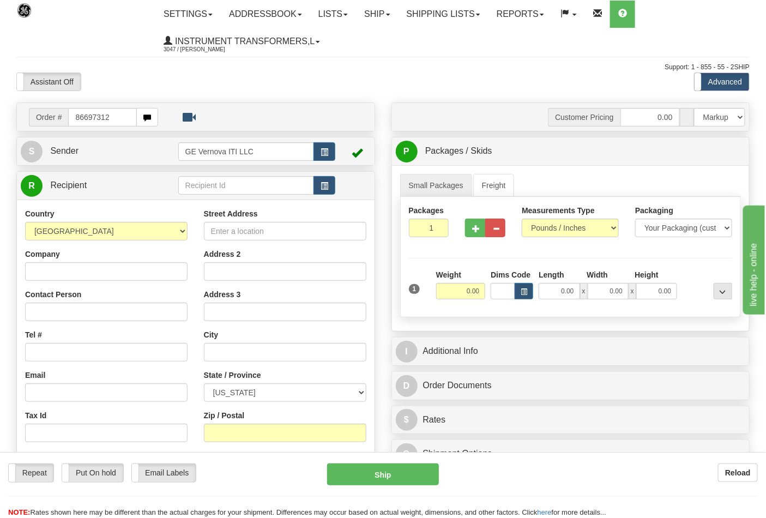
type input "86697312"
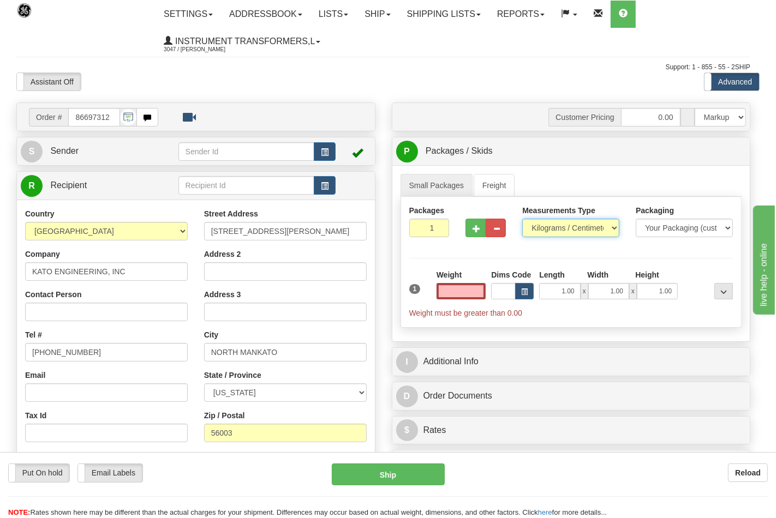
type input "0.00"
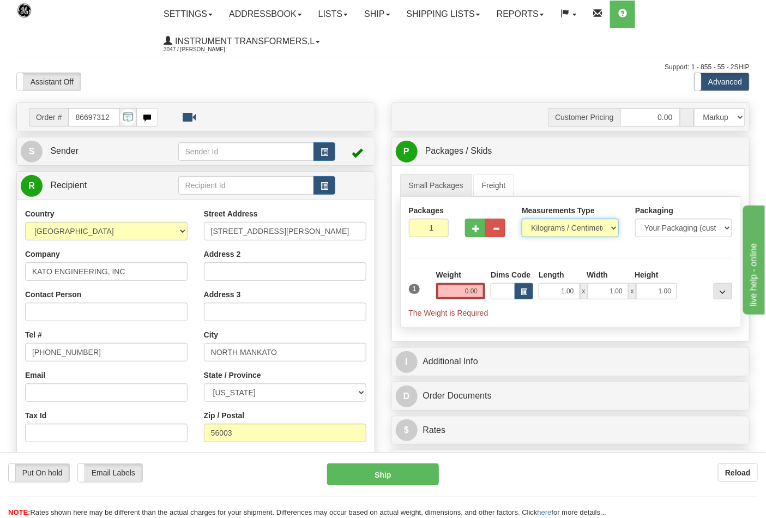
click at [542, 231] on select "Pounds / Inches Kilograms / Centimeters" at bounding box center [570, 228] width 97 height 19
select select "0"
click at [522, 219] on select "Pounds / Inches Kilograms / Centimeters" at bounding box center [570, 228] width 97 height 19
click at [484, 295] on input "0.00" at bounding box center [461, 291] width 50 height 16
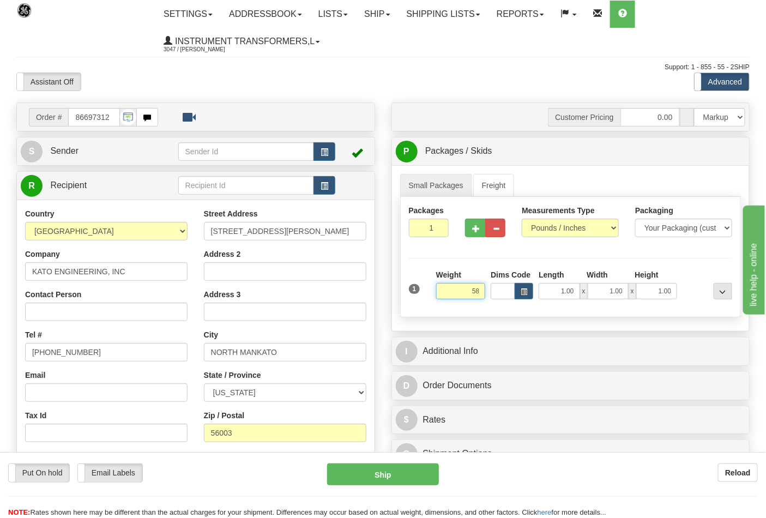
click button "Delete" at bounding box center [0, 0] width 0 height 0
type input "58.00"
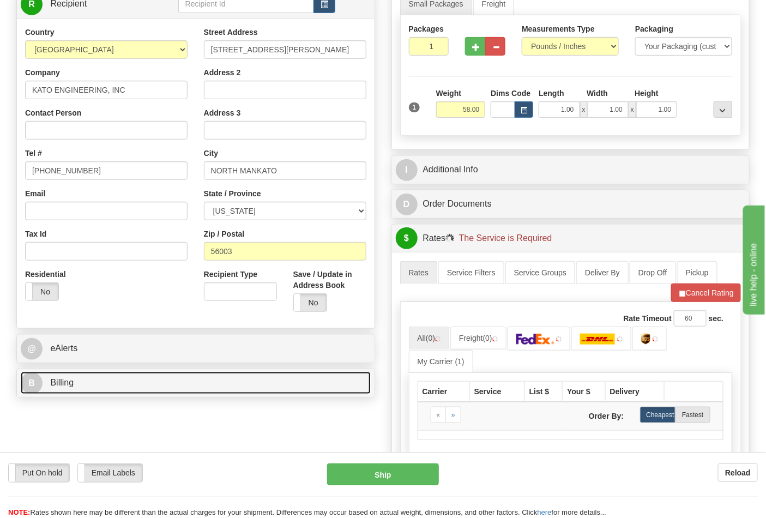
click at [149, 377] on link "B Billing" at bounding box center [196, 383] width 350 height 22
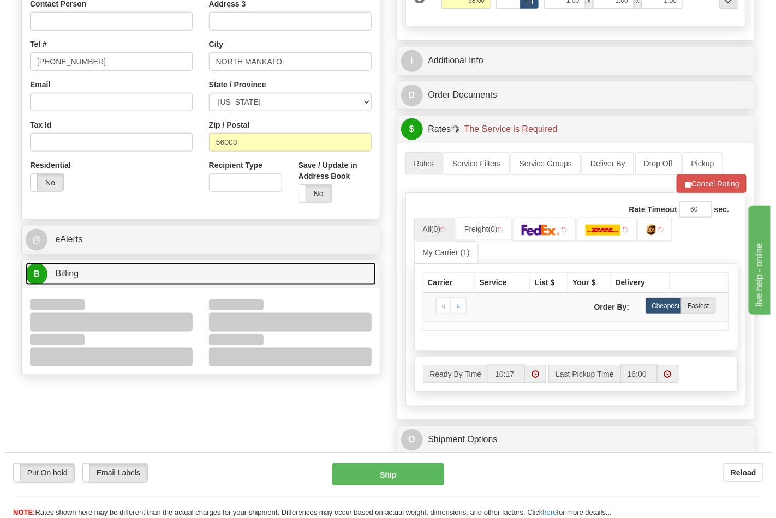
scroll to position [303, 0]
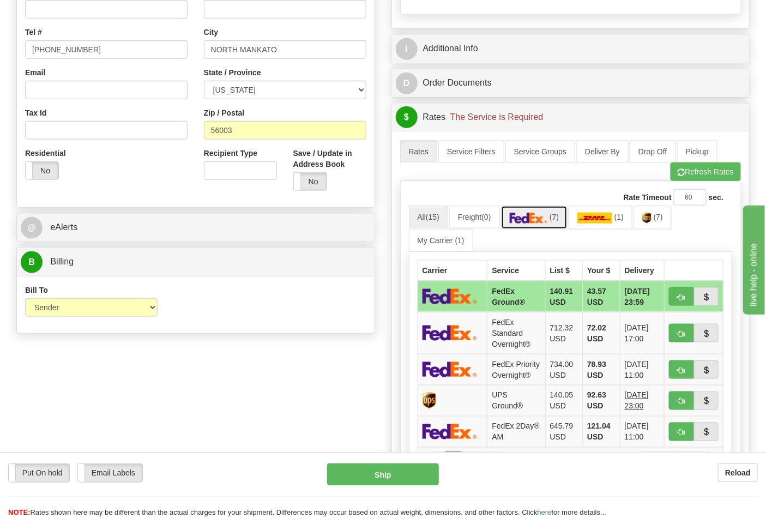
click at [517, 221] on img at bounding box center [529, 218] width 38 height 11
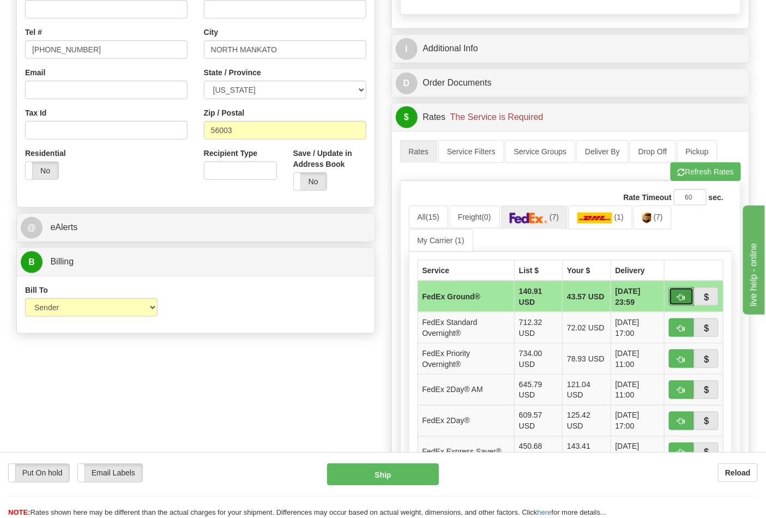
click at [685, 300] on span "button" at bounding box center [682, 297] width 8 height 7
type input "92"
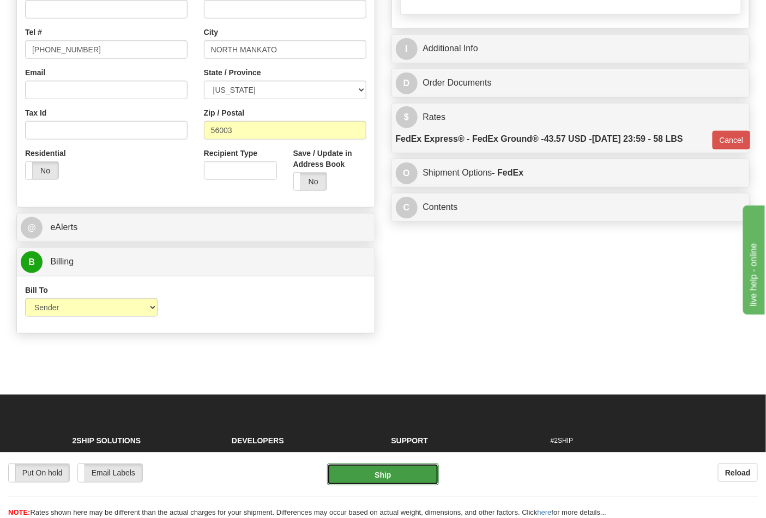
click at [397, 473] on button "Ship" at bounding box center [382, 475] width 111 height 22
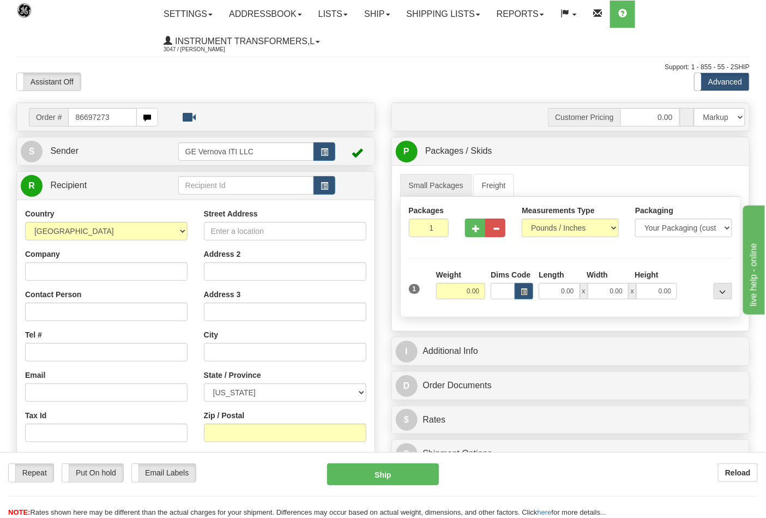
type input "86697273"
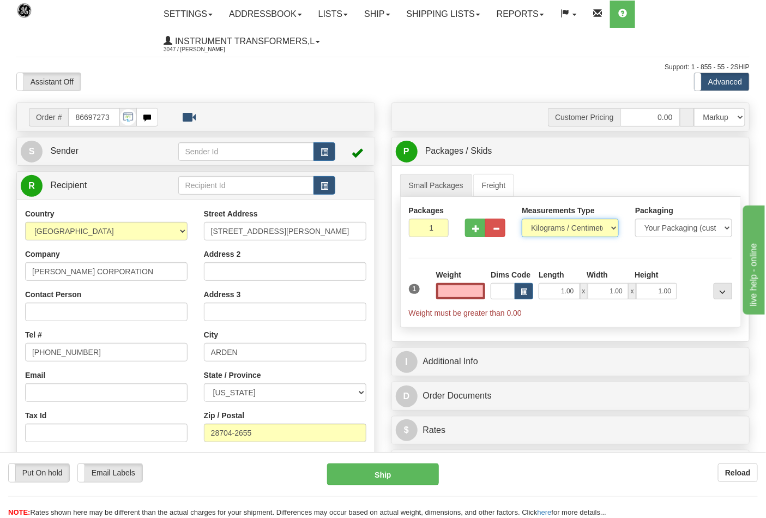
type input "0.00"
click at [543, 232] on select "Pounds / Inches Kilograms / Centimeters" at bounding box center [570, 228] width 97 height 19
select select "0"
click at [522, 219] on select "Pounds / Inches Kilograms / Centimeters" at bounding box center [570, 228] width 97 height 19
click at [473, 295] on input "0.00" at bounding box center [461, 291] width 50 height 16
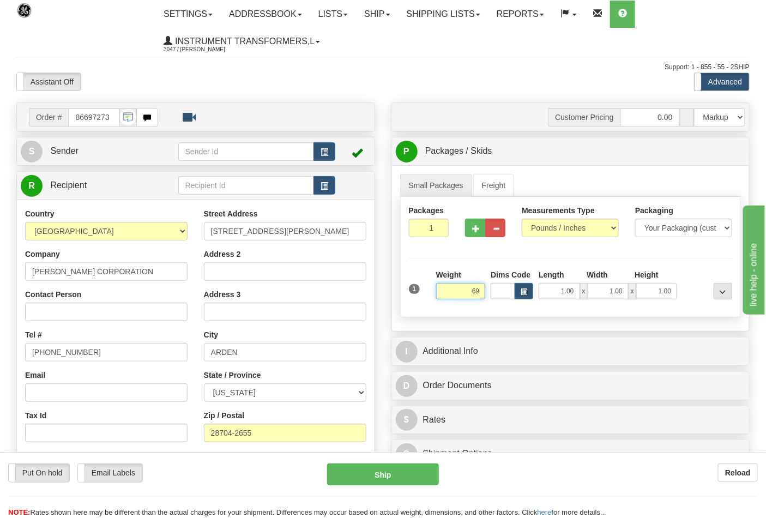
click button "Delete" at bounding box center [0, 0] width 0 height 0
type input "69.00"
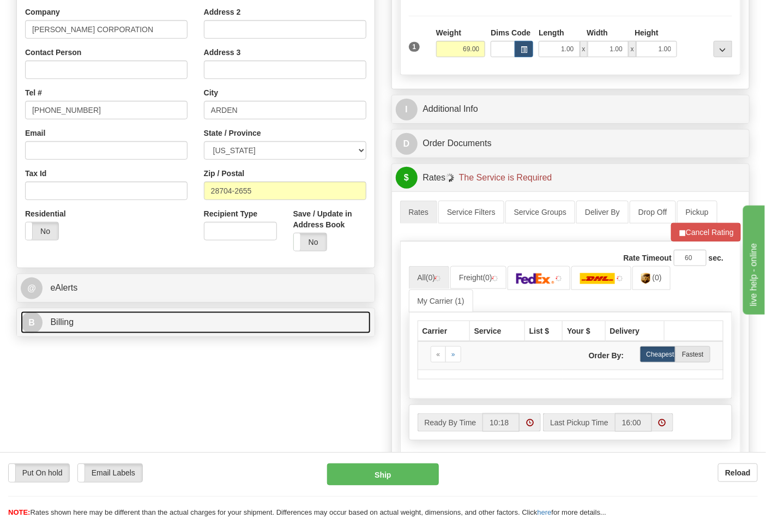
click at [121, 320] on link "B Billing" at bounding box center [196, 322] width 350 height 22
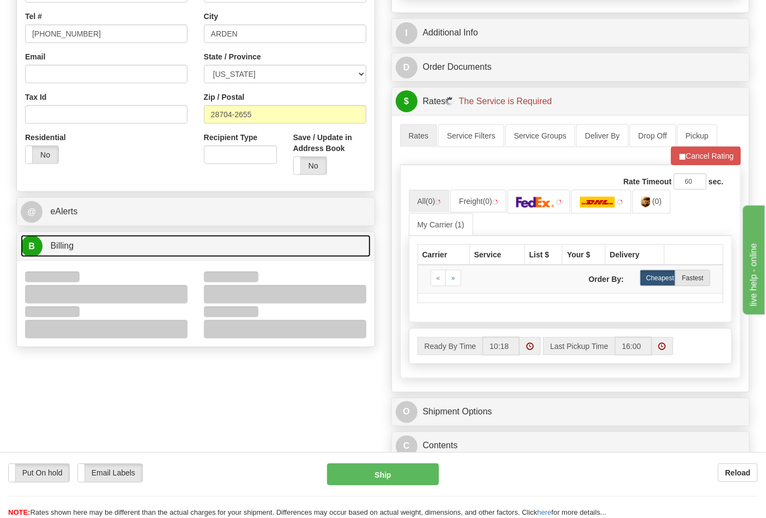
scroll to position [424, 0]
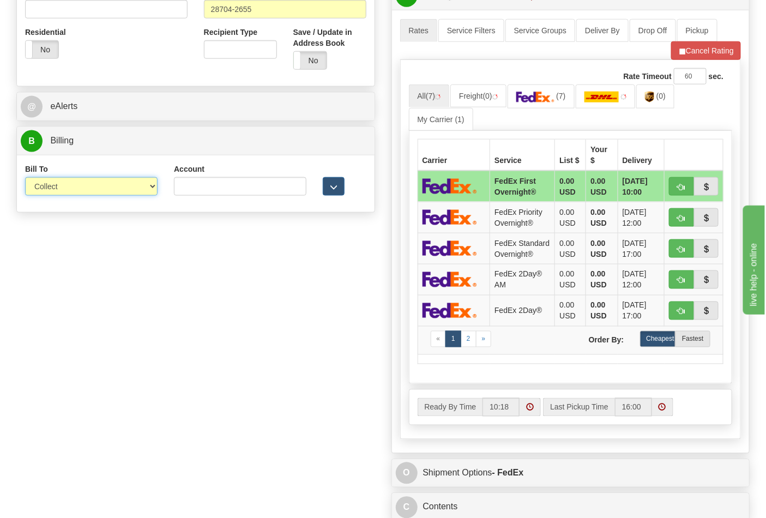
drag, startPoint x: 75, startPoint y: 186, endPoint x: 75, endPoint y: 195, distance: 8.7
click at [75, 186] on select "Sender Recipient Third Party Collect" at bounding box center [91, 186] width 133 height 19
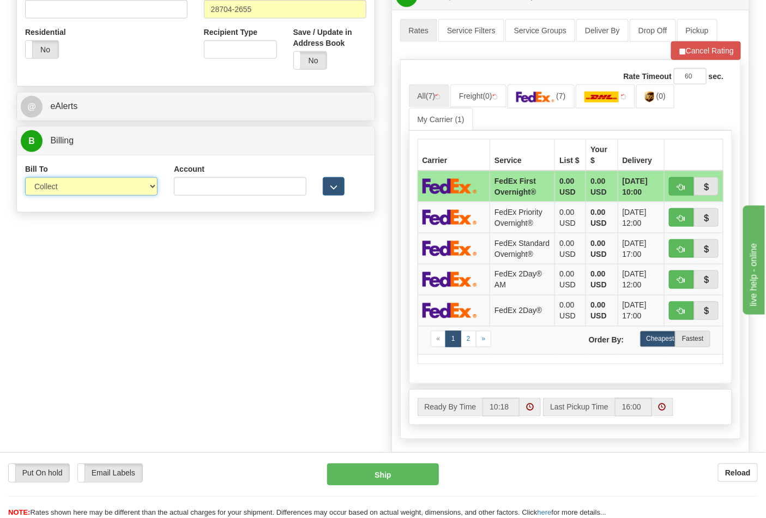
select select "2"
click at [25, 178] on select "Sender Recipient Third Party Collect" at bounding box center [91, 186] width 133 height 19
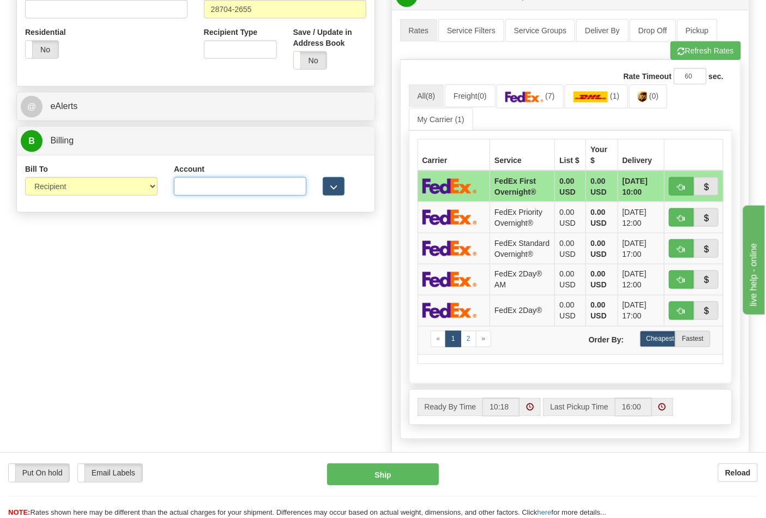
click at [204, 189] on input "Account" at bounding box center [240, 186] width 133 height 19
paste input "103014760"
type input "103014760"
click at [544, 105] on link "(7)" at bounding box center [530, 96] width 67 height 23
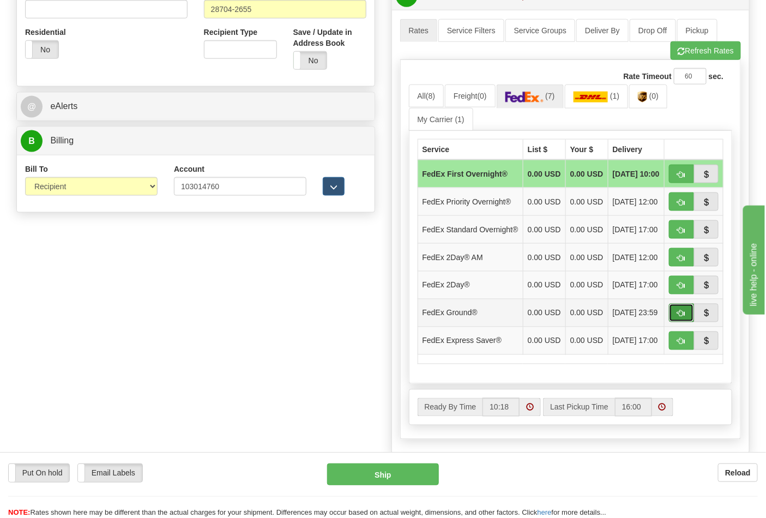
click at [680, 317] on span "button" at bounding box center [682, 313] width 8 height 7
type input "92"
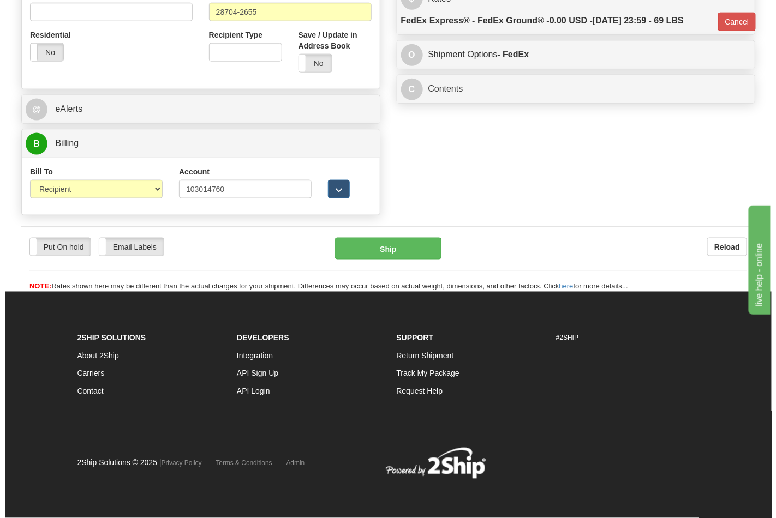
scroll to position [407, 0]
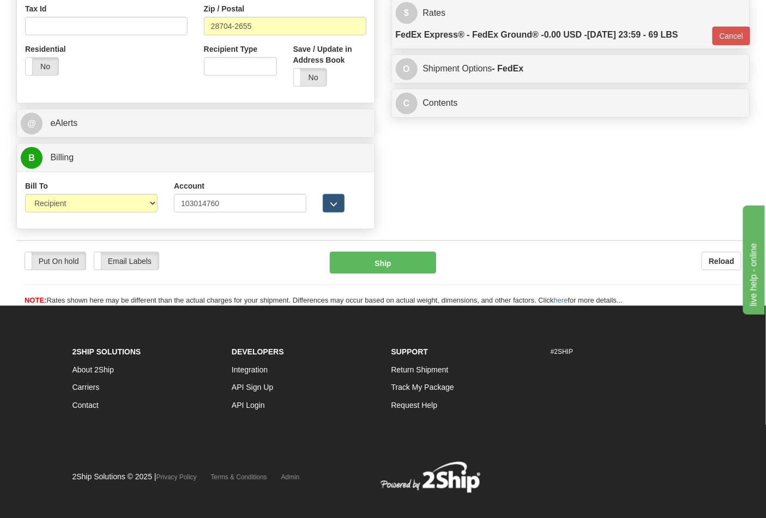
click at [405, 275] on div "Put On hold Put On hold Email Labels Email Labels Edit Reload Ship" at bounding box center [383, 279] width 734 height 55
click at [406, 272] on button "Ship" at bounding box center [383, 263] width 106 height 22
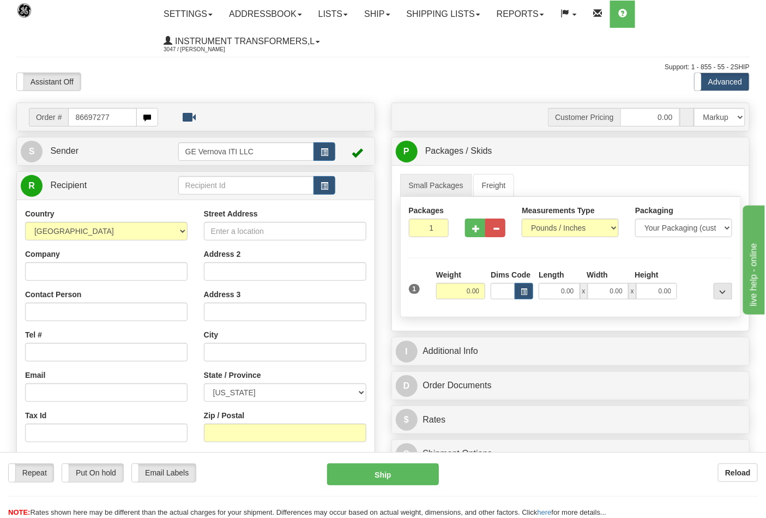
type input "86697277"
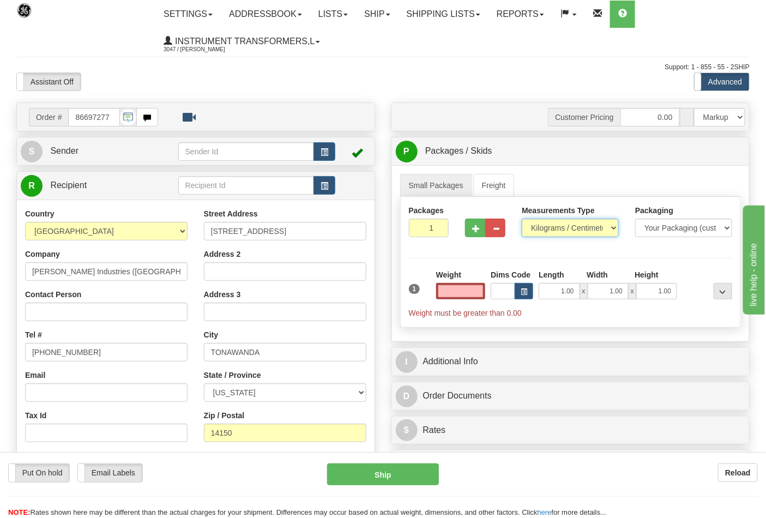
type input "0.00"
click at [560, 228] on select "Pounds / Inches Kilograms / Centimeters" at bounding box center [570, 228] width 97 height 19
select select "0"
click at [522, 219] on select "Pounds / Inches Kilograms / Centimeters" at bounding box center [570, 228] width 97 height 19
click at [478, 293] on input "0.00" at bounding box center [461, 291] width 50 height 16
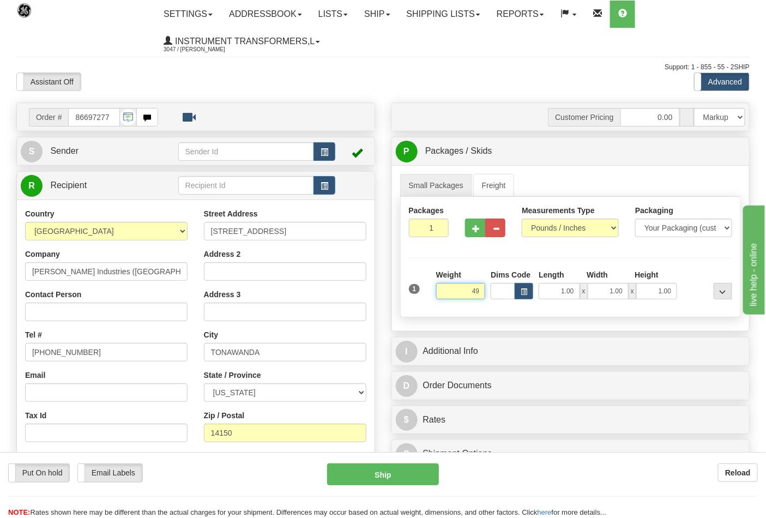
click button "Delete" at bounding box center [0, 0] width 0 height 0
type input "49.00"
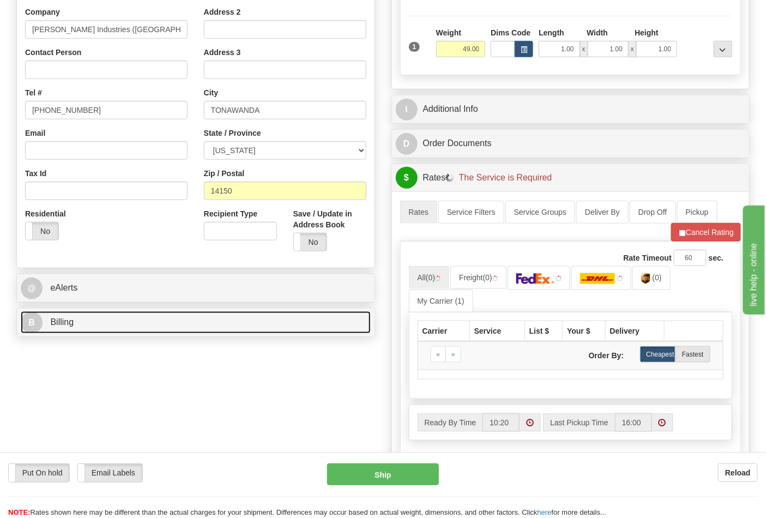
click at [133, 325] on link "B Billing" at bounding box center [196, 322] width 350 height 22
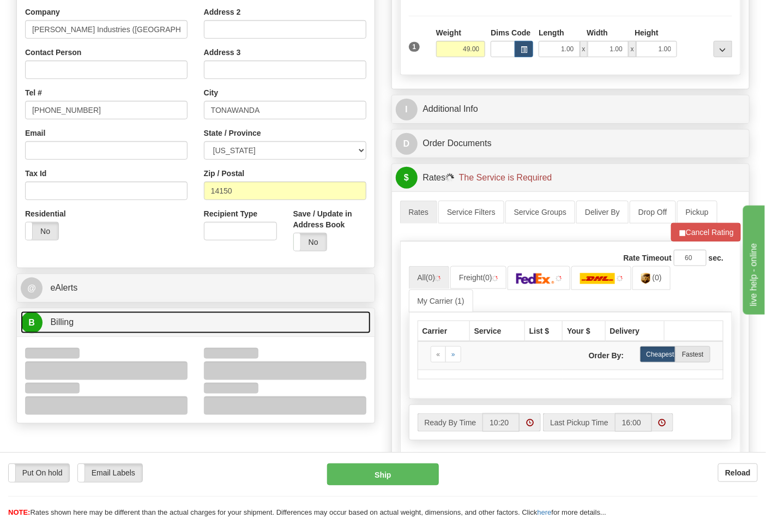
scroll to position [424, 0]
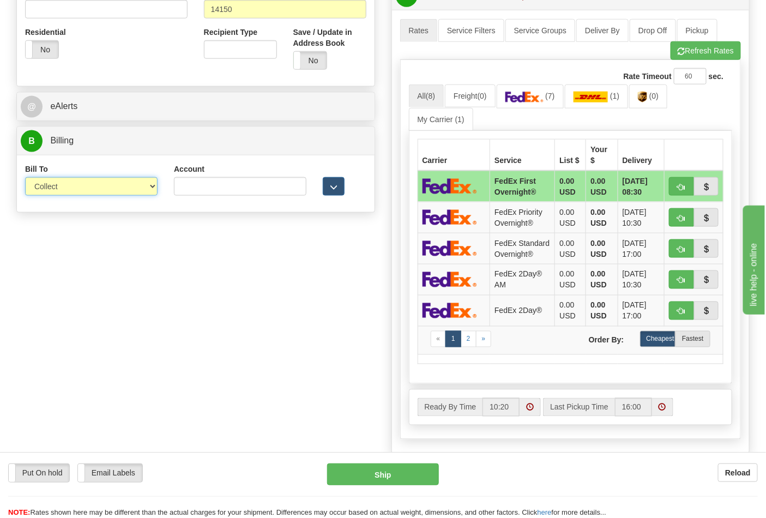
click at [68, 193] on select "Sender Recipient Third Party Collect" at bounding box center [91, 186] width 133 height 19
select select "2"
click at [25, 178] on select "Sender Recipient Third Party Collect" at bounding box center [91, 186] width 133 height 19
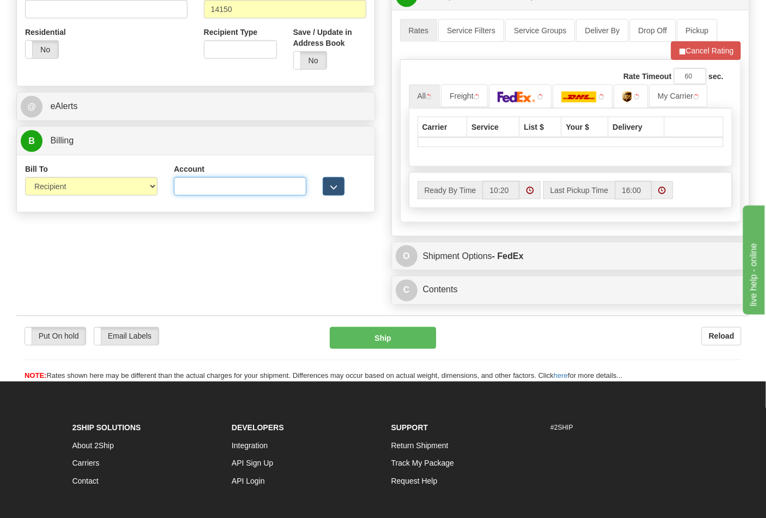
click at [213, 181] on input "Account" at bounding box center [240, 186] width 133 height 19
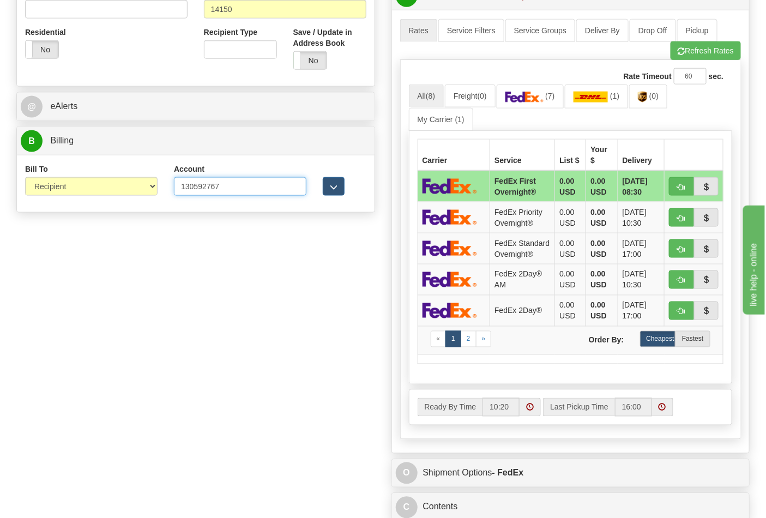
type input "130592767"
click button "Delete" at bounding box center [0, 0] width 0 height 0
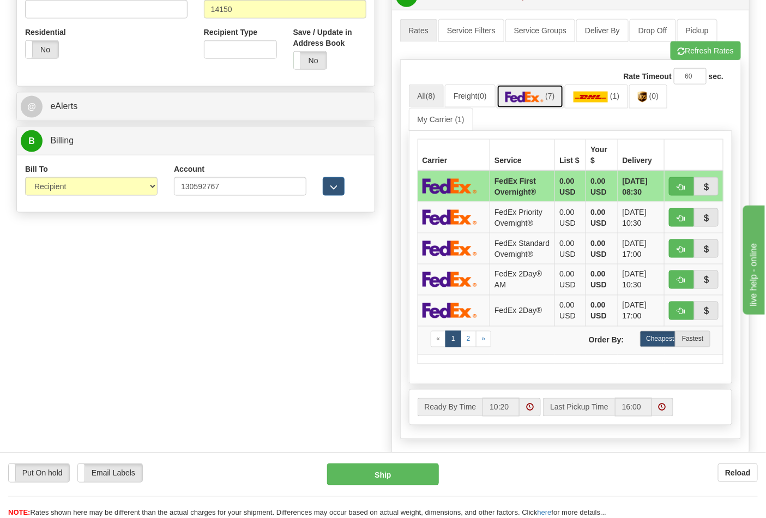
drag, startPoint x: 528, startPoint y: 99, endPoint x: 519, endPoint y: 103, distance: 9.3
click at [526, 99] on img at bounding box center [525, 97] width 38 height 11
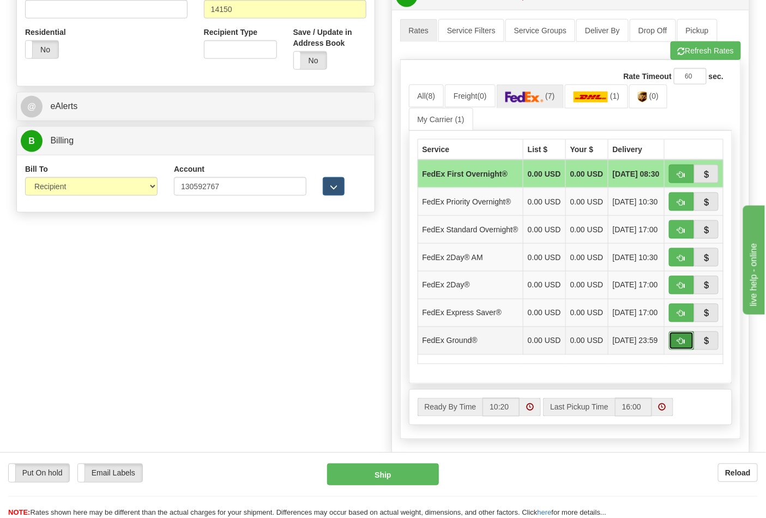
click at [680, 345] on span "button" at bounding box center [682, 341] width 8 height 7
type input "92"
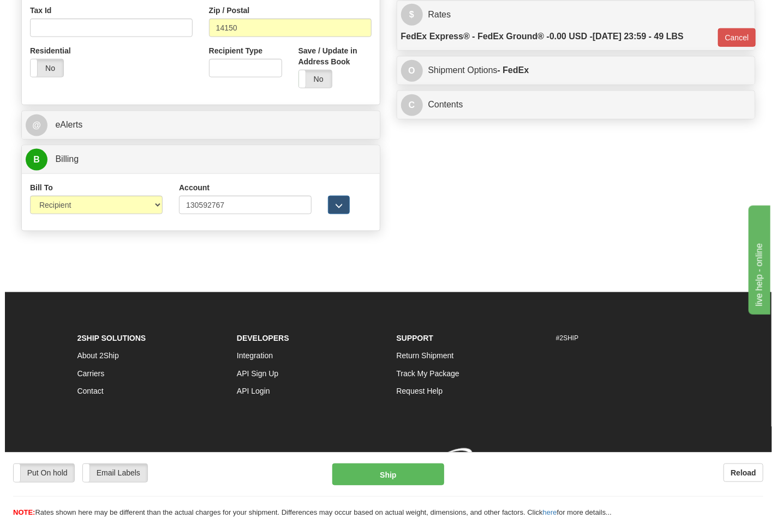
scroll to position [407, 0]
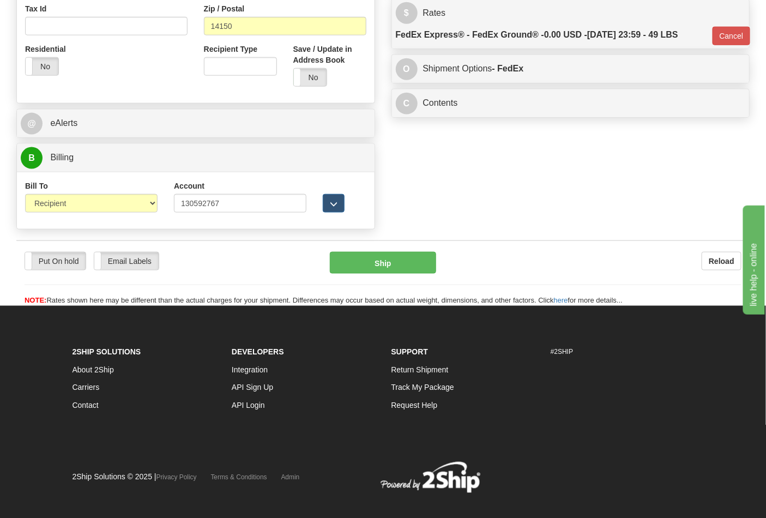
click at [369, 248] on div "Put On hold Put On hold Email Labels Email Labels Edit Reload Ship Reload" at bounding box center [383, 274] width 734 height 66
click at [380, 259] on button "Ship" at bounding box center [383, 263] width 106 height 22
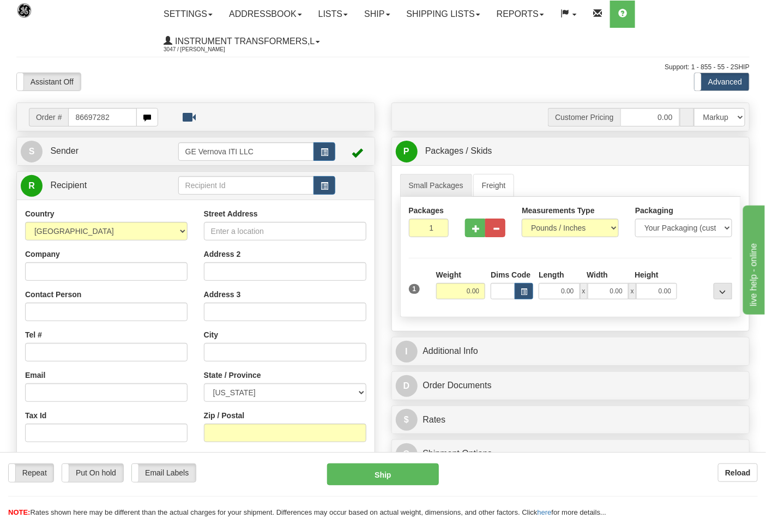
type input "86697282"
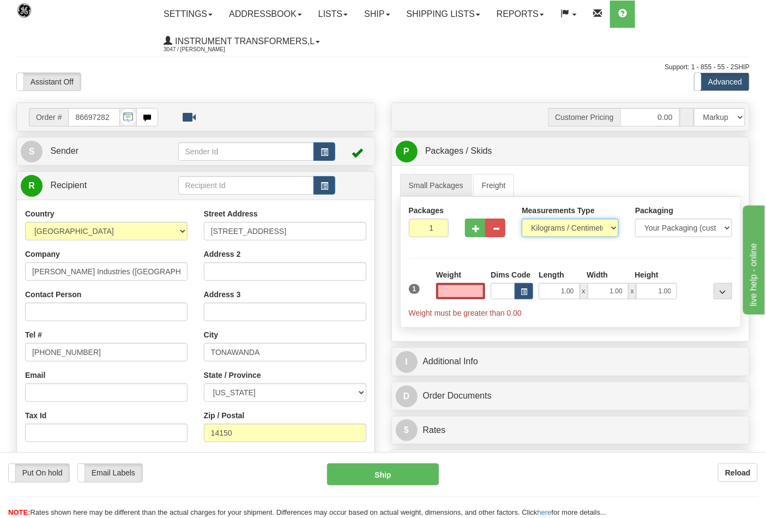
type input "0.00"
click at [538, 228] on select "Pounds / Inches Kilograms / Centimeters" at bounding box center [570, 228] width 97 height 19
select select "0"
click at [522, 219] on select "Pounds / Inches Kilograms / Centimeters" at bounding box center [570, 228] width 97 height 19
click at [482, 290] on input "0.00" at bounding box center [461, 291] width 50 height 16
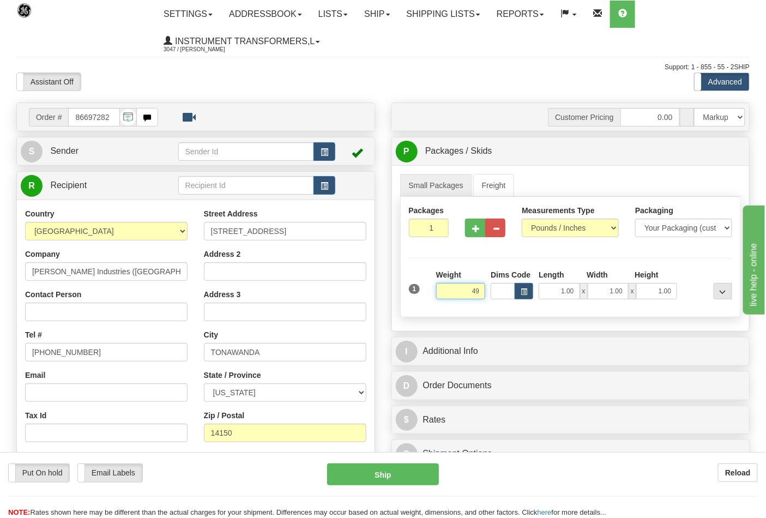
click button "Delete" at bounding box center [0, 0] width 0 height 0
type input "49.00"
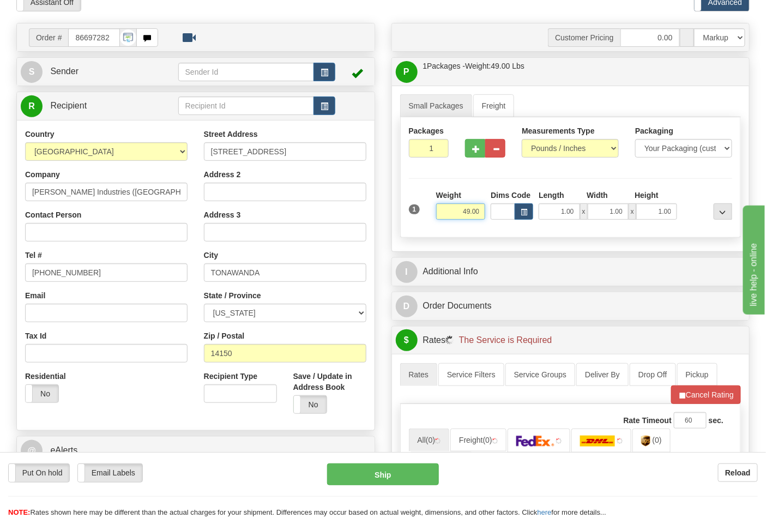
scroll to position [182, 0]
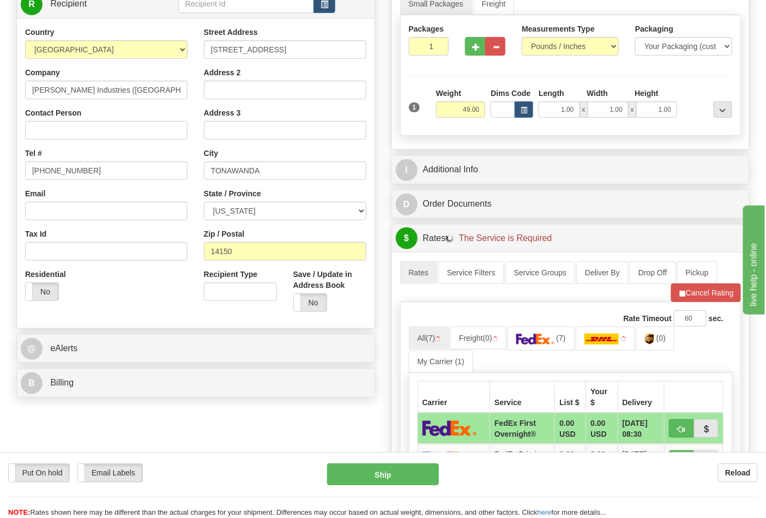
drag, startPoint x: 145, startPoint y: 368, endPoint x: 153, endPoint y: 382, distance: 15.9
click at [146, 369] on div "Order # 86697282 S" at bounding box center [195, 162] width 375 height 482
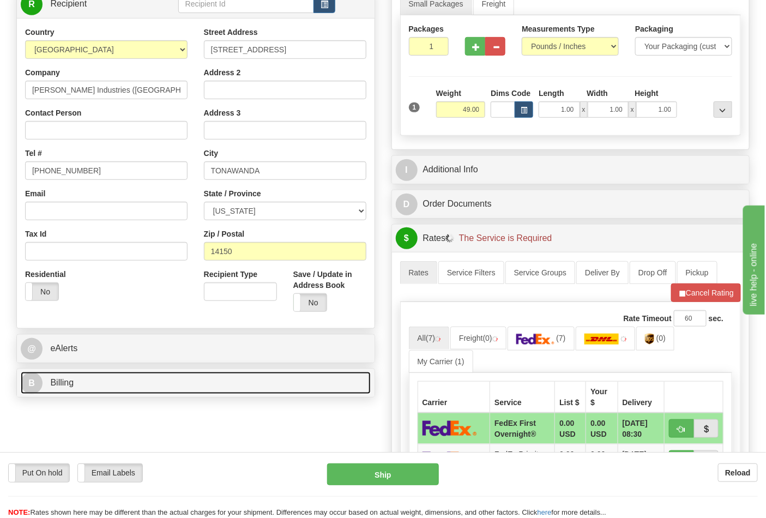
click at [153, 383] on link "B Billing" at bounding box center [196, 383] width 350 height 22
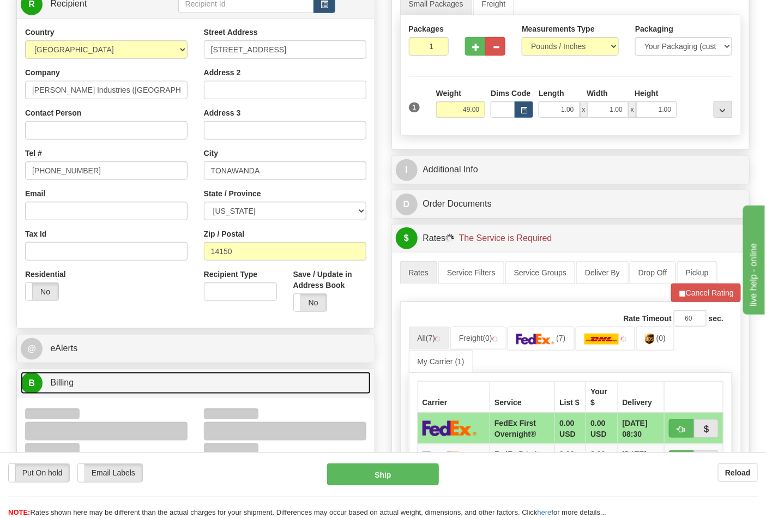
scroll to position [363, 0]
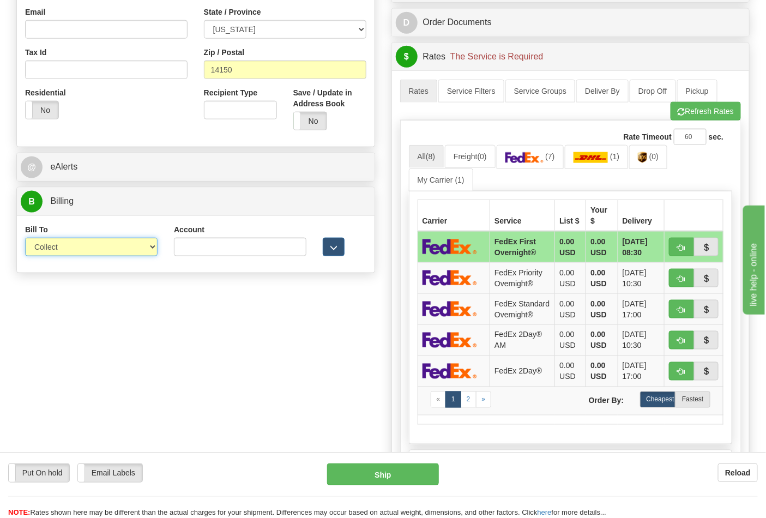
click at [68, 252] on select "Sender Recipient Third Party Collect" at bounding box center [91, 247] width 133 height 19
select select "2"
click at [25, 239] on select "Sender Recipient Third Party Collect" at bounding box center [91, 247] width 133 height 19
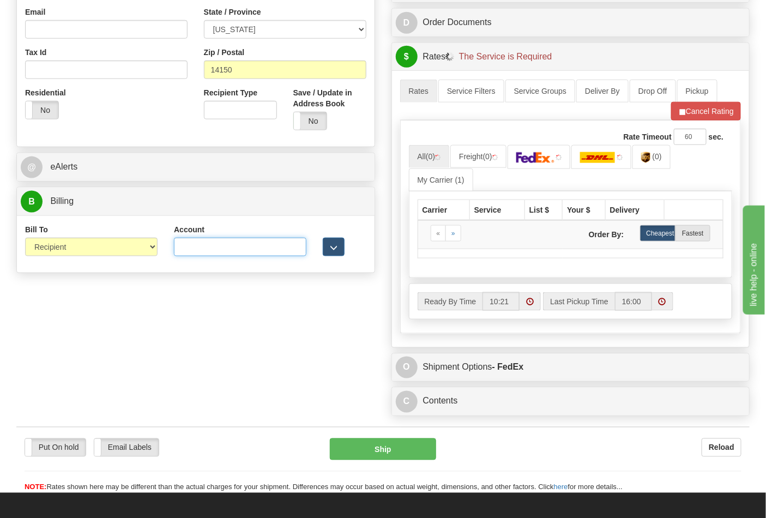
click at [199, 247] on input "Account" at bounding box center [240, 247] width 133 height 19
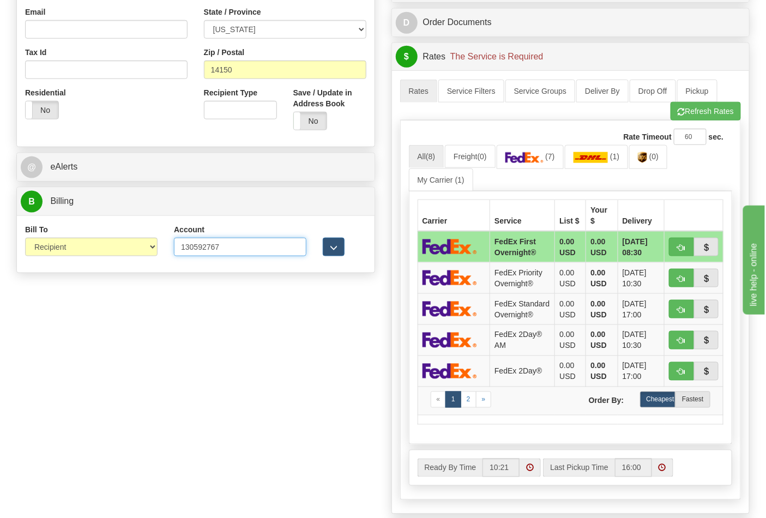
type input "130592767"
click button "Delete" at bounding box center [0, 0] width 0 height 0
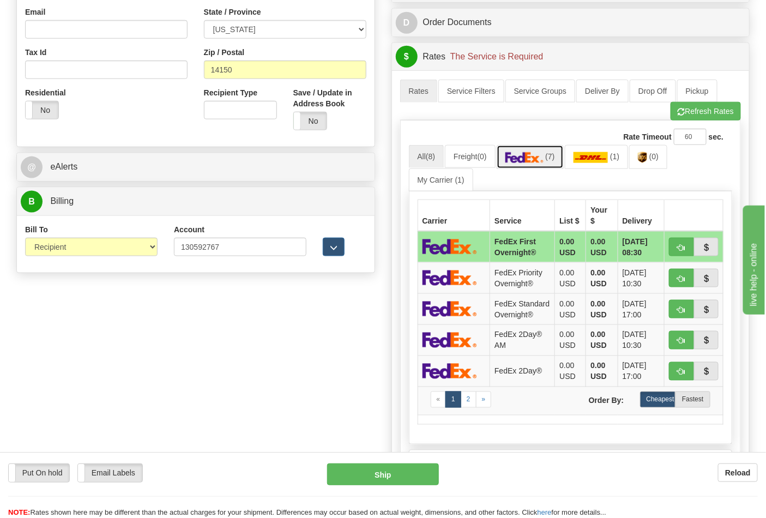
click at [523, 165] on link "(7)" at bounding box center [530, 156] width 67 height 23
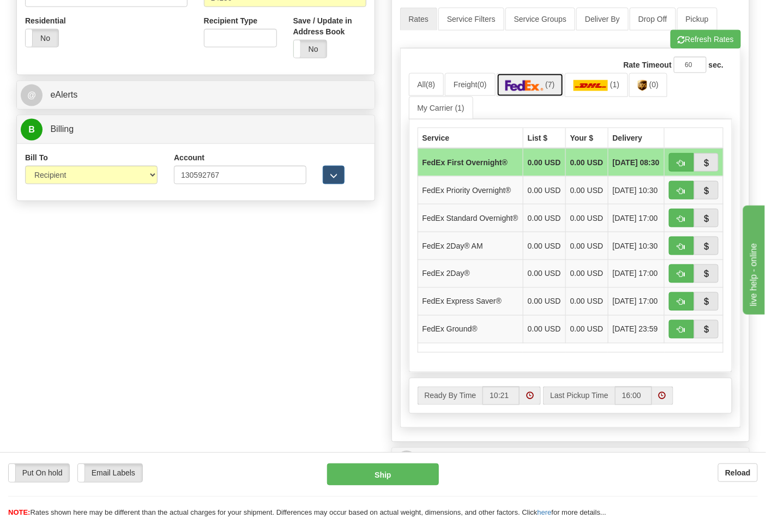
scroll to position [545, 0]
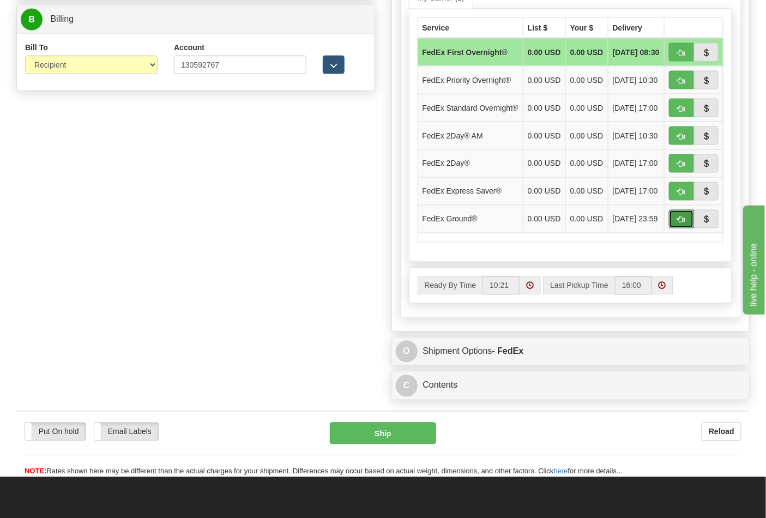
click at [687, 229] on button "button" at bounding box center [681, 219] width 25 height 19
type input "92"
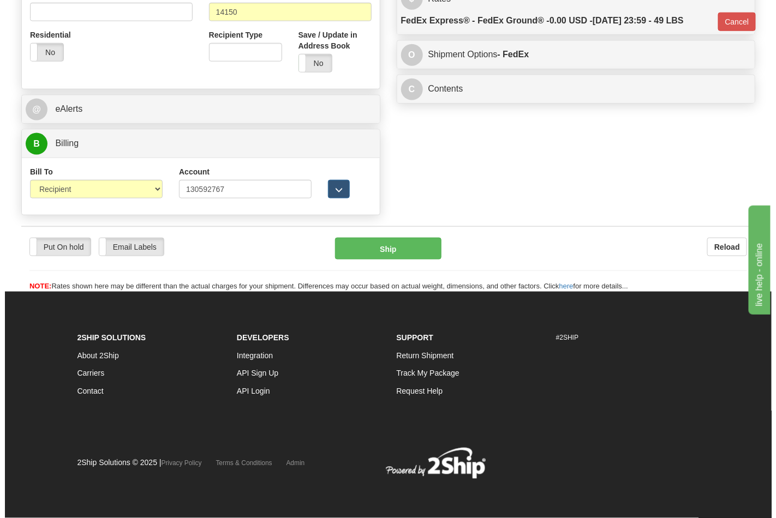
scroll to position [423, 0]
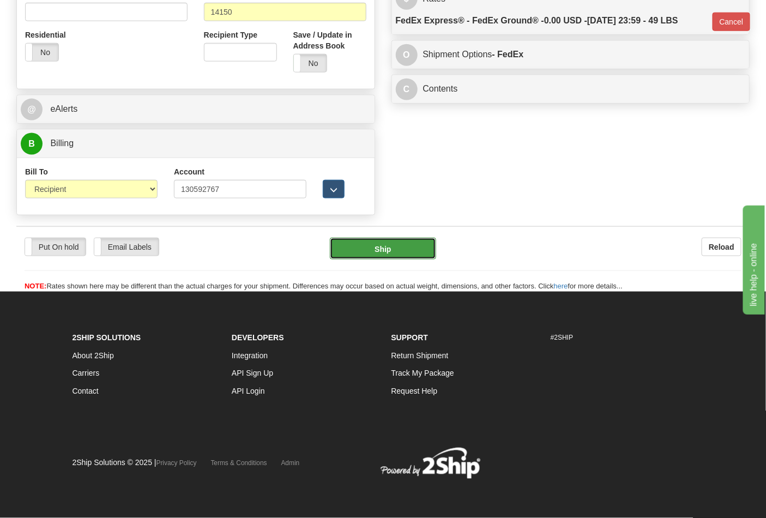
click at [403, 253] on button "Ship" at bounding box center [383, 249] width 106 height 22
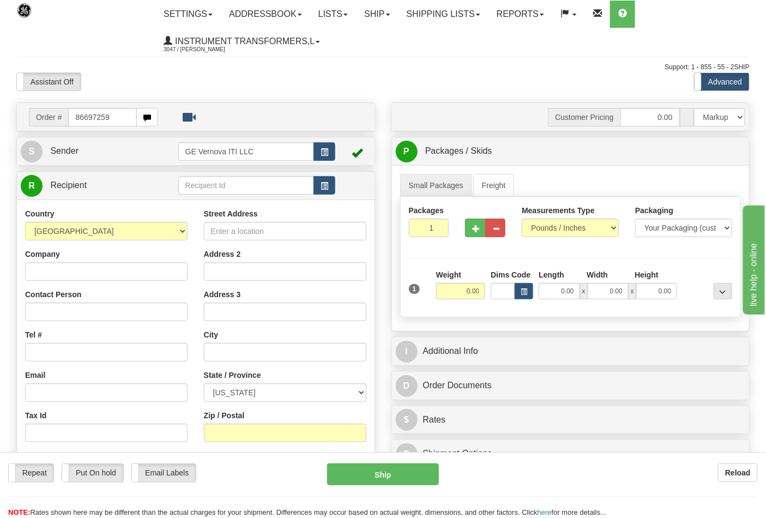
type input "86697259"
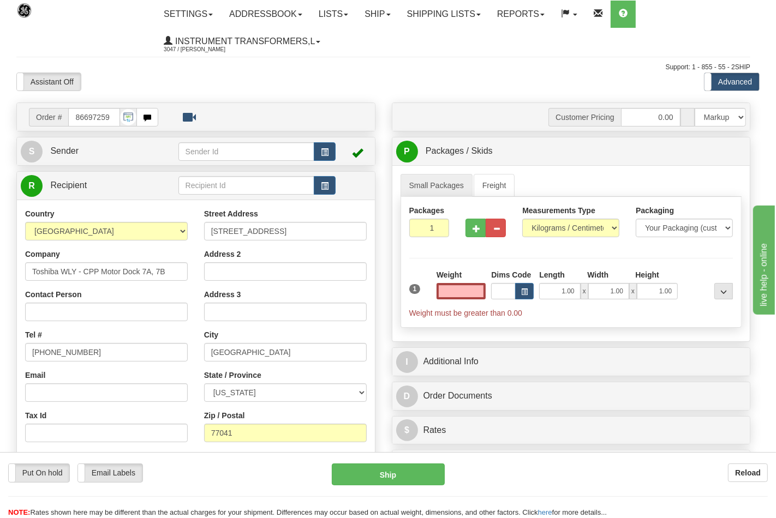
type input "0.00"
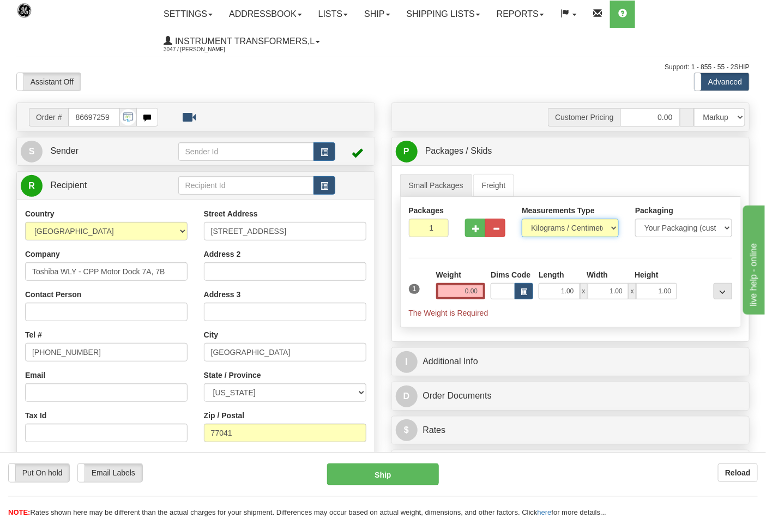
click at [536, 232] on select "Pounds / Inches Kilograms / Centimeters" at bounding box center [570, 228] width 97 height 19
select select "0"
click at [522, 219] on select "Pounds / Inches Kilograms / Centimeters" at bounding box center [570, 228] width 97 height 19
drag, startPoint x: 470, startPoint y: 225, endPoint x: 472, endPoint y: 235, distance: 10.2
click at [470, 225] on button "button" at bounding box center [475, 228] width 20 height 19
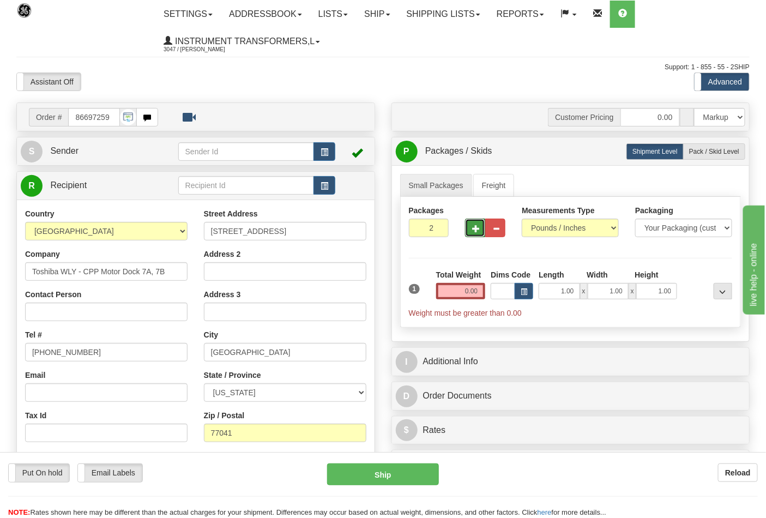
click at [473, 231] on span "button" at bounding box center [476, 228] width 8 height 7
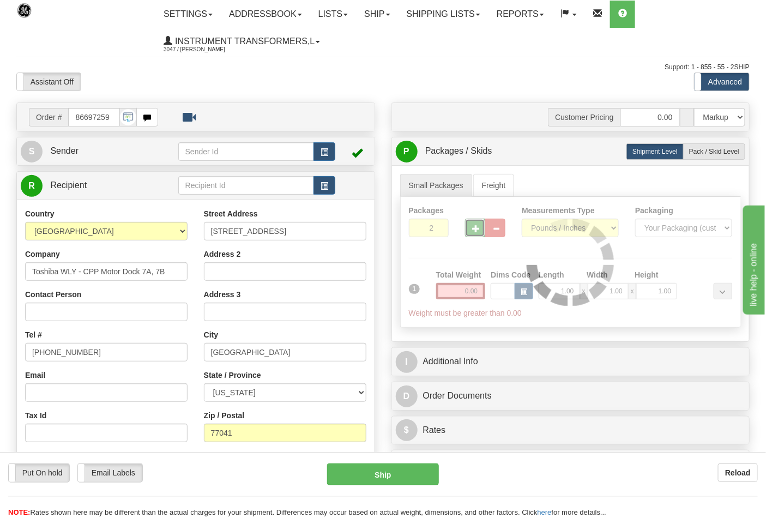
type input "3"
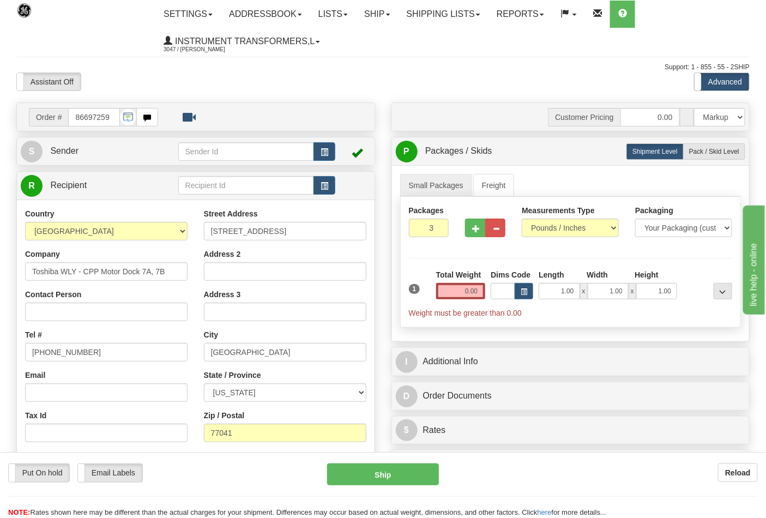
click at [479, 292] on input "0.00" at bounding box center [461, 291] width 50 height 16
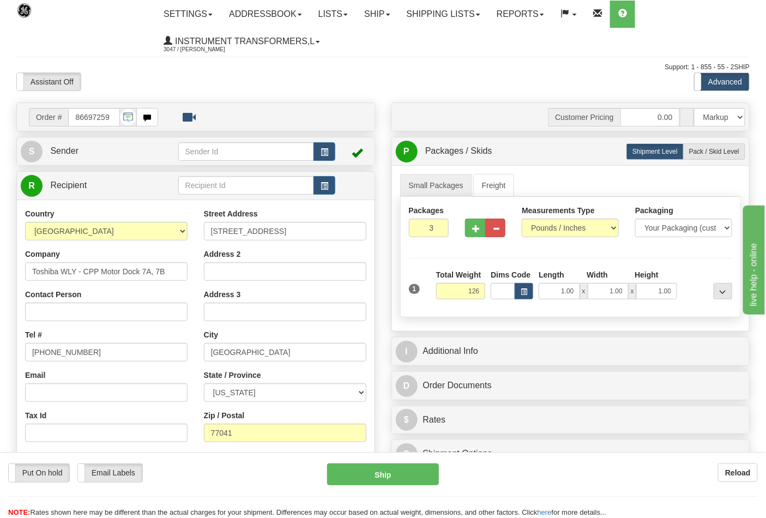
click button "Delete" at bounding box center [0, 0] width 0 height 0
type input "126.00"
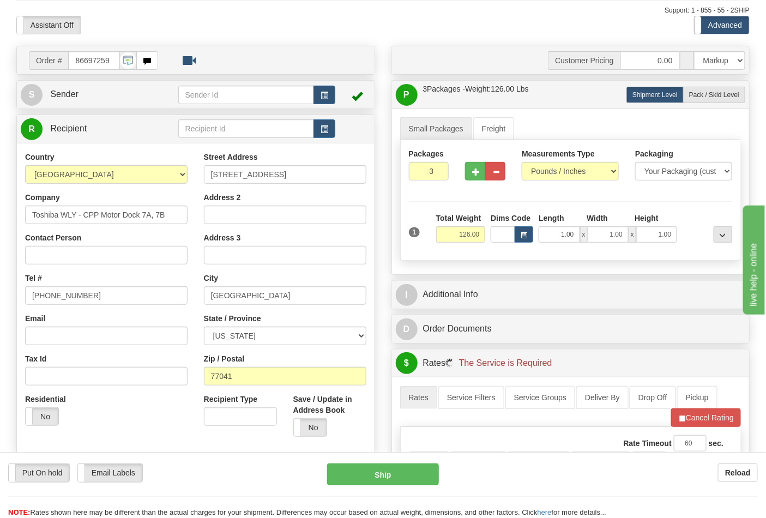
scroll to position [242, 0]
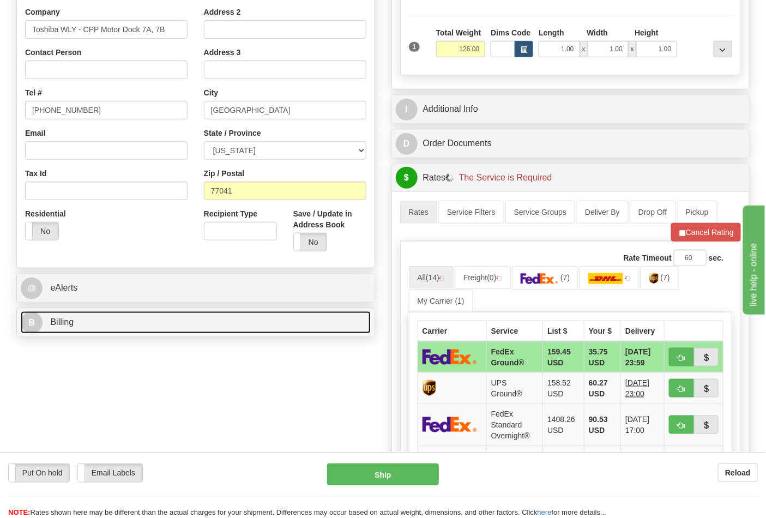
drag, startPoint x: 145, startPoint y: 319, endPoint x: 151, endPoint y: 312, distance: 9.3
click at [145, 319] on link "B Billing" at bounding box center [196, 322] width 350 height 22
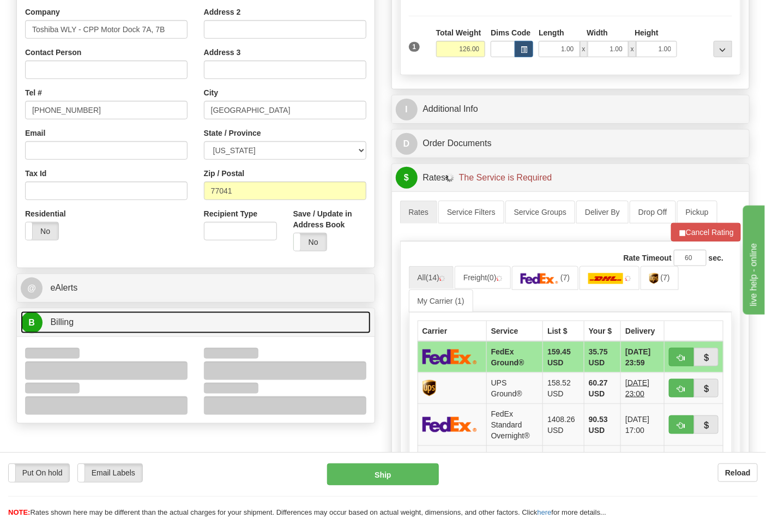
scroll to position [363, 0]
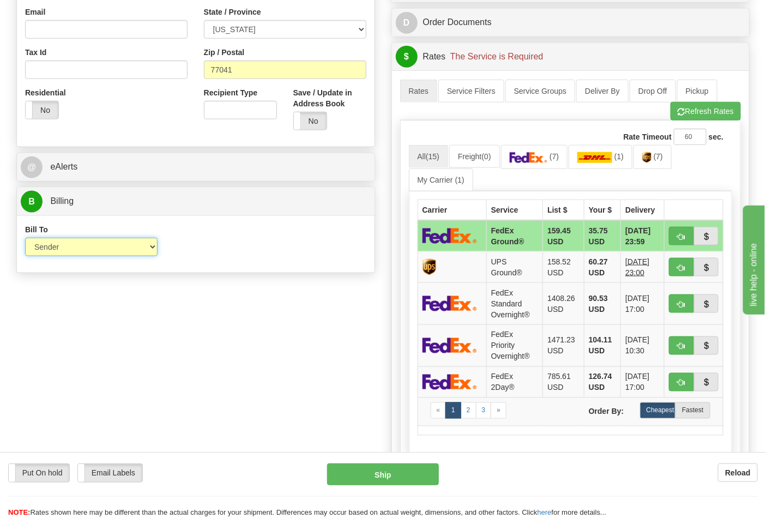
click at [55, 252] on select "Sender Recipient Third Party Collect" at bounding box center [91, 247] width 133 height 19
select select "2"
click at [25, 239] on select "Sender Recipient Third Party Collect" at bounding box center [91, 247] width 133 height 19
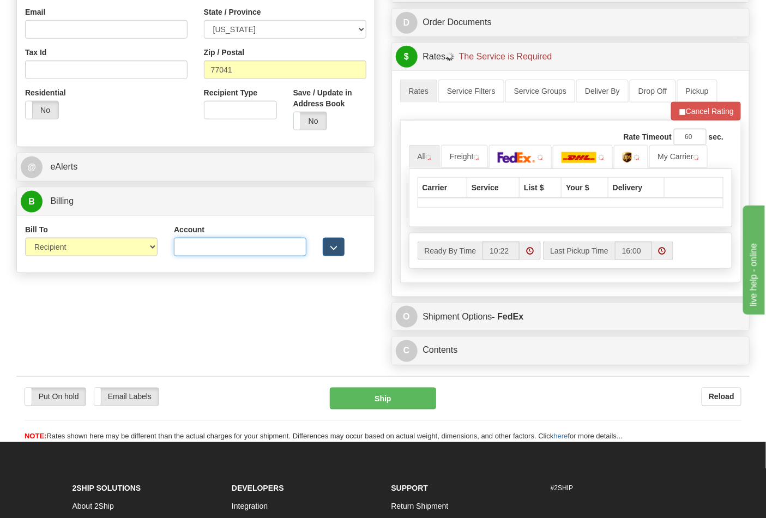
click at [193, 253] on input "Account" at bounding box center [240, 247] width 133 height 19
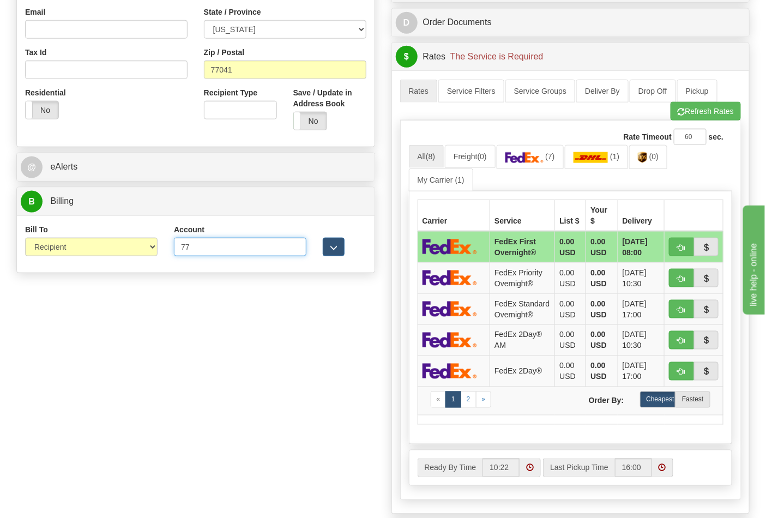
type input "772108"
click at [703, 117] on button "Refresh Rates" at bounding box center [706, 111] width 70 height 19
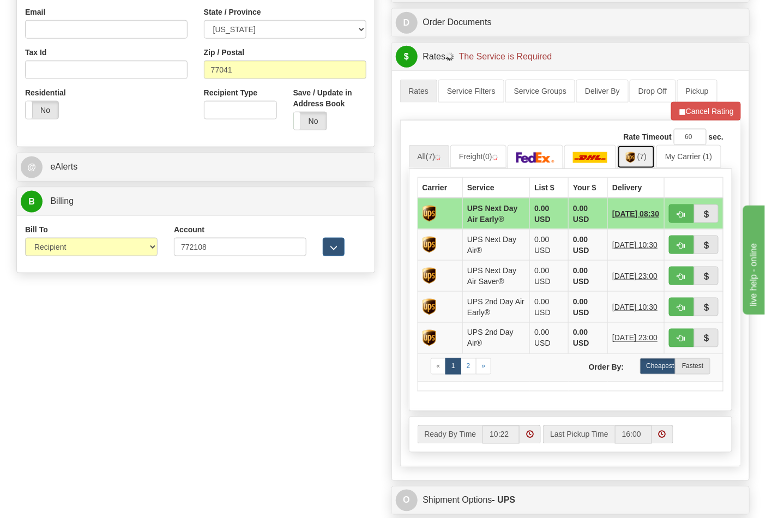
click at [636, 161] on img at bounding box center [630, 157] width 9 height 11
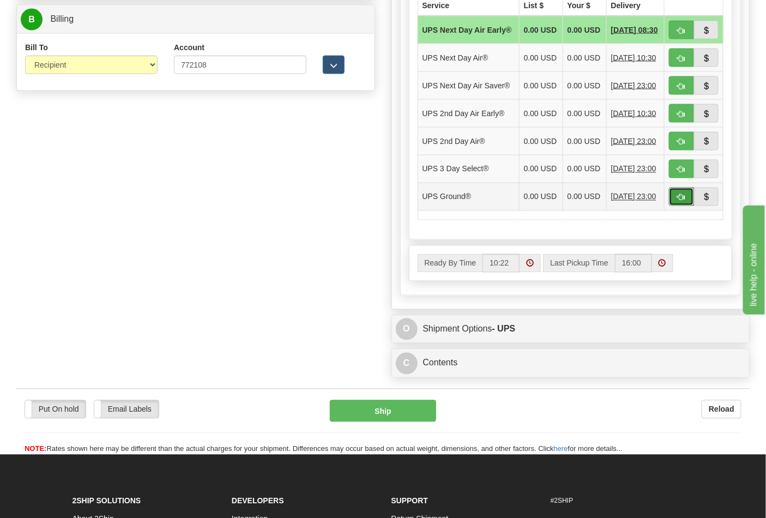
click at [681, 201] on span "button" at bounding box center [682, 197] width 8 height 7
type input "03"
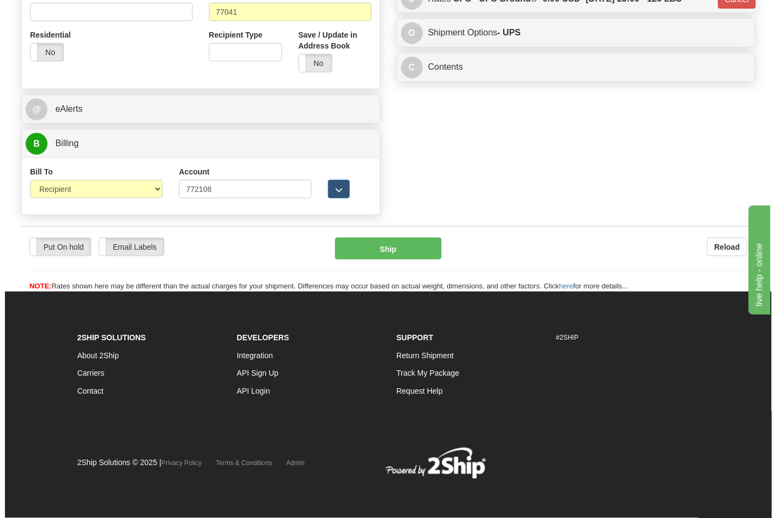
scroll to position [423, 0]
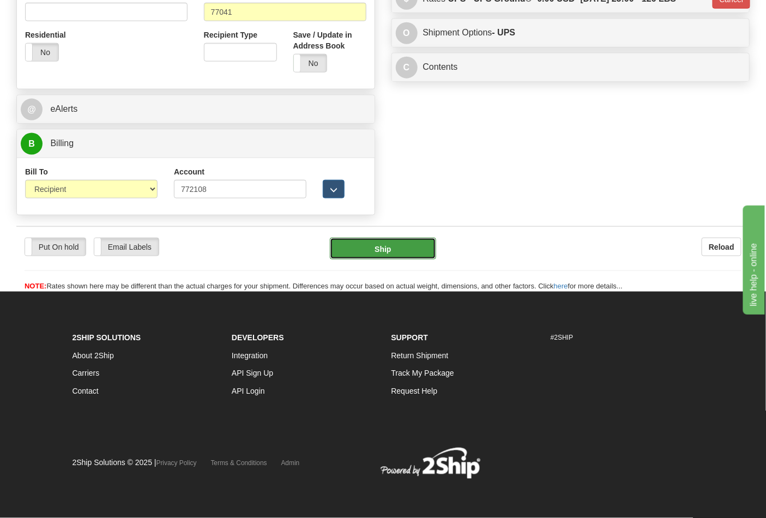
click at [401, 244] on button "Ship" at bounding box center [383, 249] width 106 height 22
